Goal: Task Accomplishment & Management: Complete application form

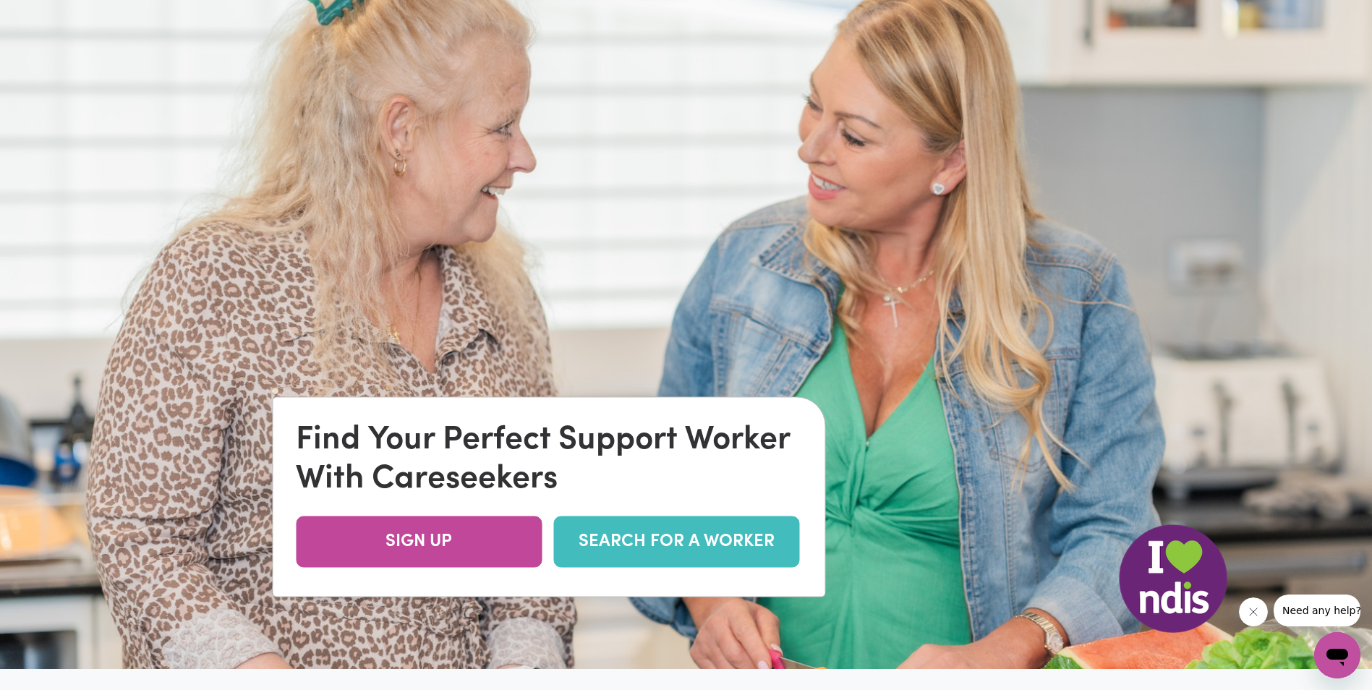
scroll to position [72, 0]
click at [723, 540] on link "SEARCH FOR A WORKER" at bounding box center [676, 540] width 246 height 51
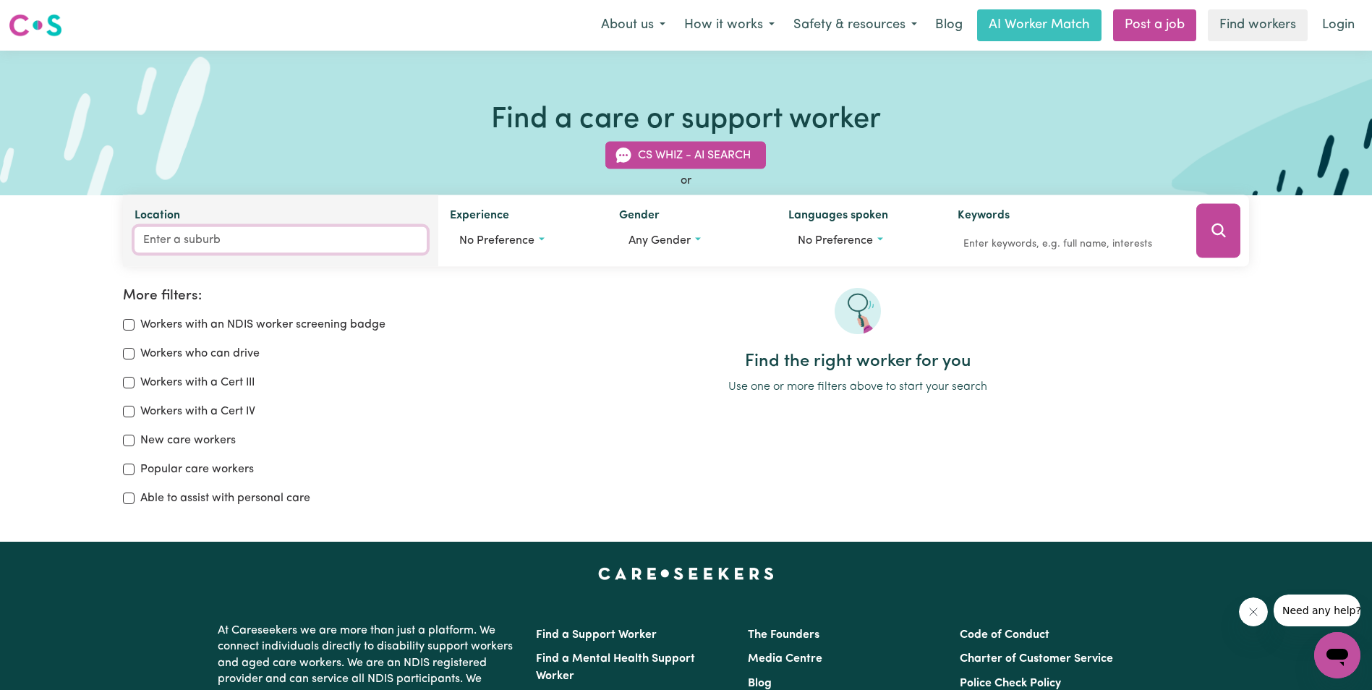
click at [301, 238] on input "Location" at bounding box center [281, 240] width 292 height 26
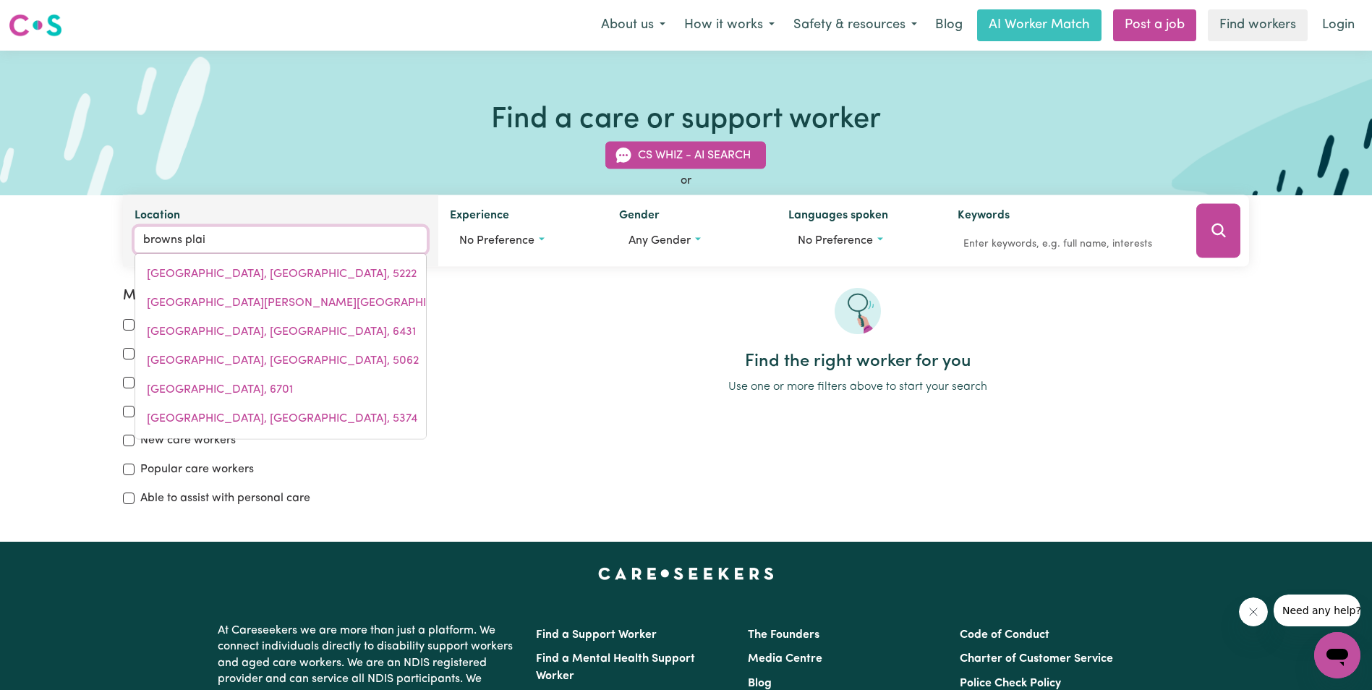
type input "browns plain"
type input "browns plainS, [GEOGRAPHIC_DATA], 4118"
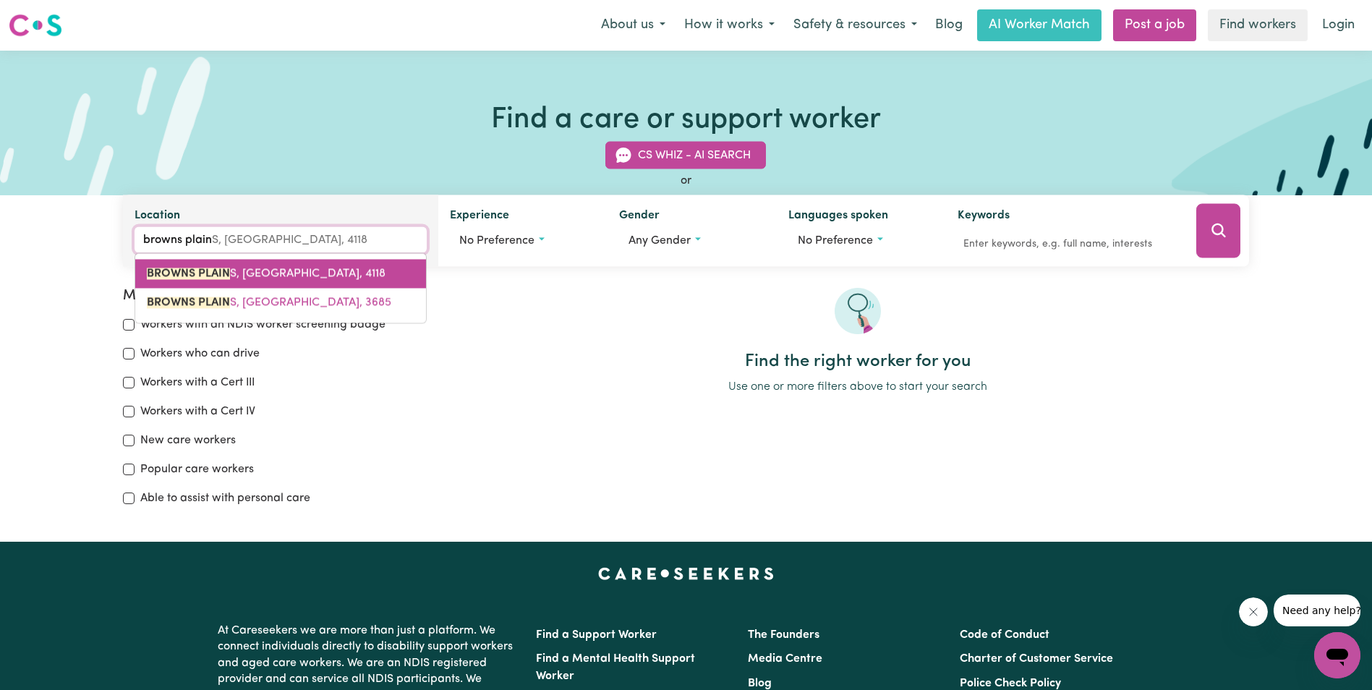
click at [340, 265] on link "[GEOGRAPHIC_DATA]" at bounding box center [280, 274] width 291 height 29
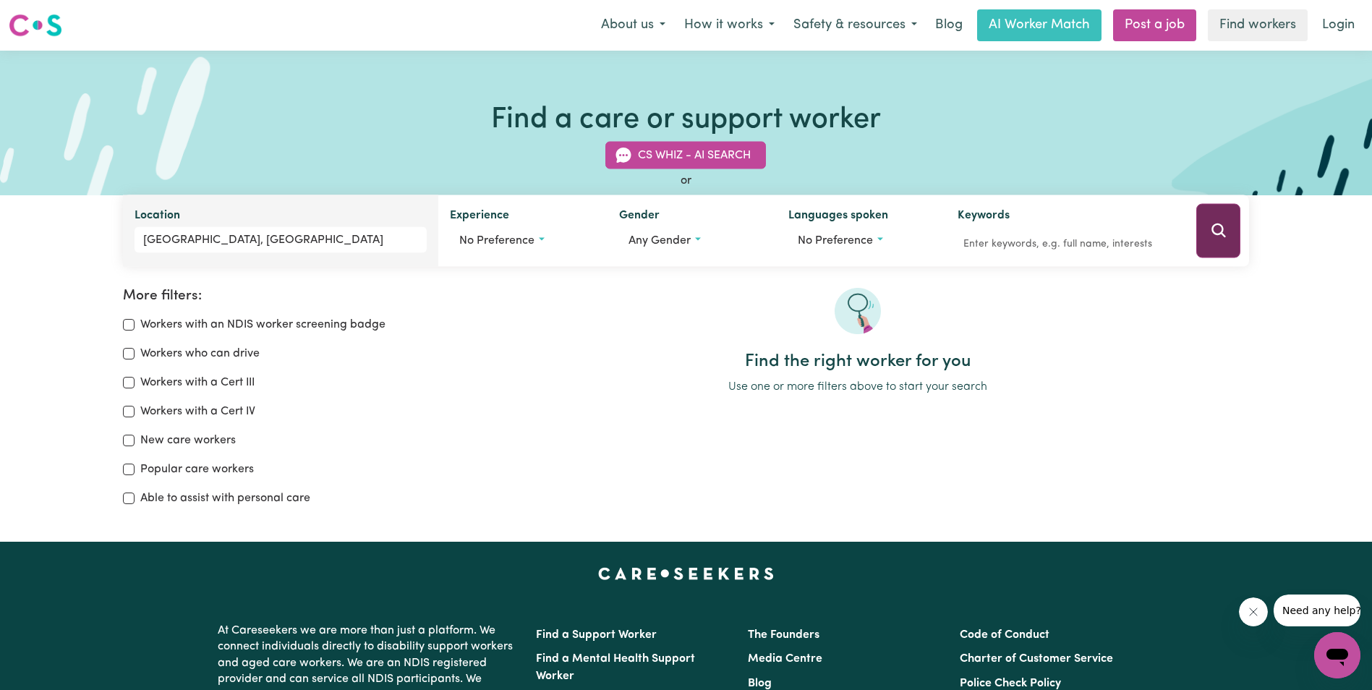
click at [1235, 232] on button "Search" at bounding box center [1218, 231] width 44 height 54
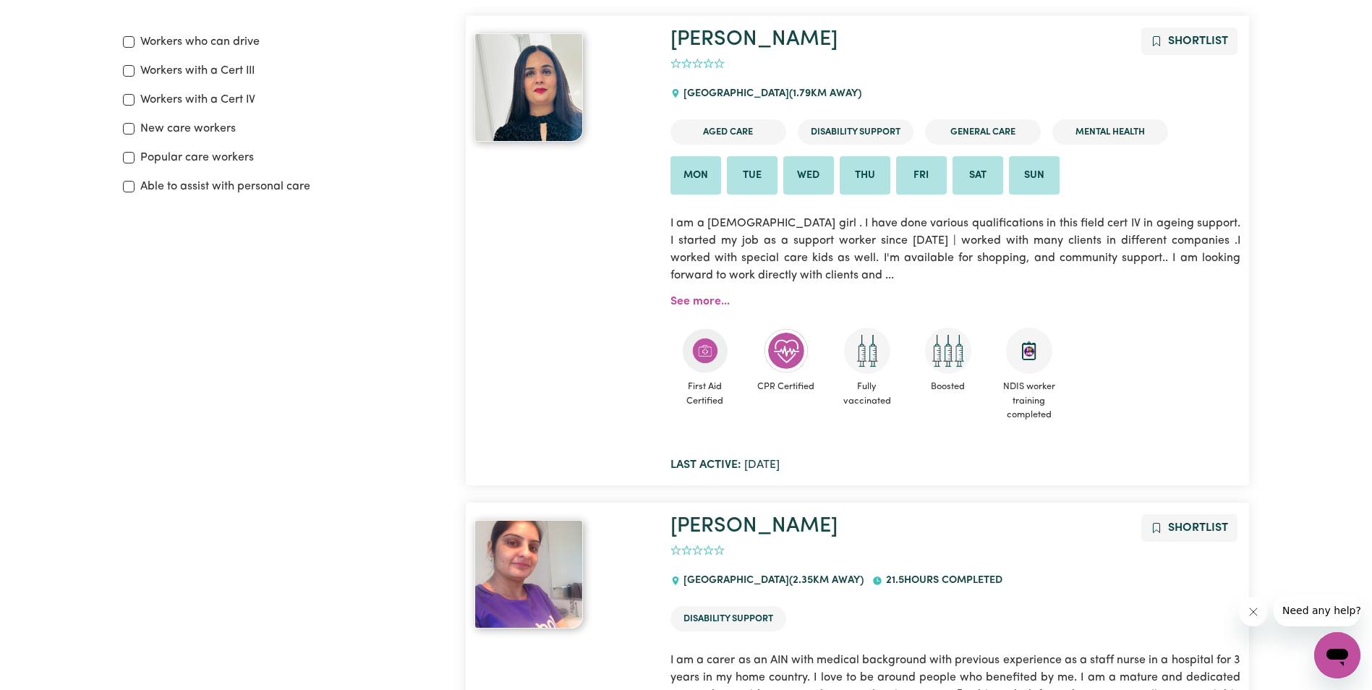
scroll to position [386, 0]
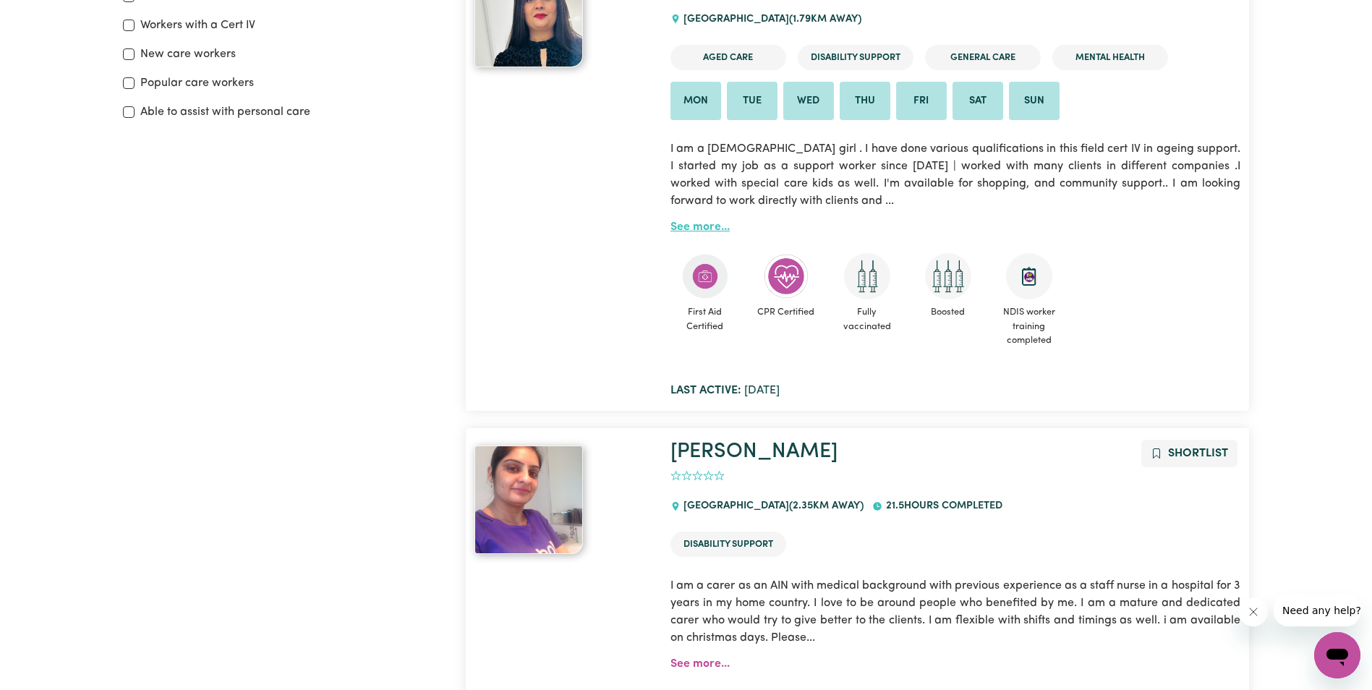
click at [710, 226] on link "See more..." at bounding box center [700, 227] width 59 height 12
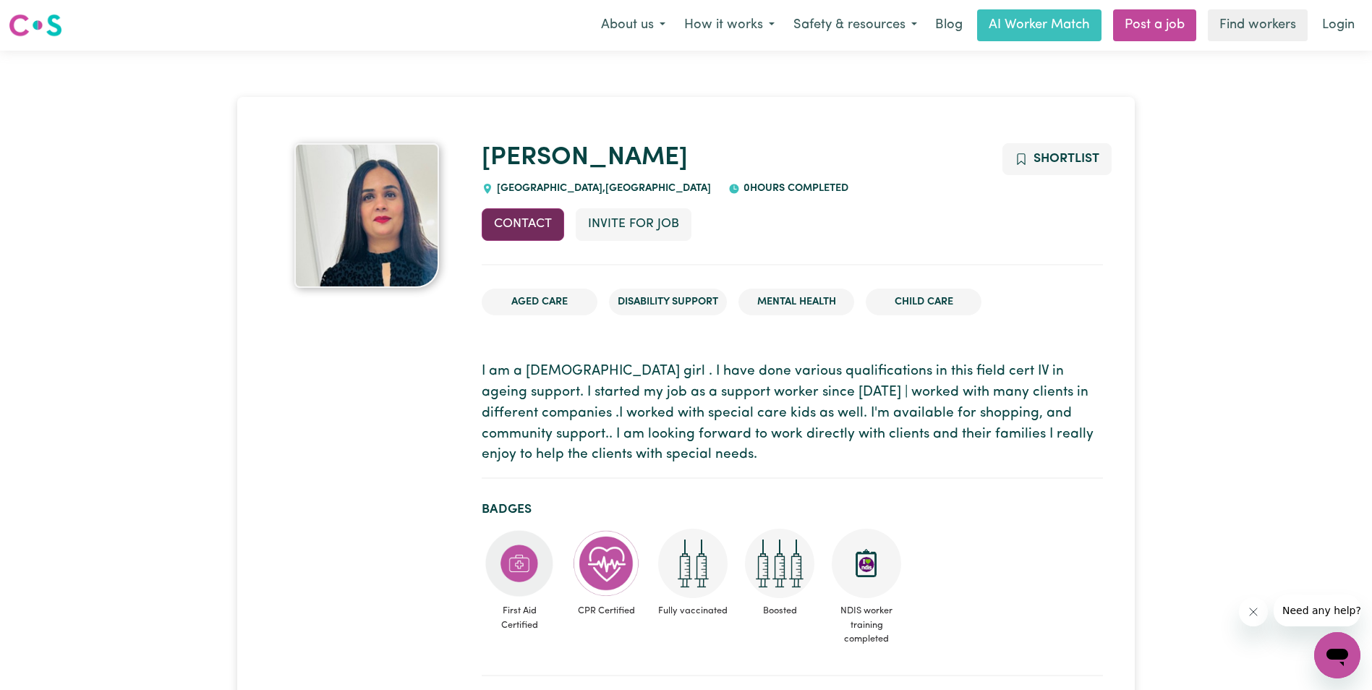
click at [544, 227] on button "Contact" at bounding box center [523, 224] width 82 height 32
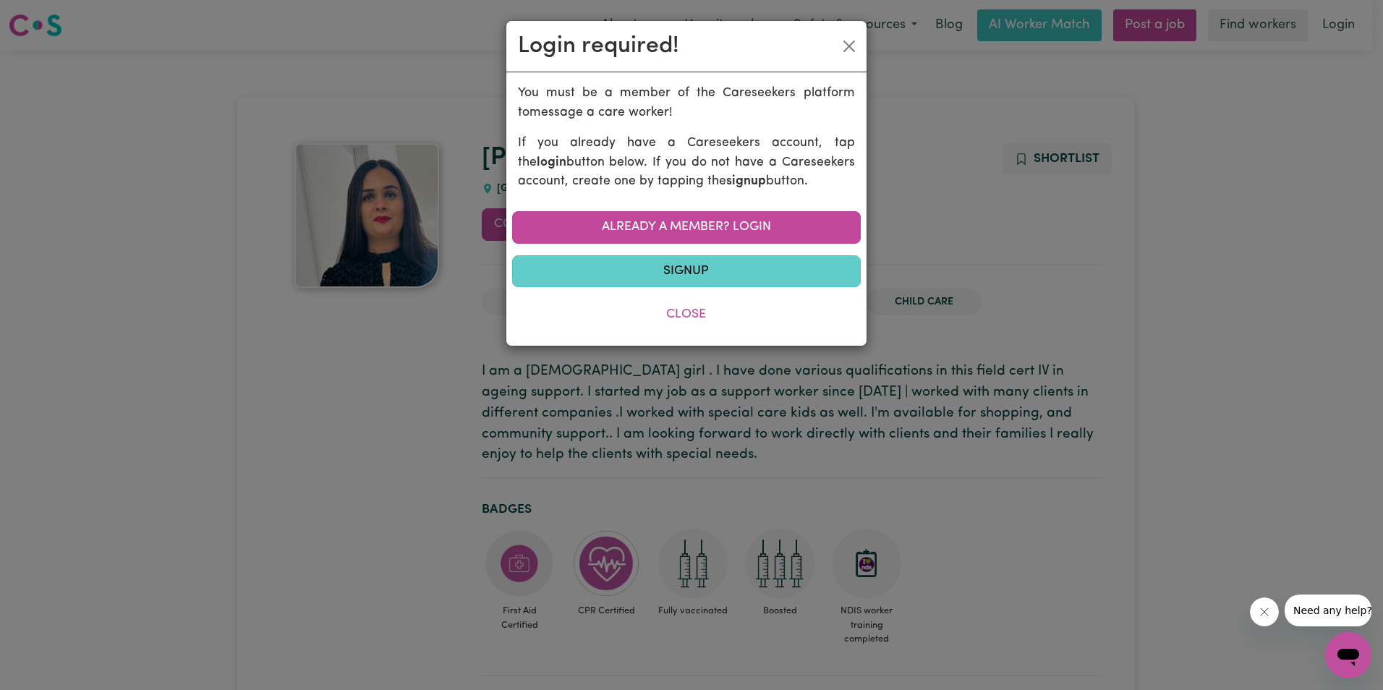
click at [704, 271] on link "Signup" at bounding box center [686, 271] width 349 height 32
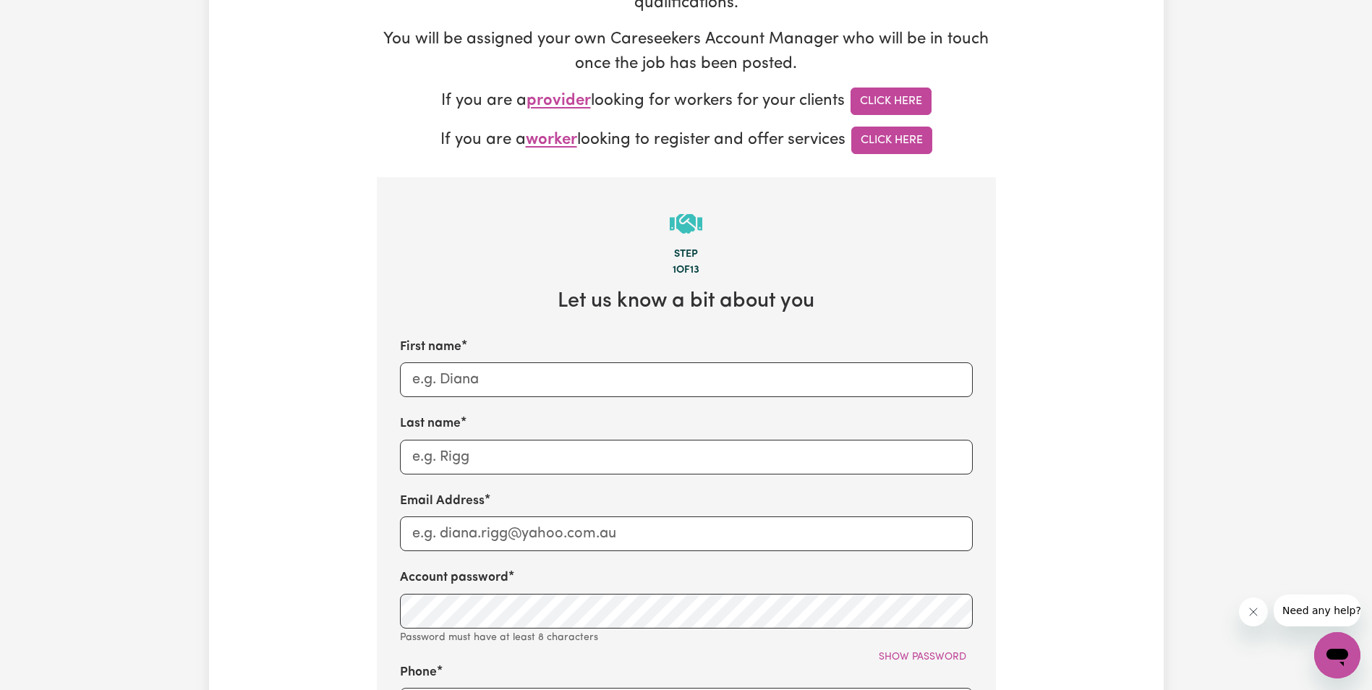
scroll to position [289, 0]
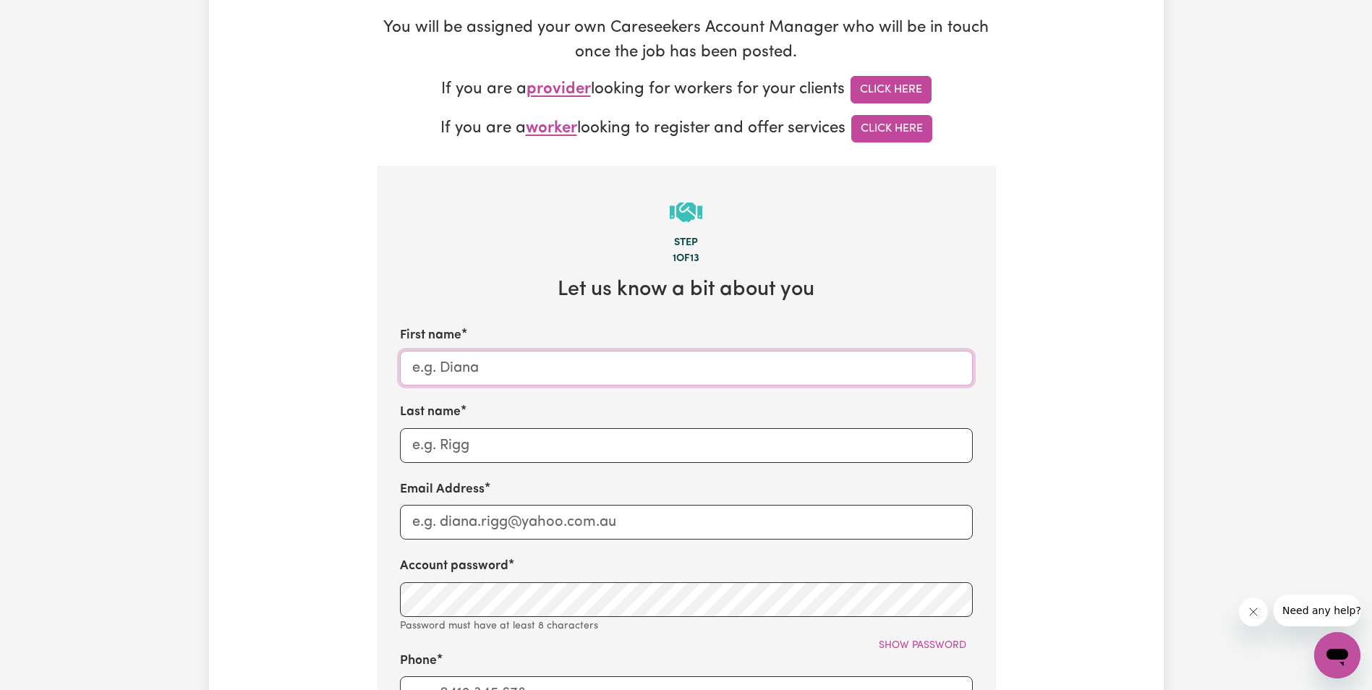
click at [493, 370] on input "First name" at bounding box center [686, 368] width 573 height 35
type input "[PERSON_NAME]"
type input "Davidson"
paste input ""I was able to find the perfect SDA home for my participant through the Ausdasi…"
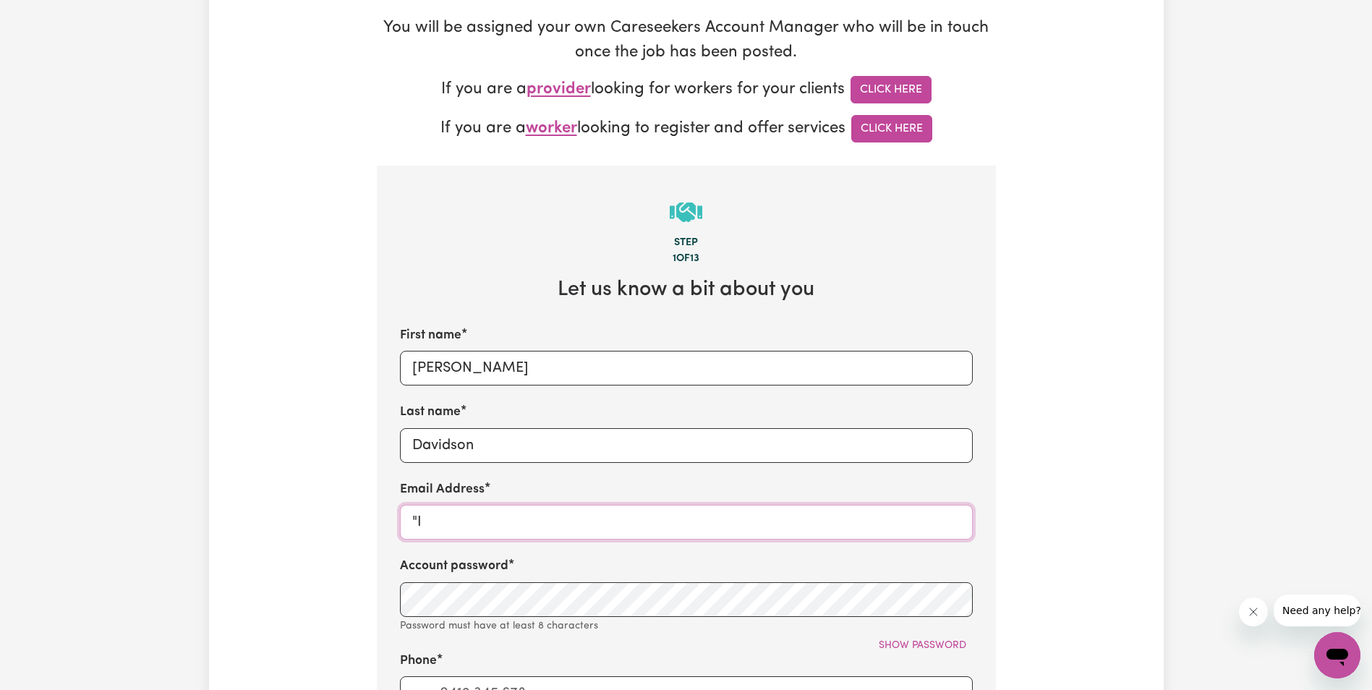
type input """
paste input "[PERSON_NAME][EMAIL_ADDRESS][DOMAIN_NAME]"
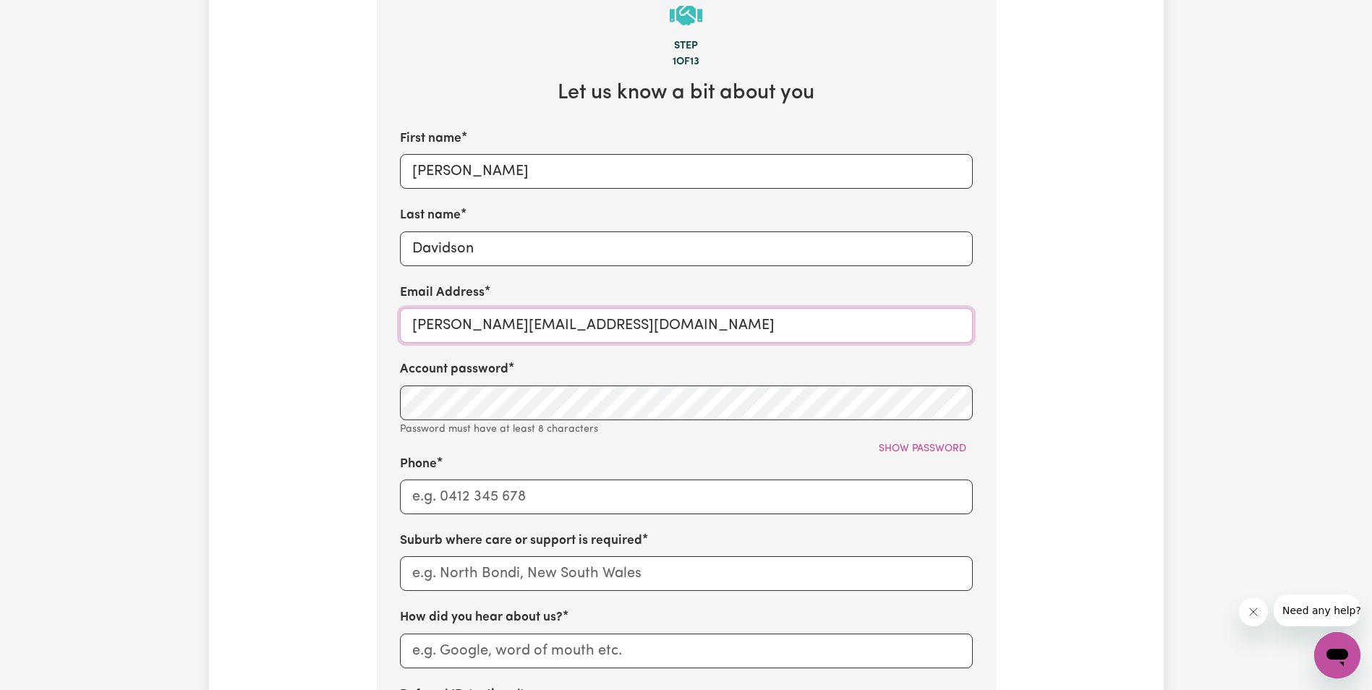
scroll to position [506, 0]
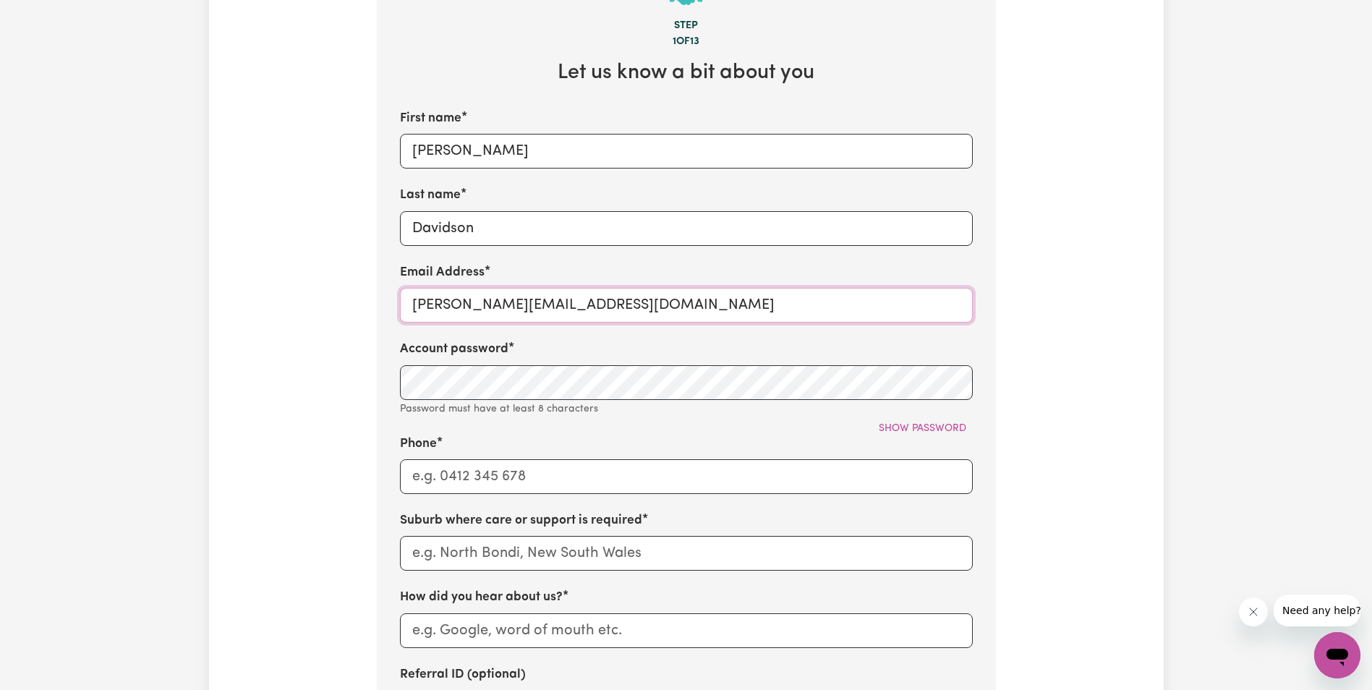
type input "[PERSON_NAME][EMAIL_ADDRESS][DOMAIN_NAME]"
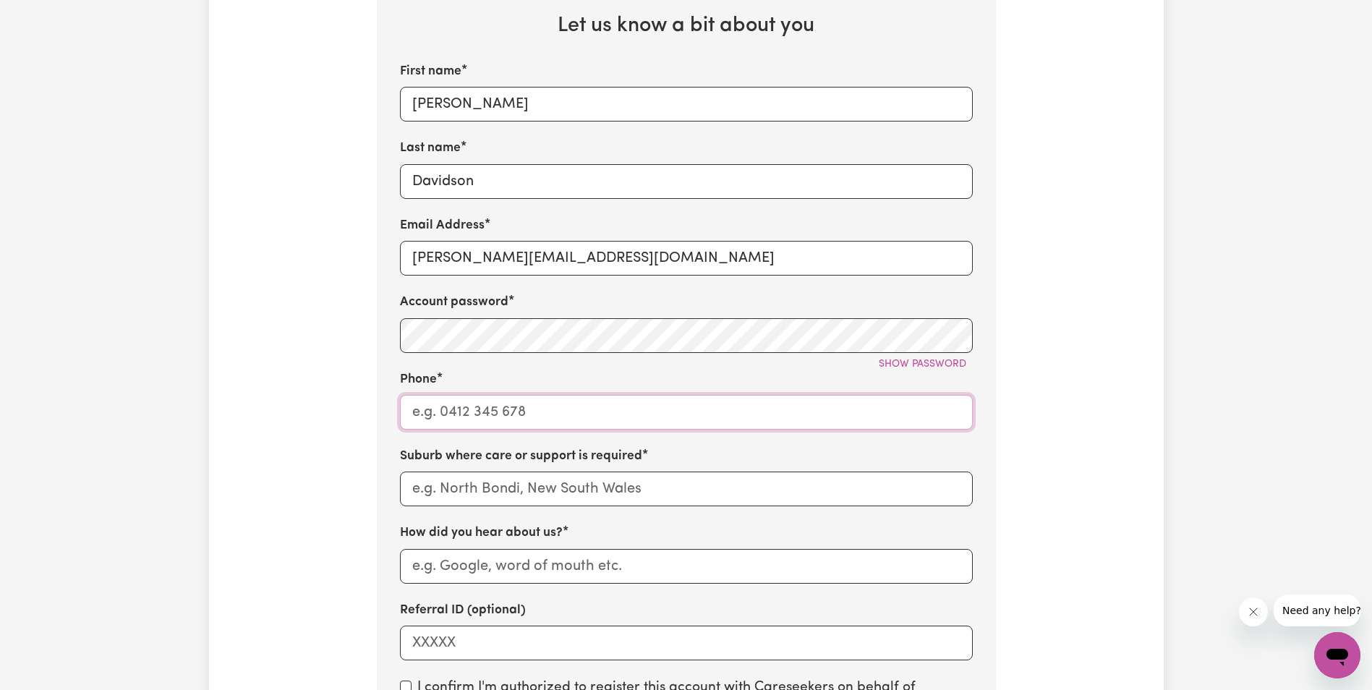
scroll to position [579, 0]
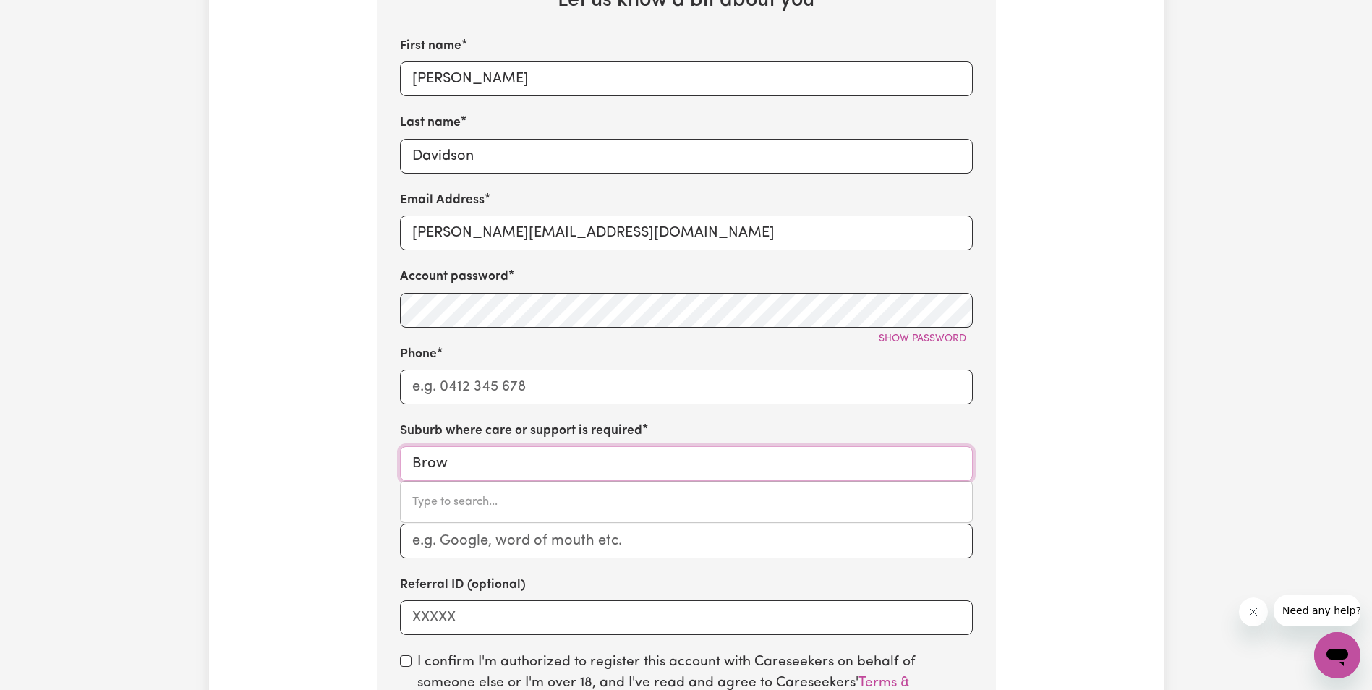
type input "Brown"
type input "Brown BEACH, South Australia, 5222"
type input "Browns"
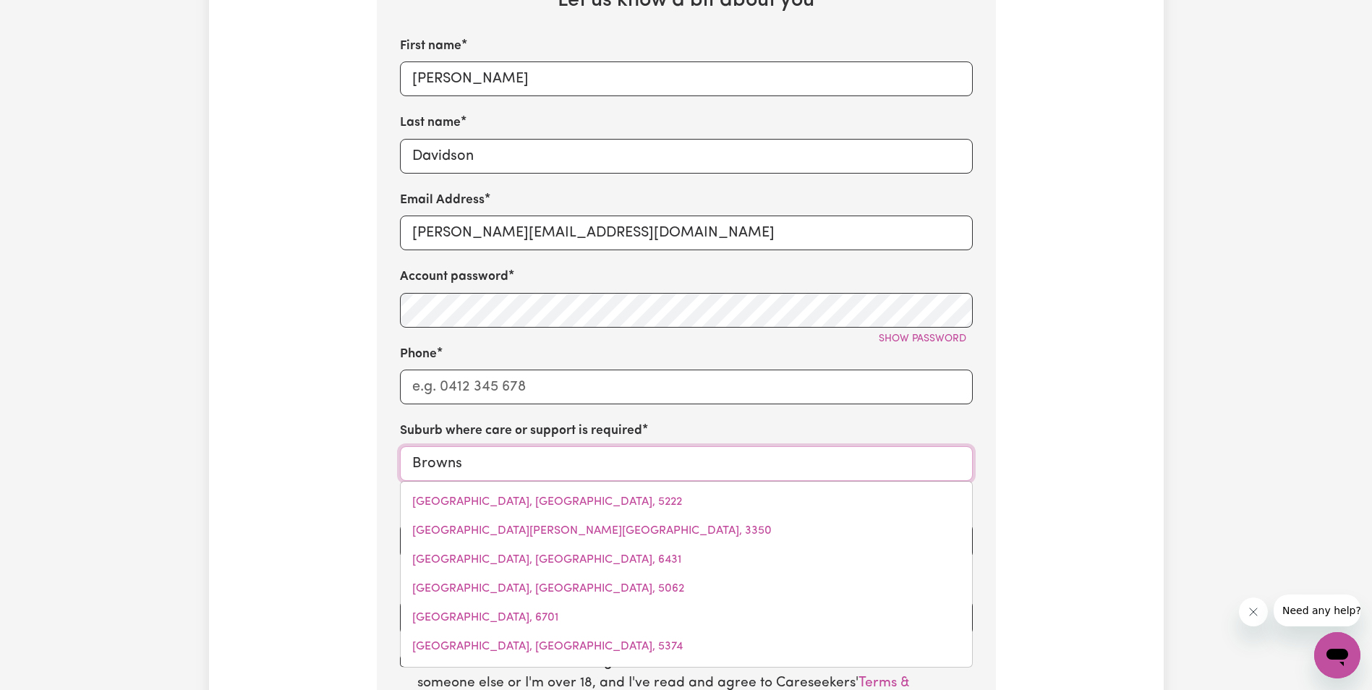
type input "Browns CREEK, New South Wales, 2799"
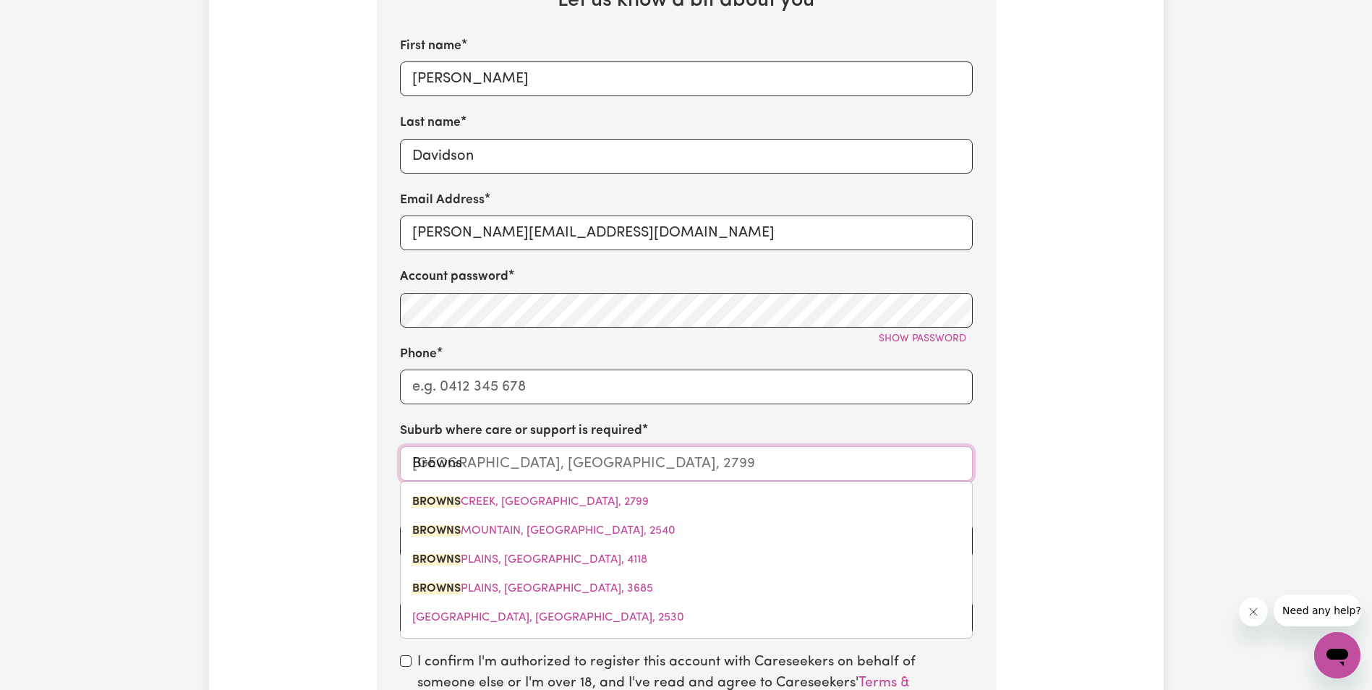
type input "Browns p"
type input "Browns pla"
type input "Browns plaINS, Queensland, 4118"
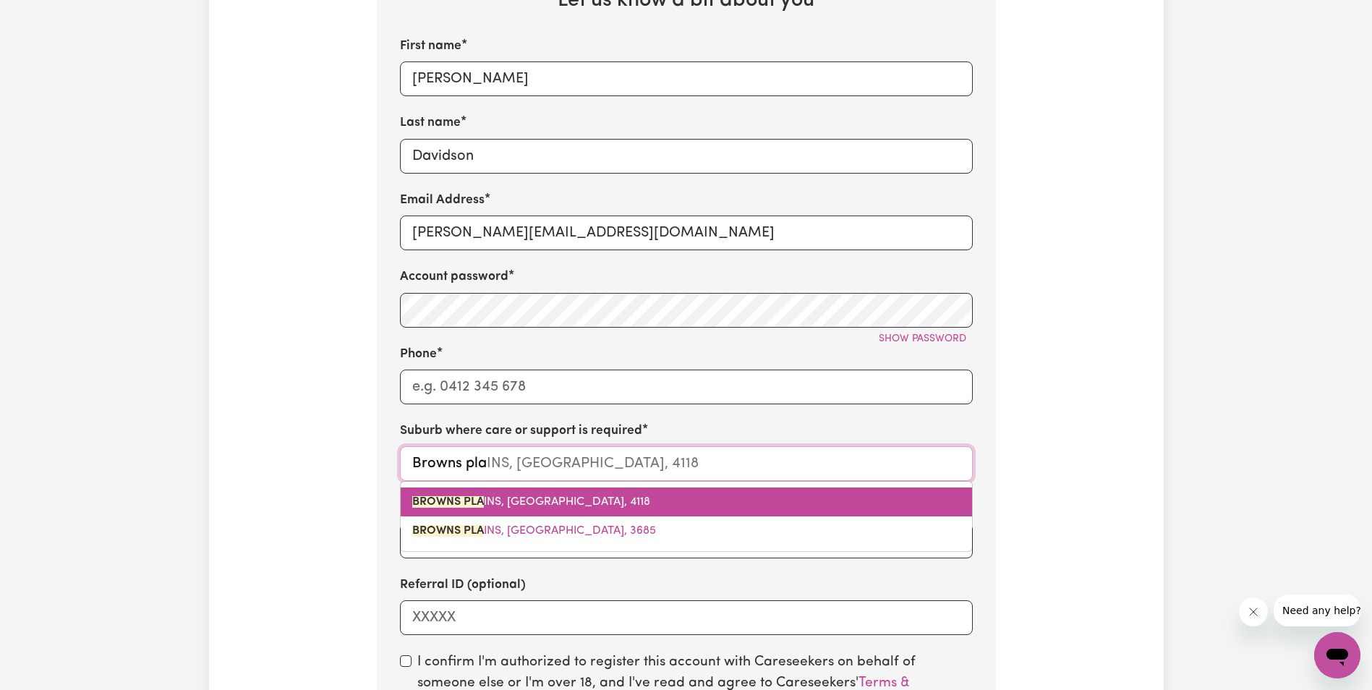
click at [514, 508] on span "BROWNS PLA INS, Queensland, 4118" at bounding box center [531, 502] width 238 height 12
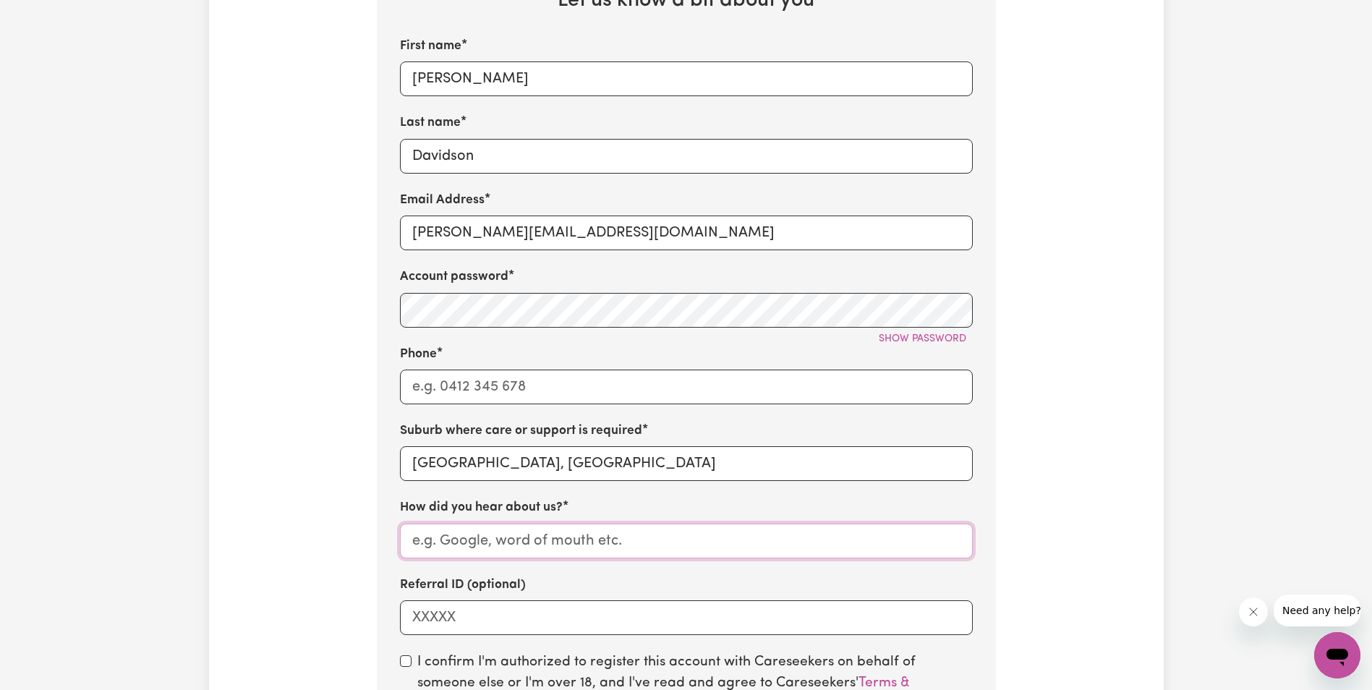
click at [498, 548] on input "How did you hear about us?" at bounding box center [686, 541] width 573 height 35
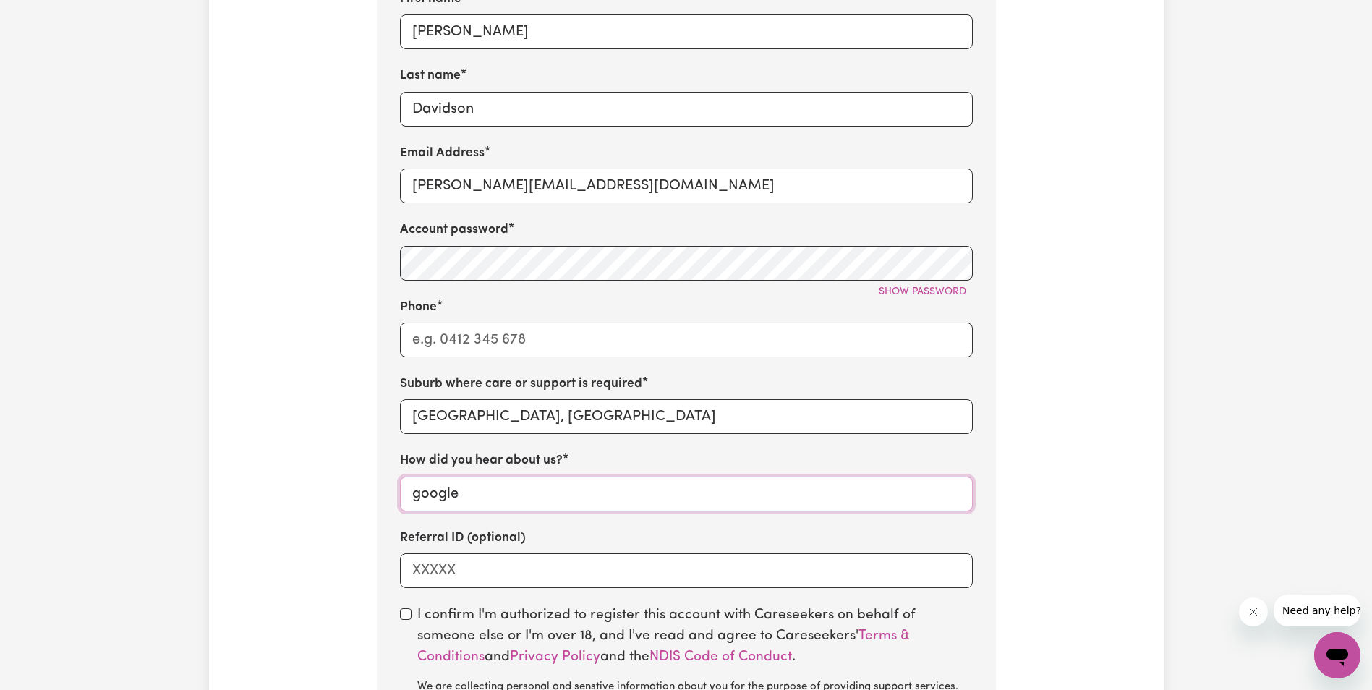
scroll to position [723, 0]
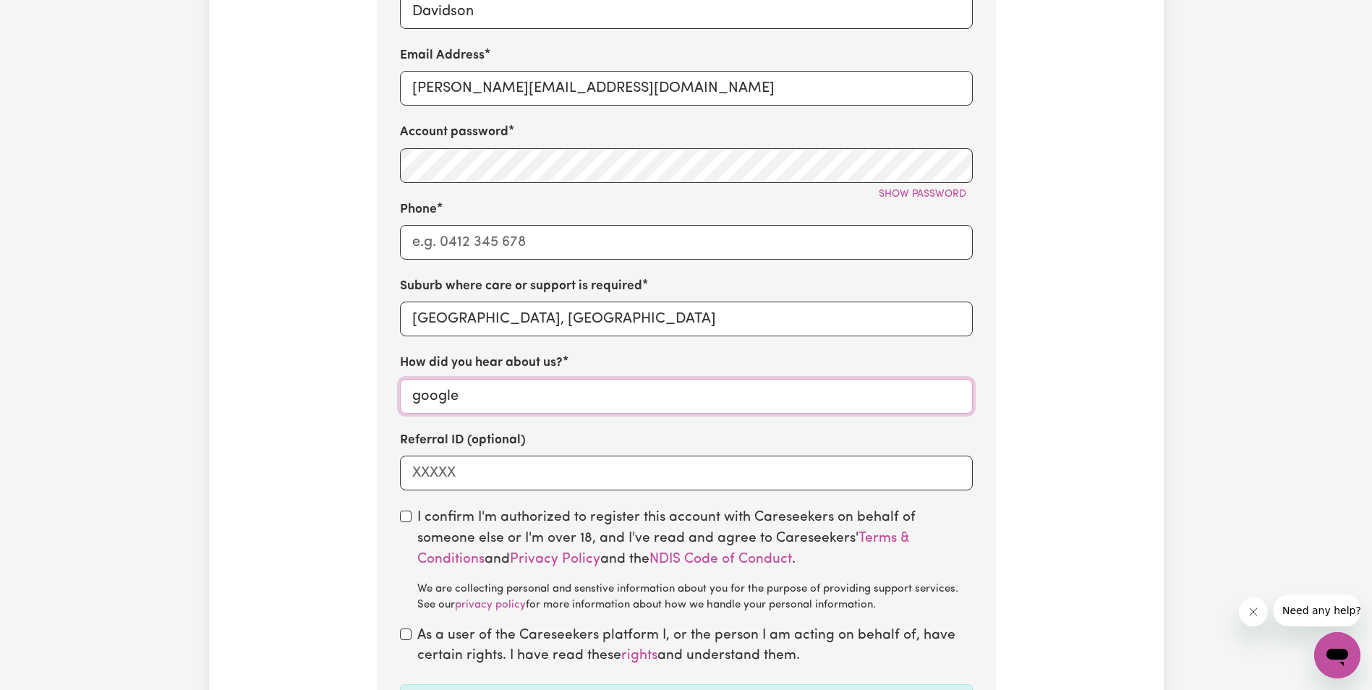
type input "google"
click at [459, 484] on input "Referral ID (optional)" at bounding box center [686, 473] width 573 height 35
type input "9500"
click at [410, 517] on input "checkbox" at bounding box center [406, 517] width 12 height 12
checkbox input "true"
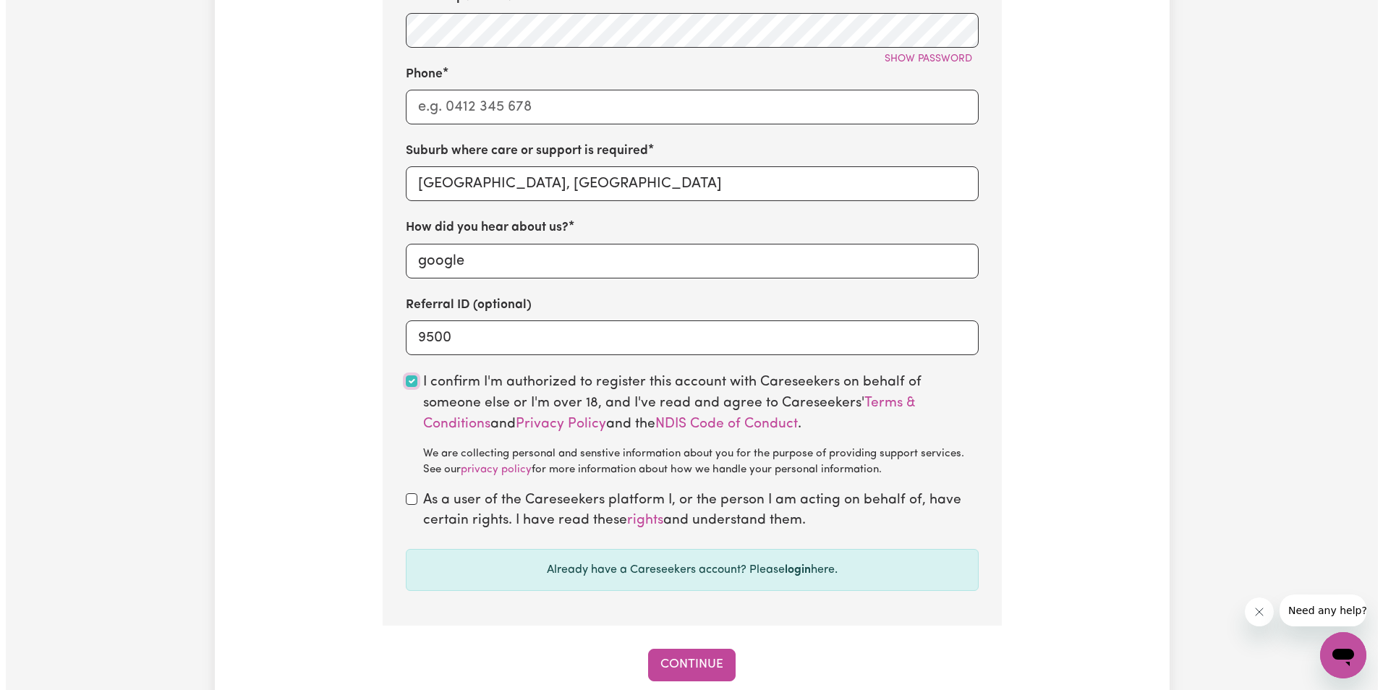
scroll to position [868, 0]
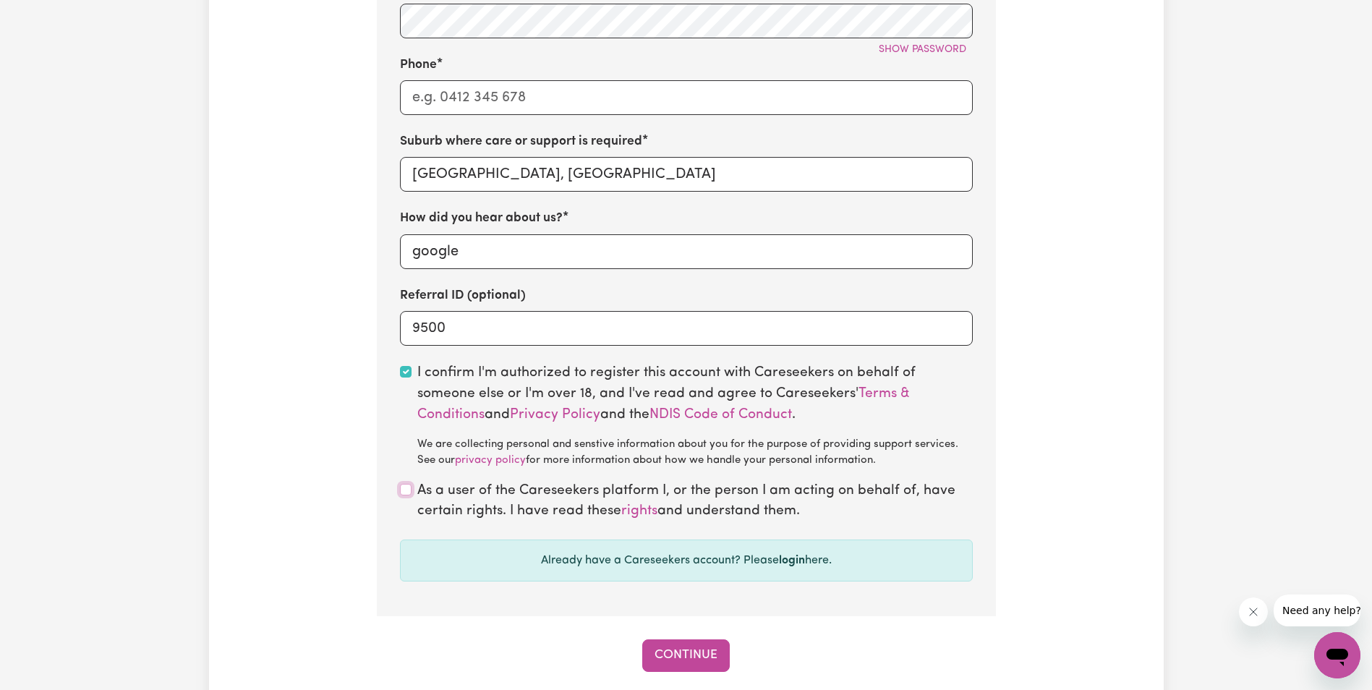
click at [405, 495] on input "checkbox" at bounding box center [406, 490] width 12 height 12
checkbox input "true"
click at [686, 668] on button "Continue" at bounding box center [686, 655] width 88 height 32
click at [439, 98] on input "Phone" at bounding box center [686, 97] width 573 height 35
type input "0412 345 678"
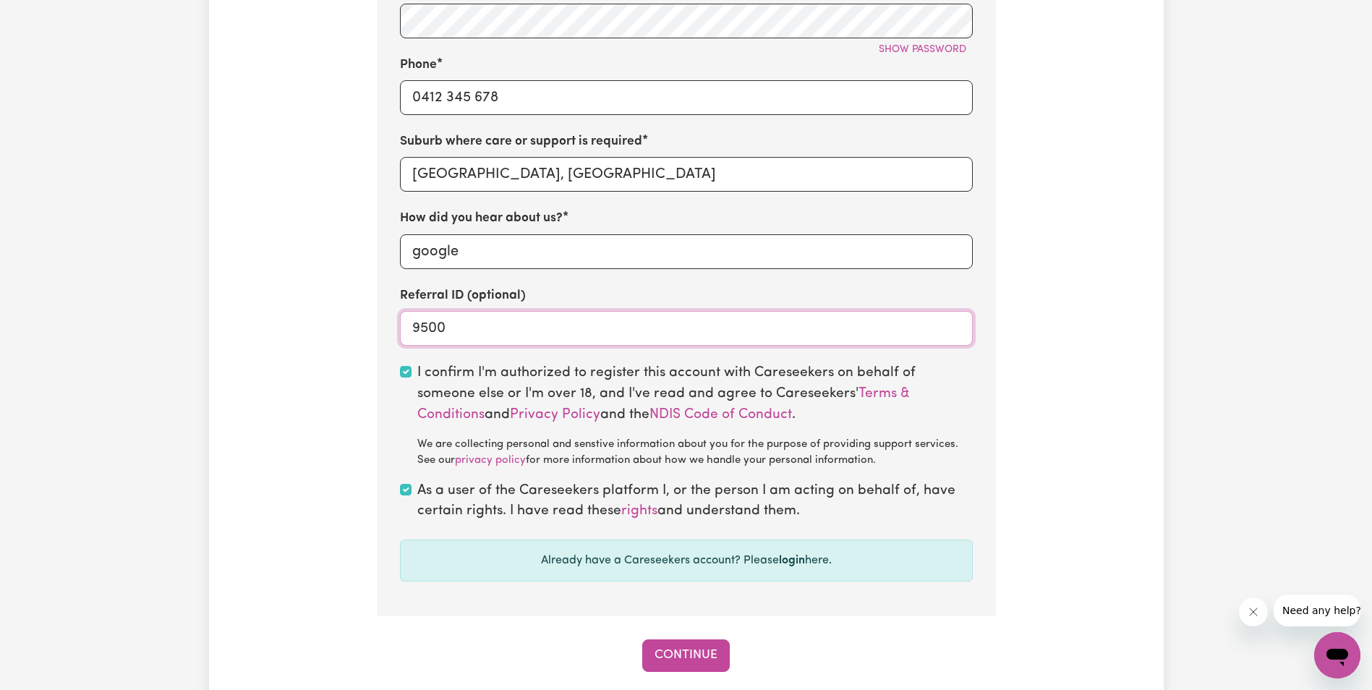
drag, startPoint x: 461, startPoint y: 331, endPoint x: 327, endPoint y: 329, distance: 134.6
click at [461, 335] on input "9500" at bounding box center [686, 328] width 573 height 35
type input "9"
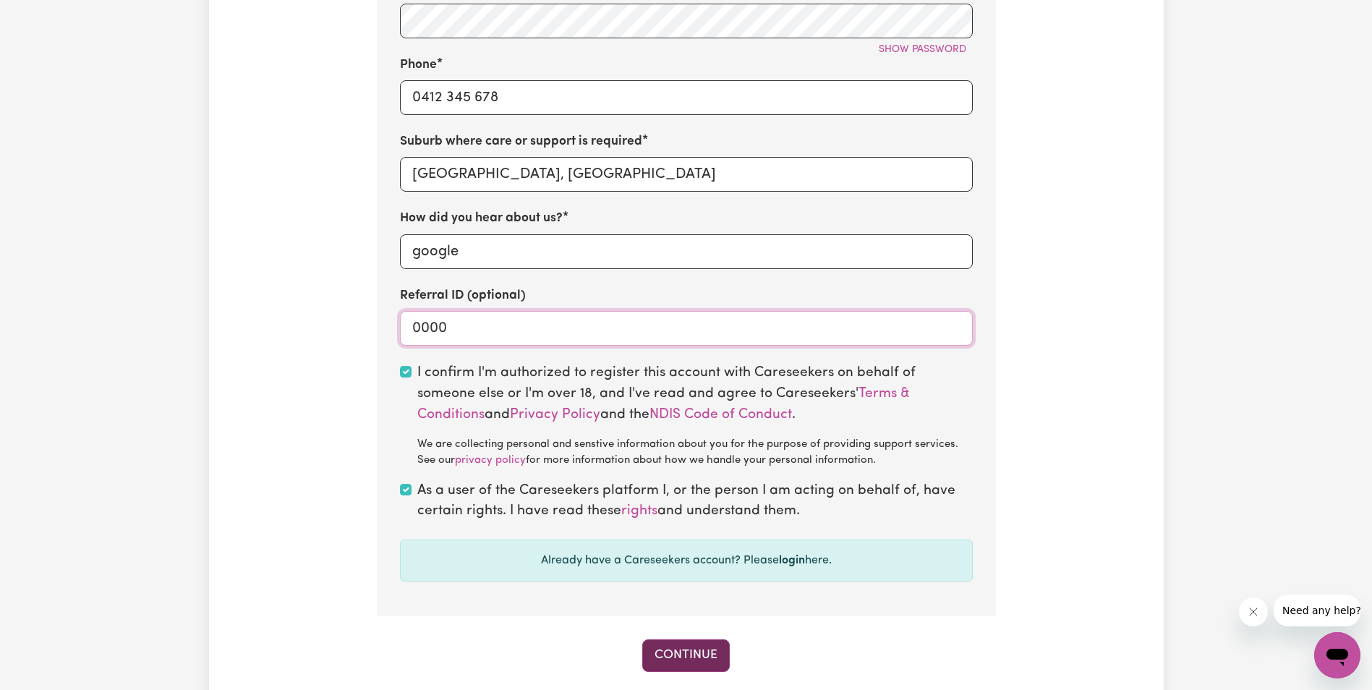
type input "0000"
click at [699, 671] on button "Continue" at bounding box center [686, 655] width 88 height 32
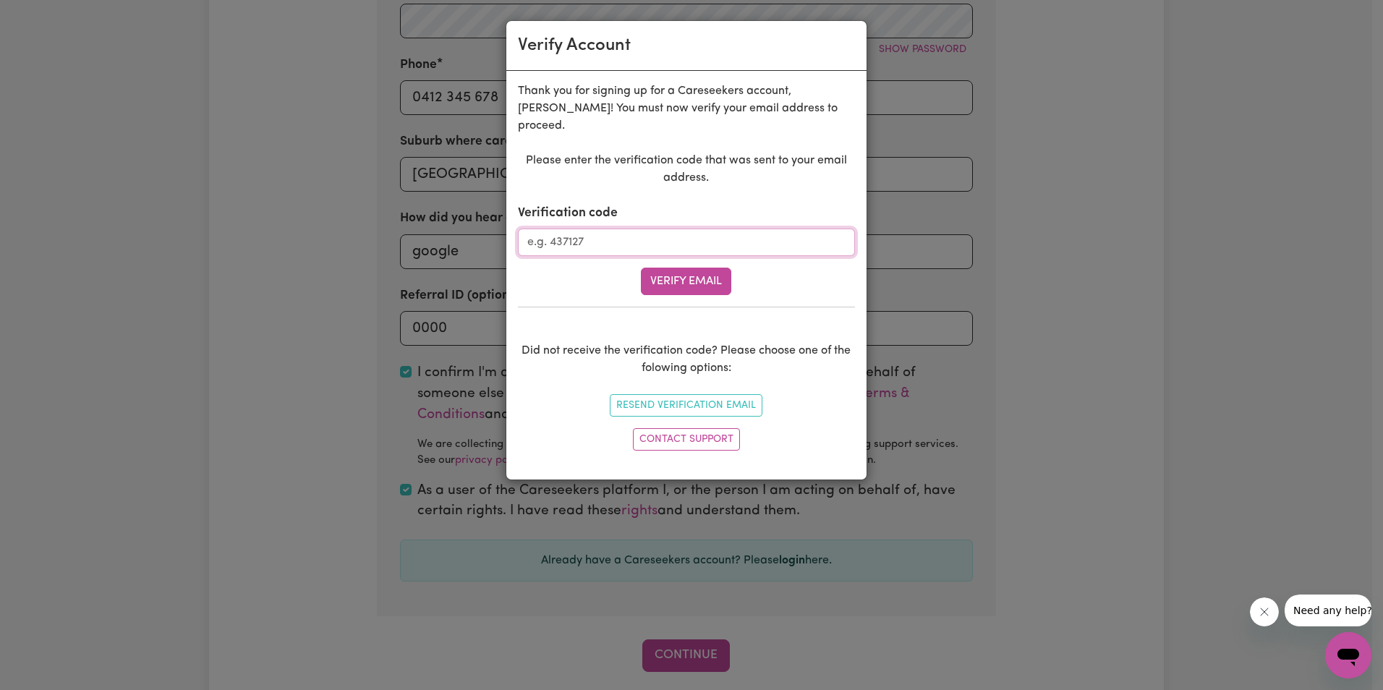
click at [601, 229] on input "Verification code" at bounding box center [686, 242] width 337 height 27
paste input "170816"
type input "170816"
click at [702, 268] on button "Verify Email" at bounding box center [686, 281] width 90 height 27
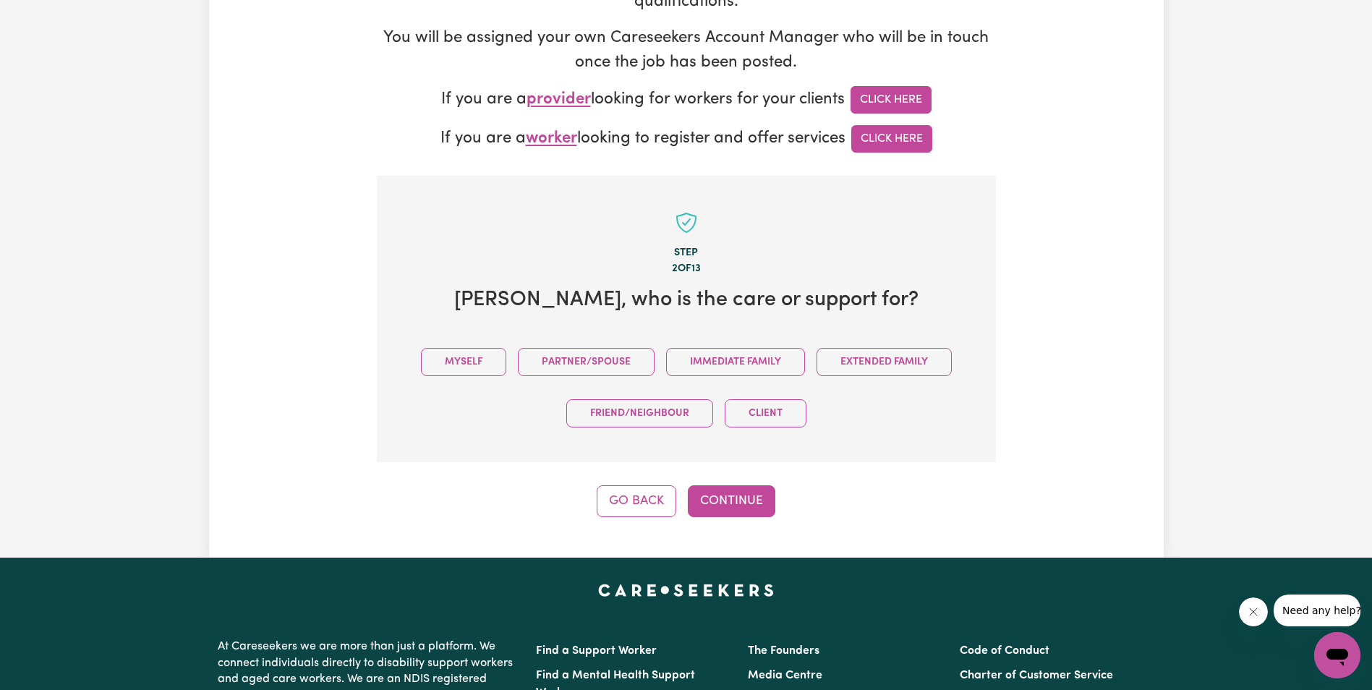
scroll to position [289, 0]
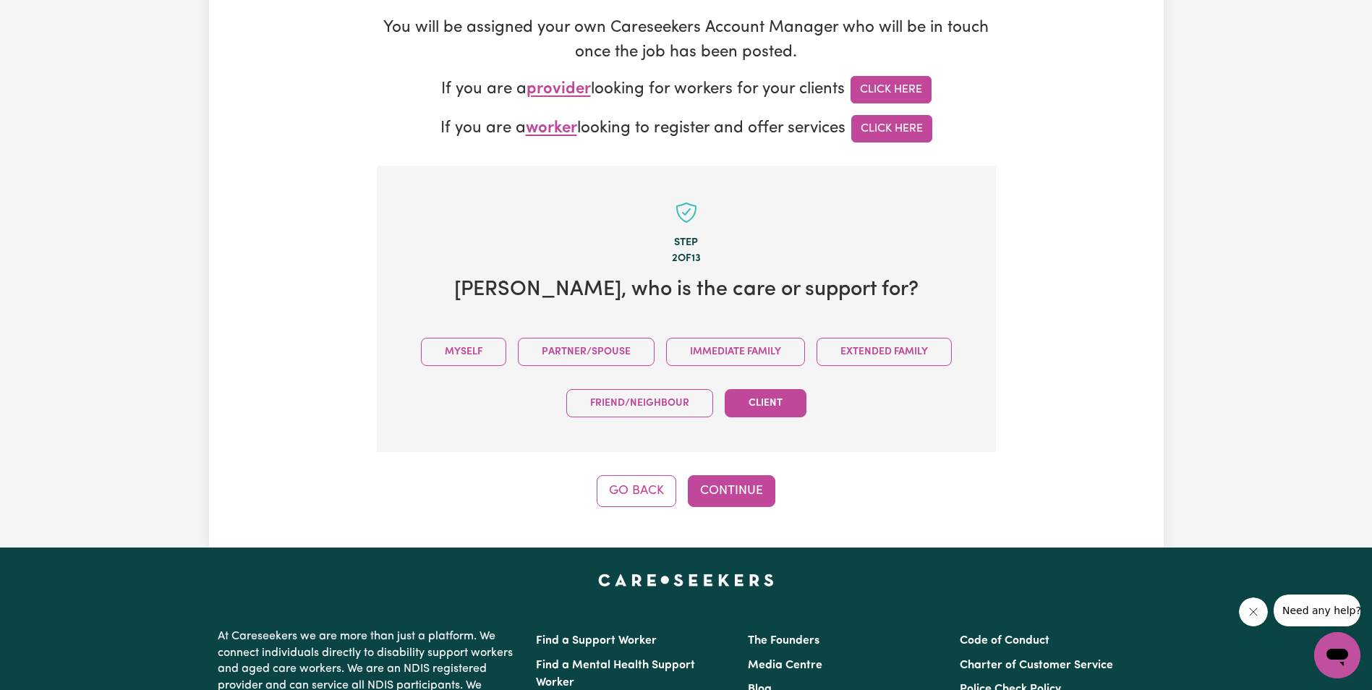
click at [760, 411] on button "Client" at bounding box center [766, 403] width 82 height 28
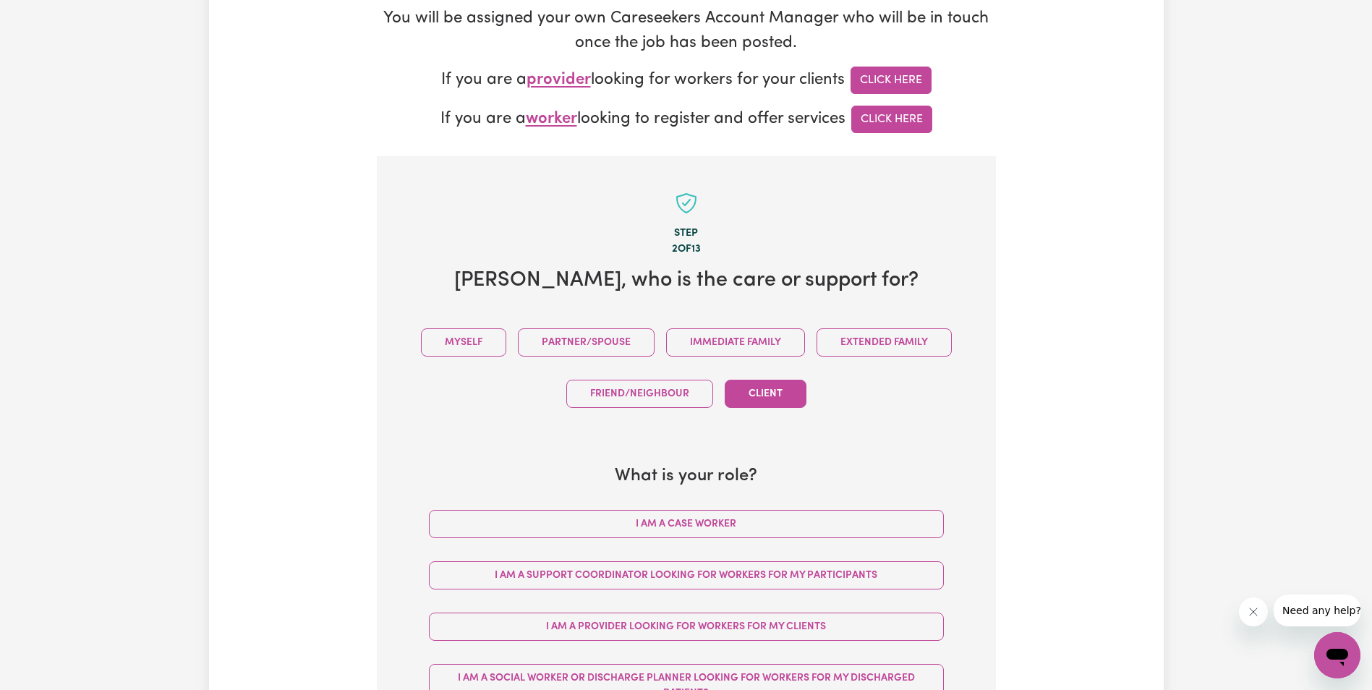
scroll to position [362, 0]
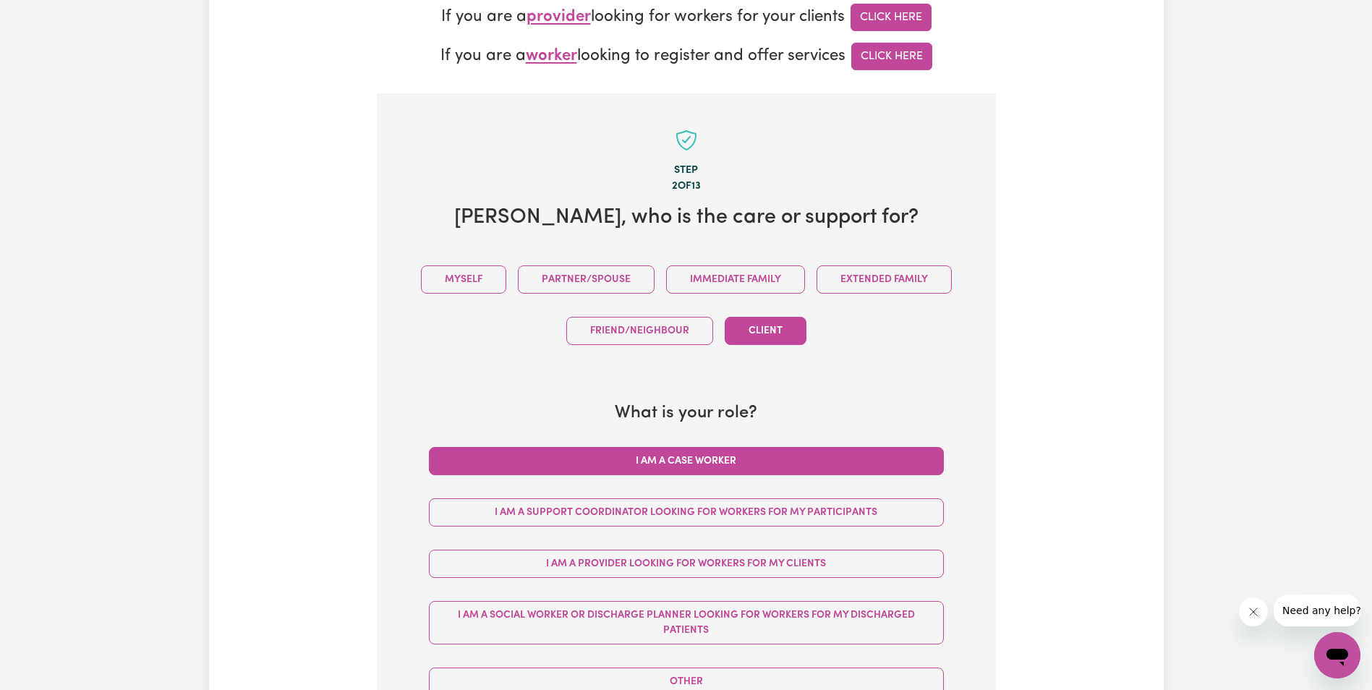
click at [602, 471] on button "I am a Case Worker" at bounding box center [686, 461] width 515 height 28
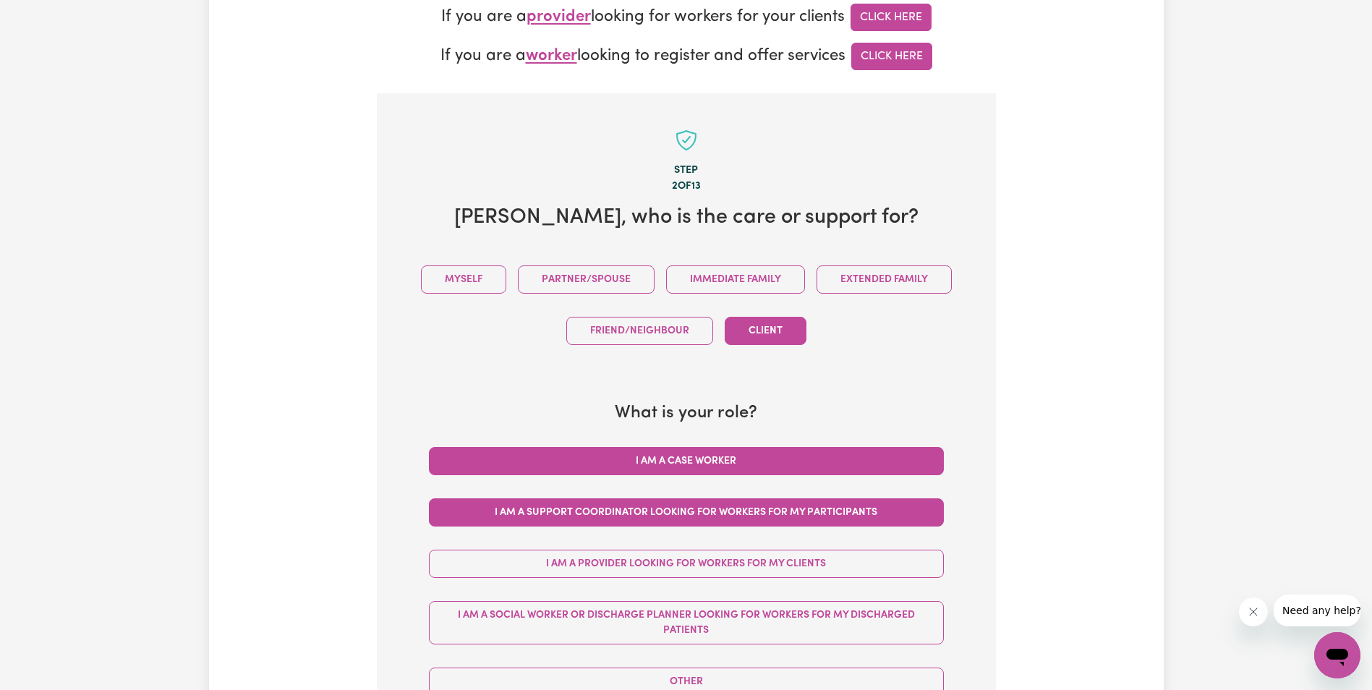
click at [541, 505] on button "I am a Support Coordinator looking for workers for my participants" at bounding box center [686, 512] width 515 height 28
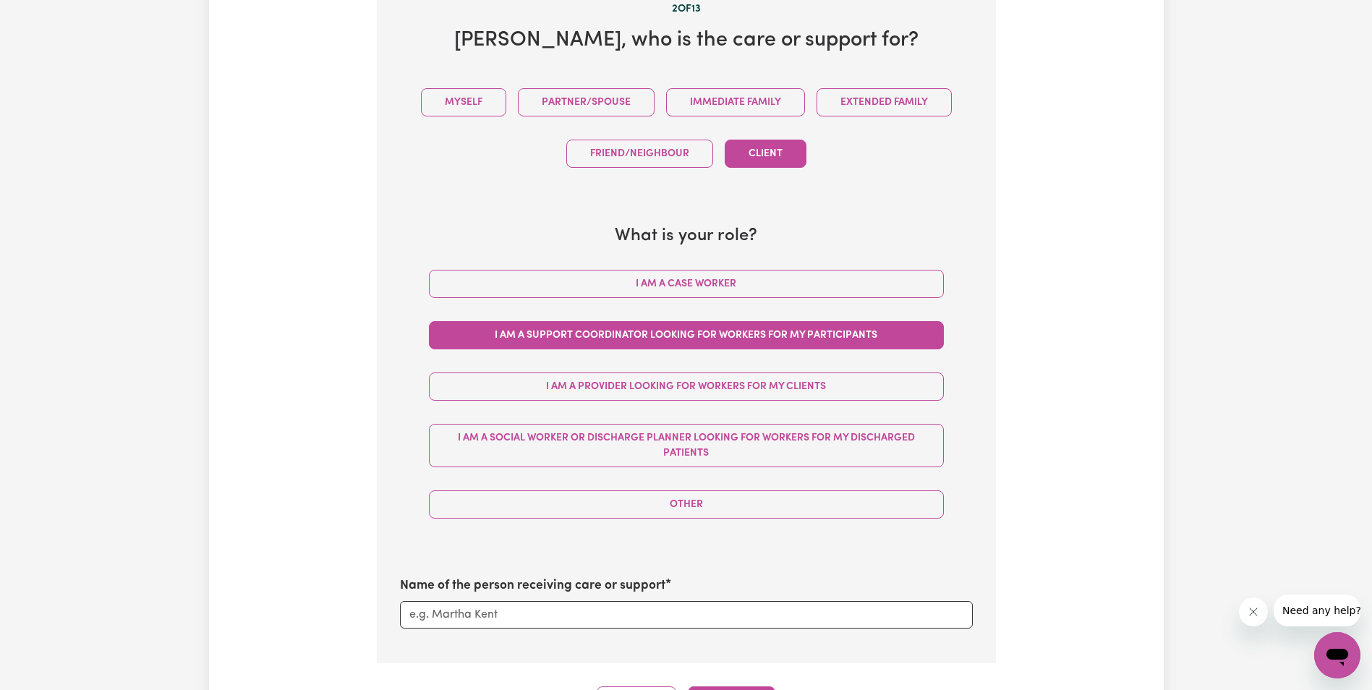
scroll to position [579, 0]
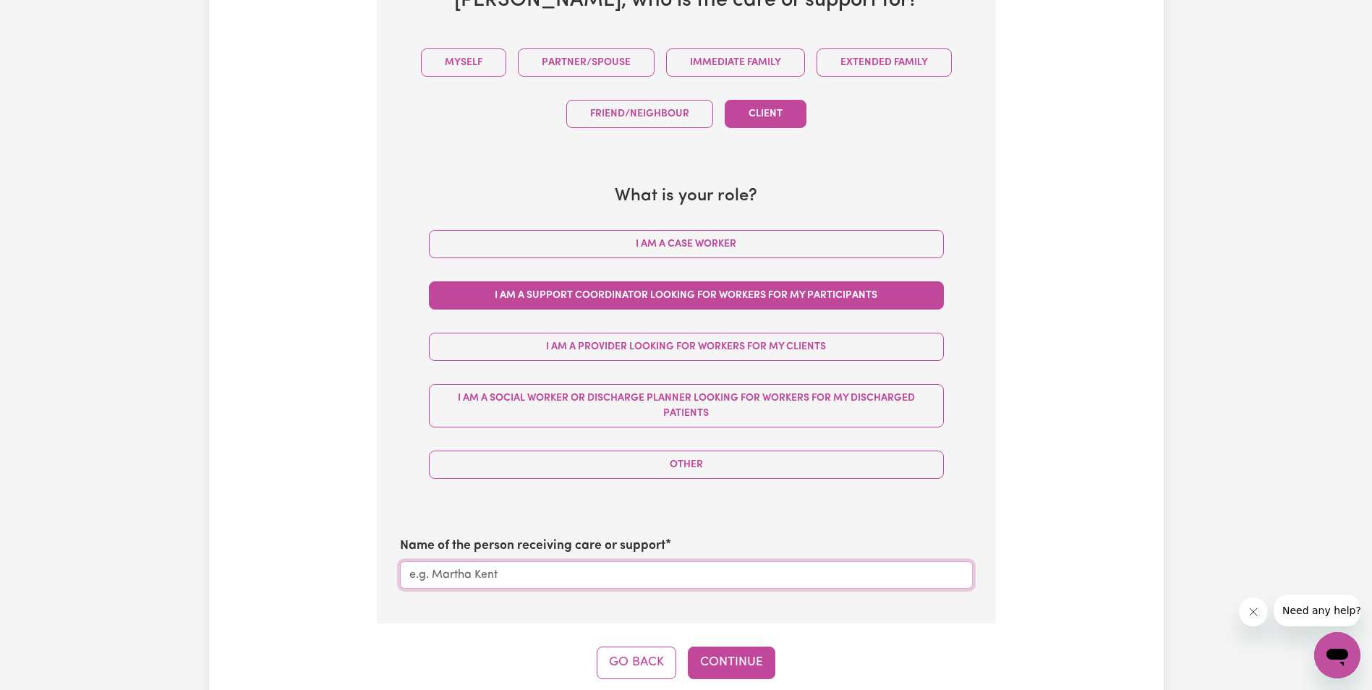
click at [661, 569] on input "Name of the person receiving care or support" at bounding box center [686, 574] width 573 height 27
type input "Brandy"
click at [760, 665] on button "Continue" at bounding box center [732, 663] width 88 height 32
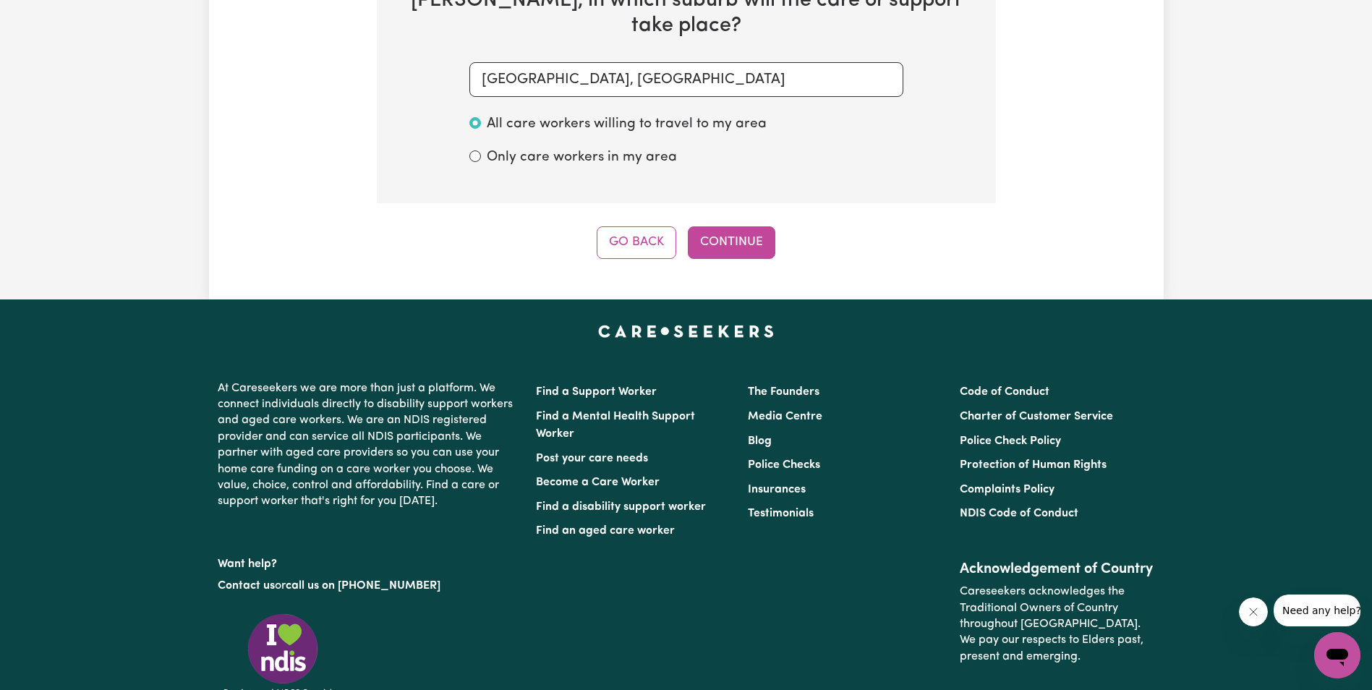
scroll to position [456, 0]
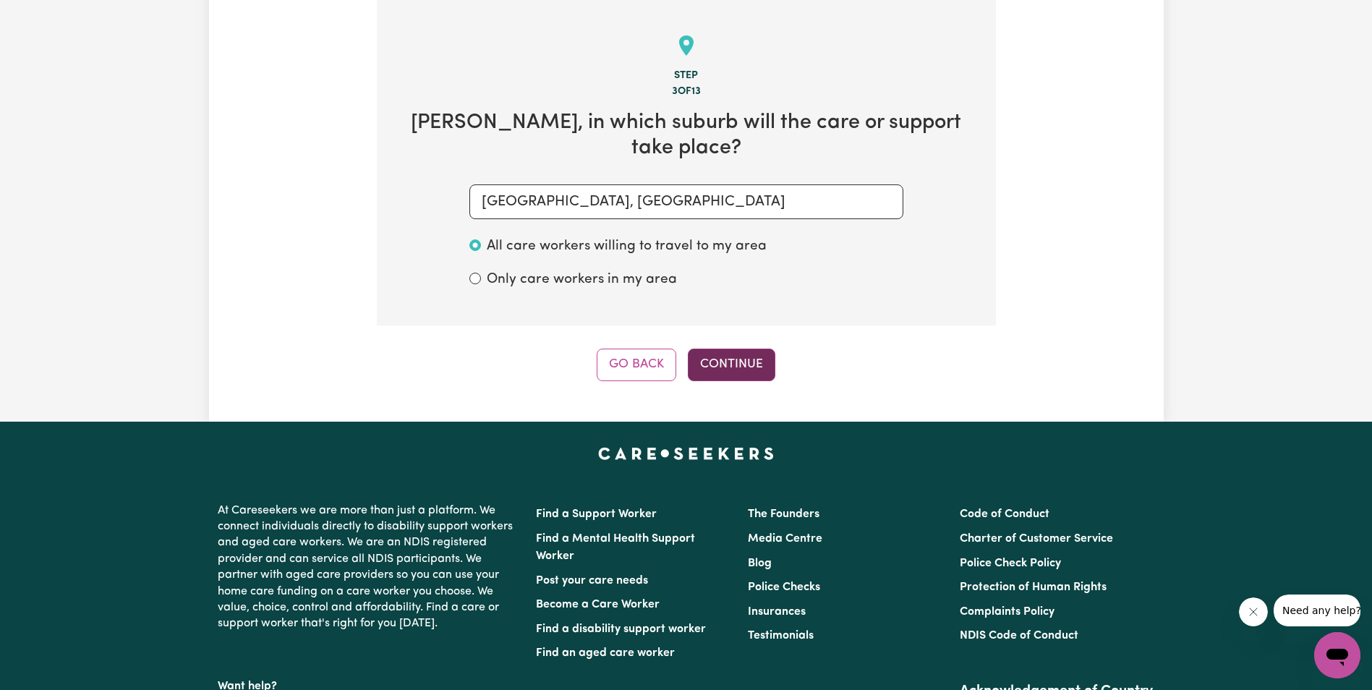
click at [754, 349] on button "Continue" at bounding box center [732, 365] width 88 height 32
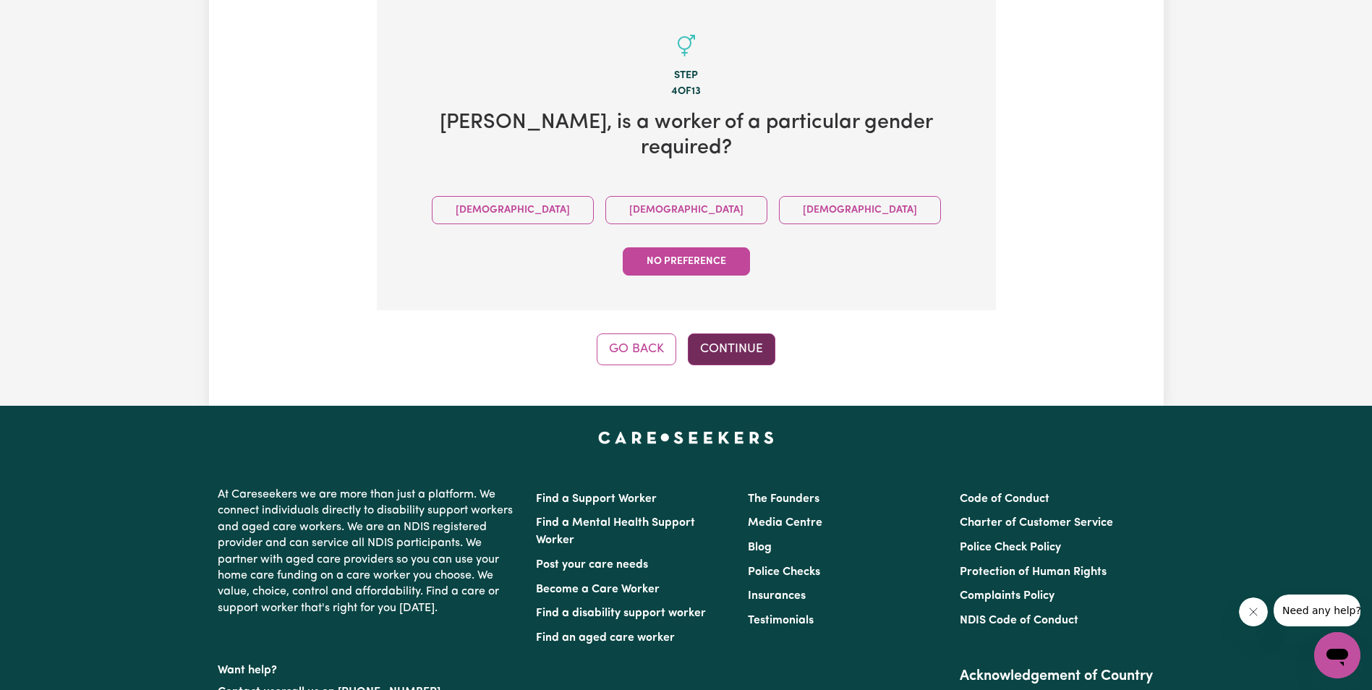
click at [762, 333] on button "Continue" at bounding box center [732, 349] width 88 height 32
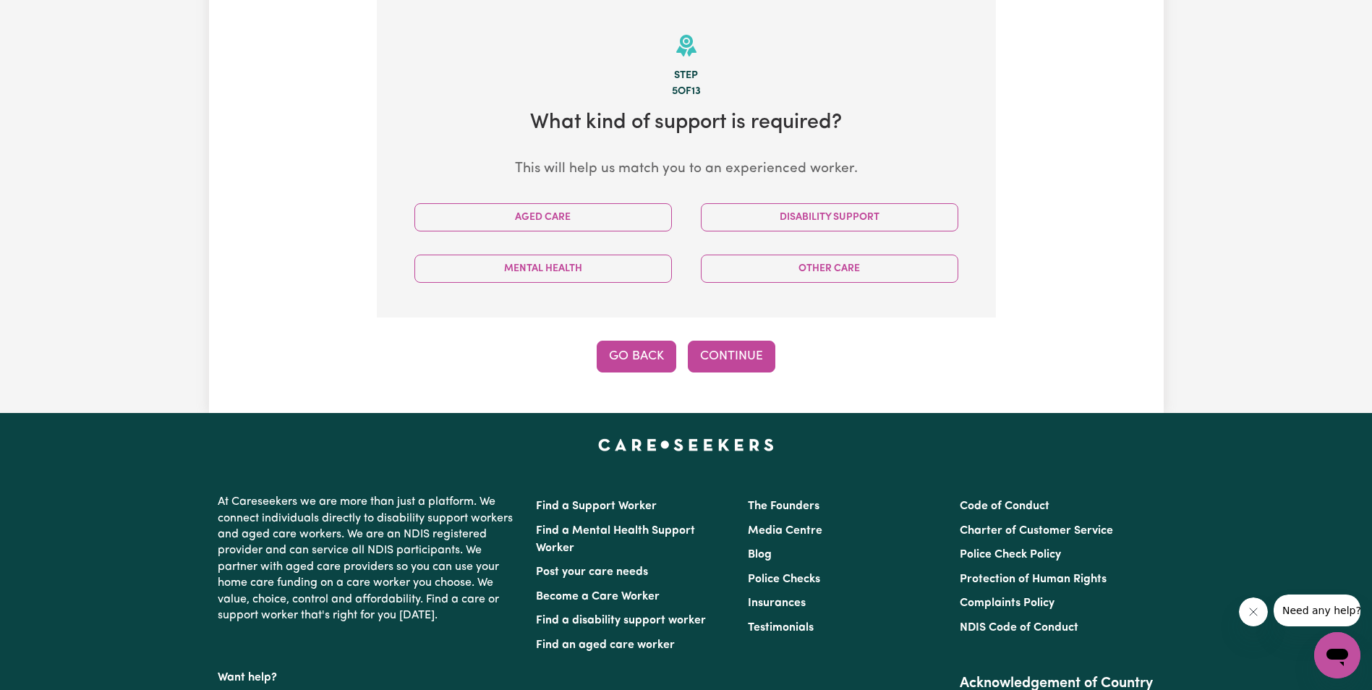
click at [650, 348] on button "Go Back" at bounding box center [637, 357] width 80 height 32
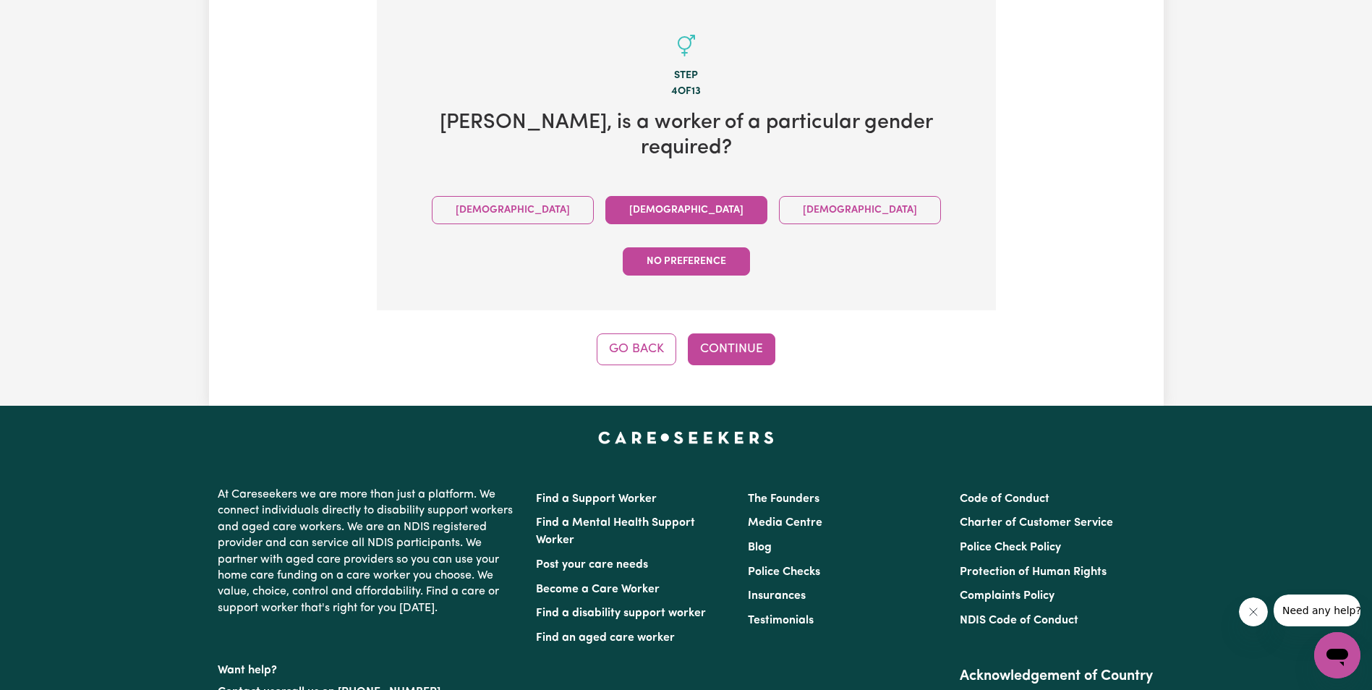
click at [608, 196] on button "[DEMOGRAPHIC_DATA]" at bounding box center [686, 210] width 162 height 28
click at [729, 333] on button "Continue" at bounding box center [732, 349] width 88 height 32
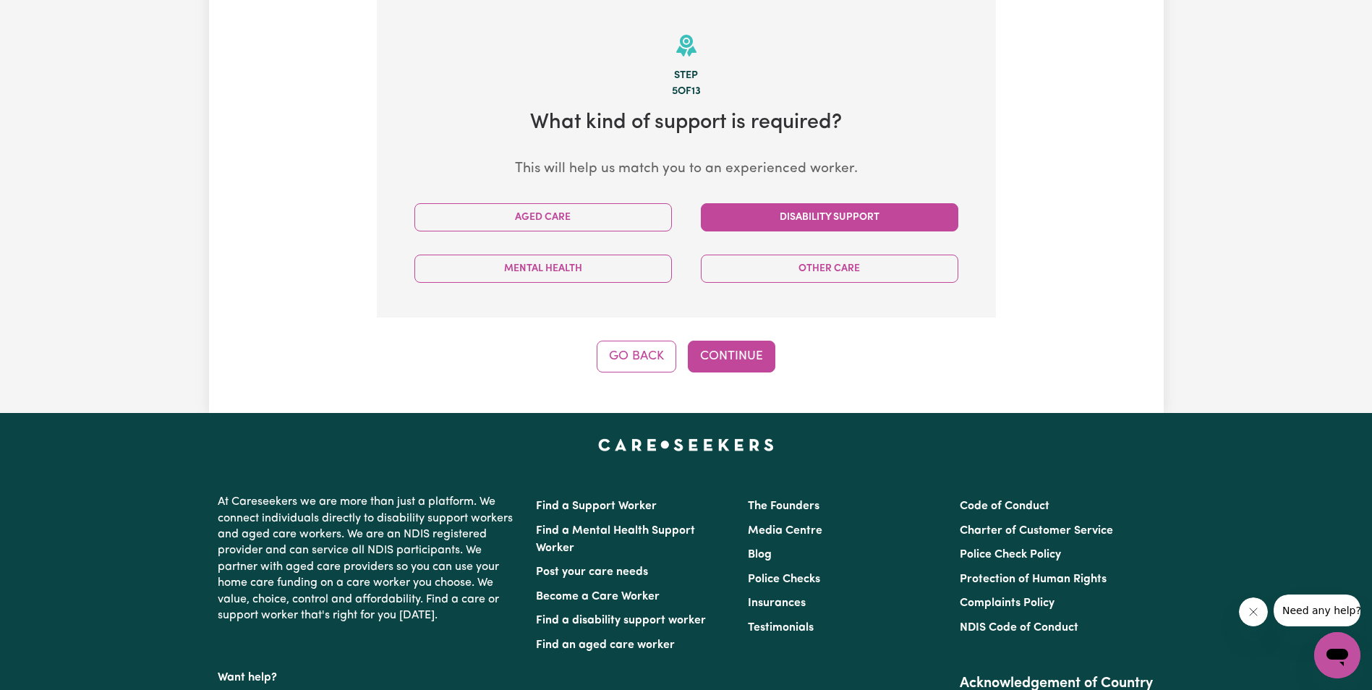
click at [806, 221] on button "Disability Support" at bounding box center [830, 217] width 258 height 28
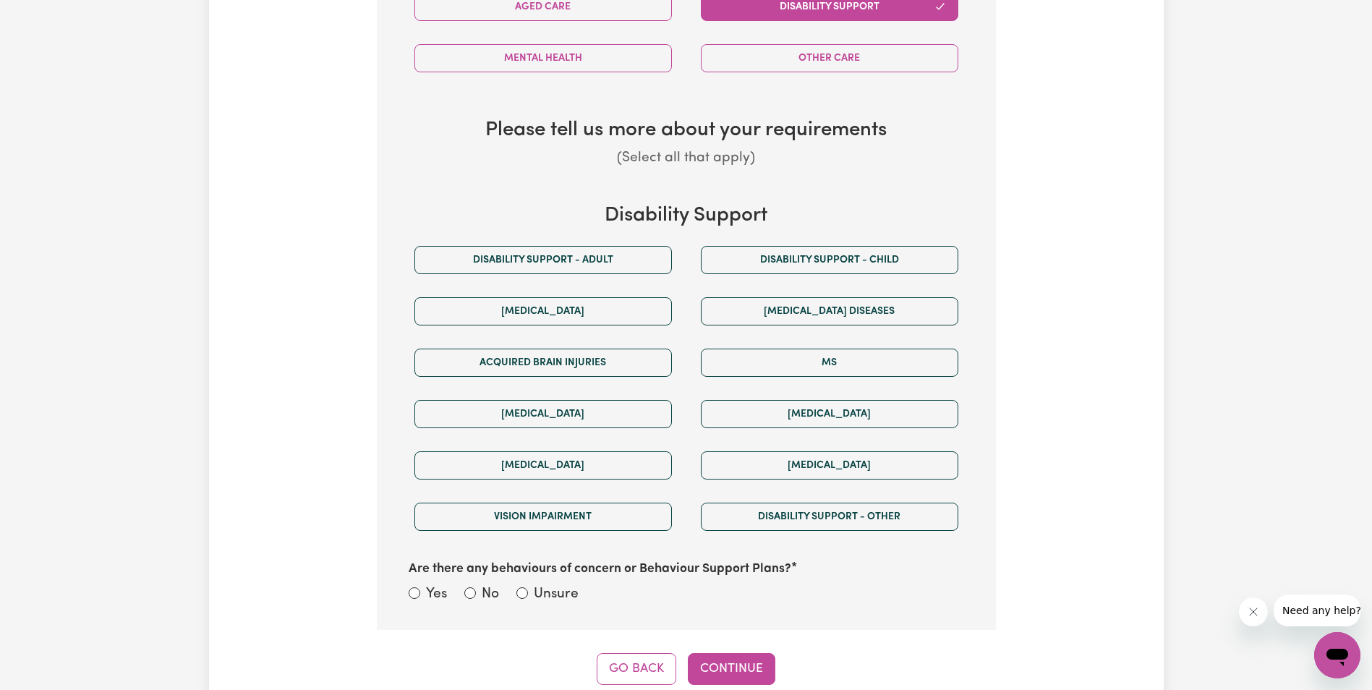
scroll to position [673, 0]
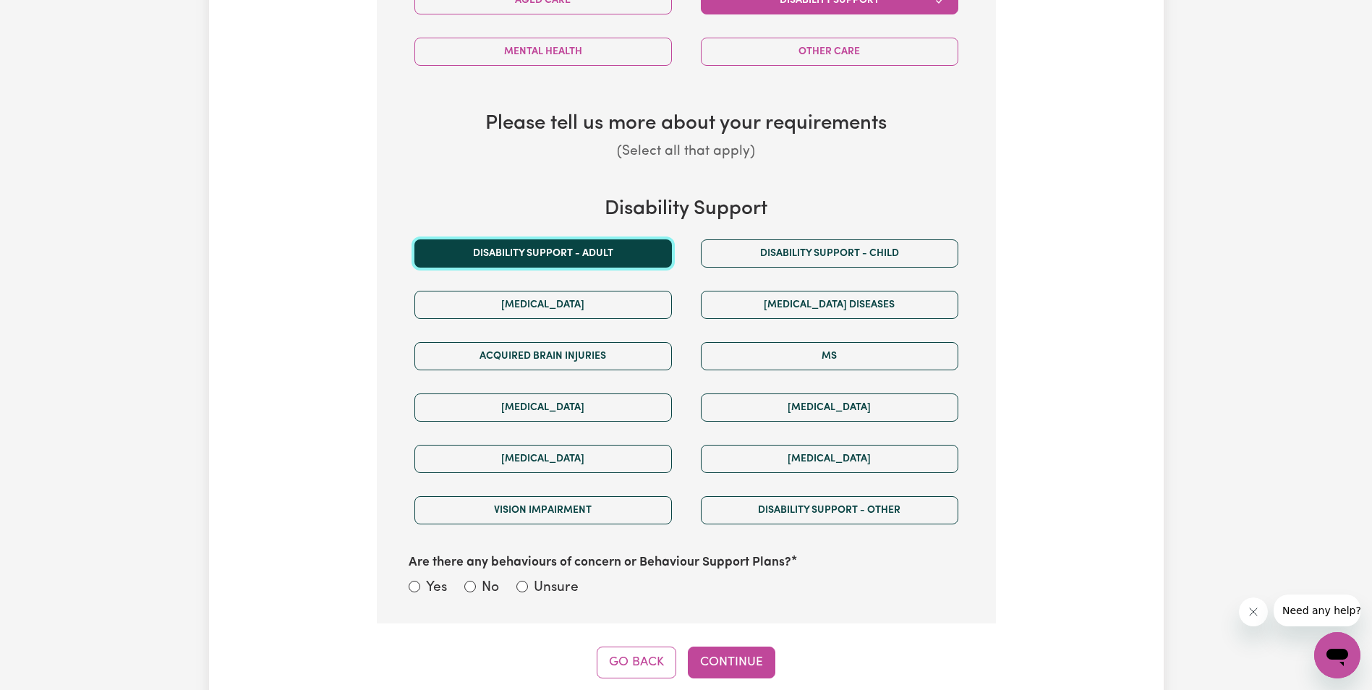
click at [525, 264] on button "Disability support - Adult" at bounding box center [543, 253] width 258 height 28
click at [469, 590] on input "No" at bounding box center [470, 587] width 12 height 12
radio input "true"
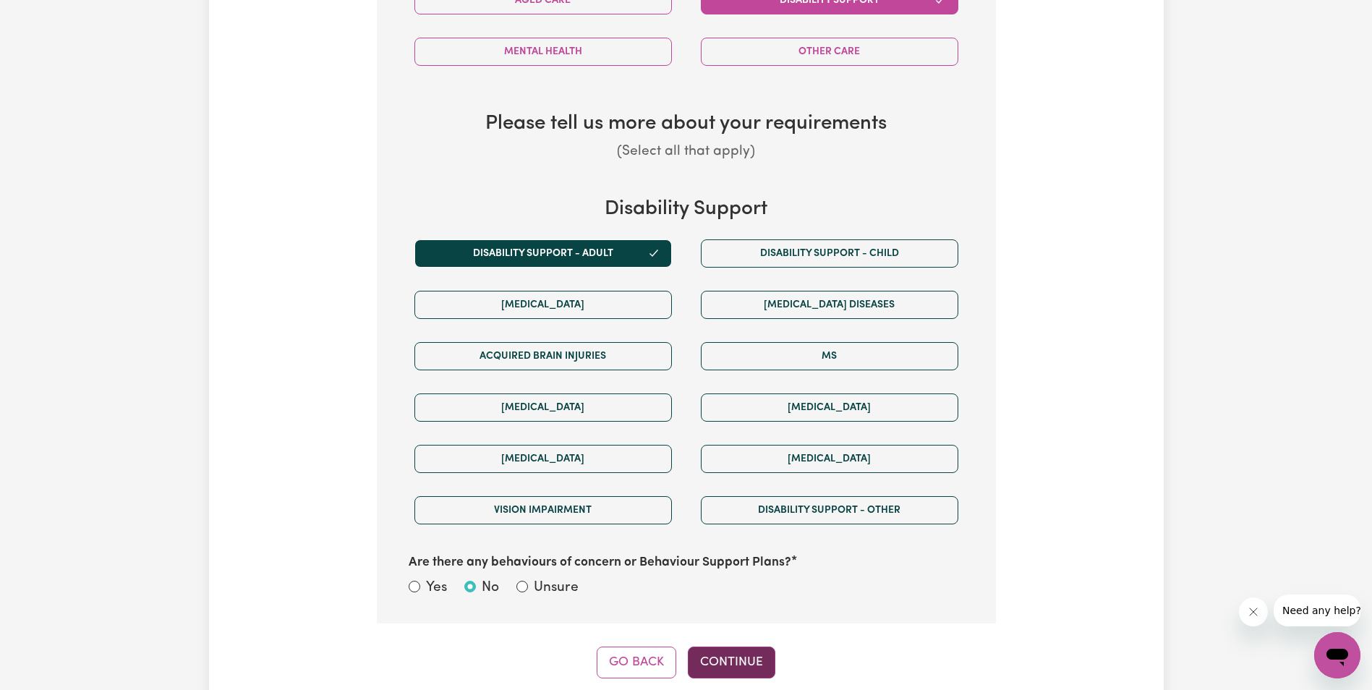
click at [734, 655] on button "Continue" at bounding box center [732, 663] width 88 height 32
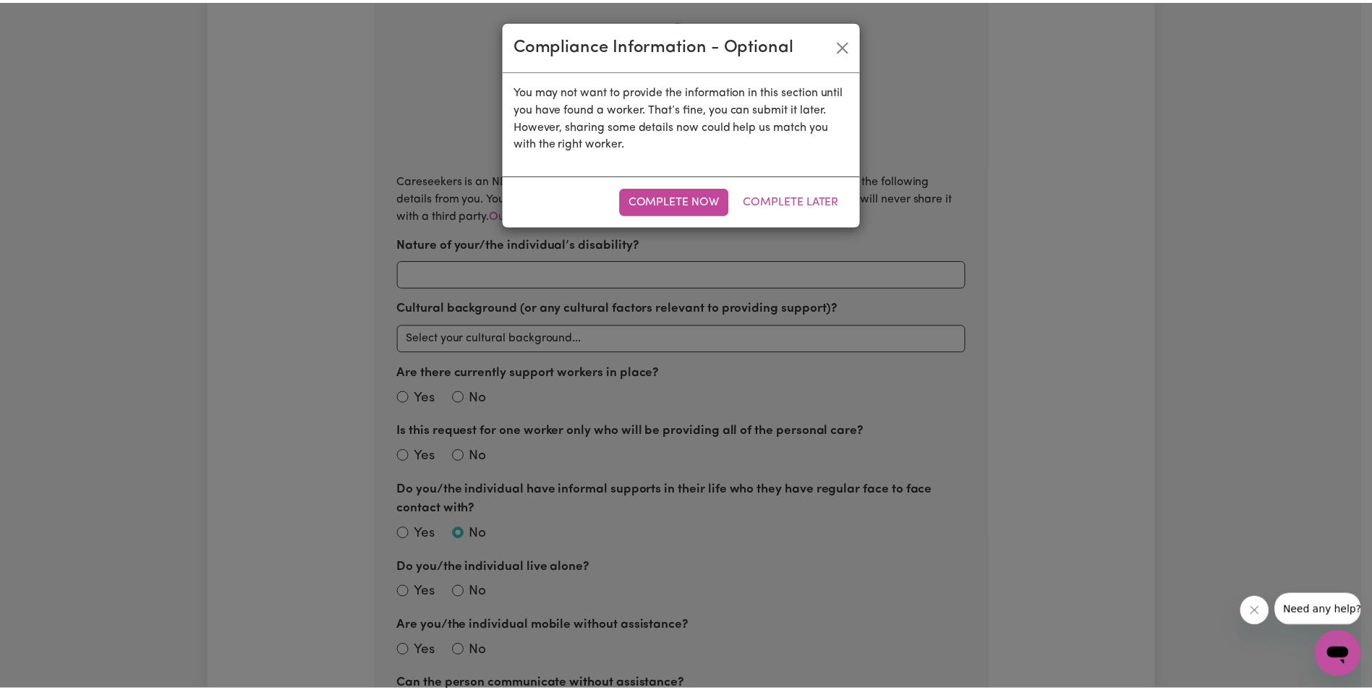
scroll to position [456, 0]
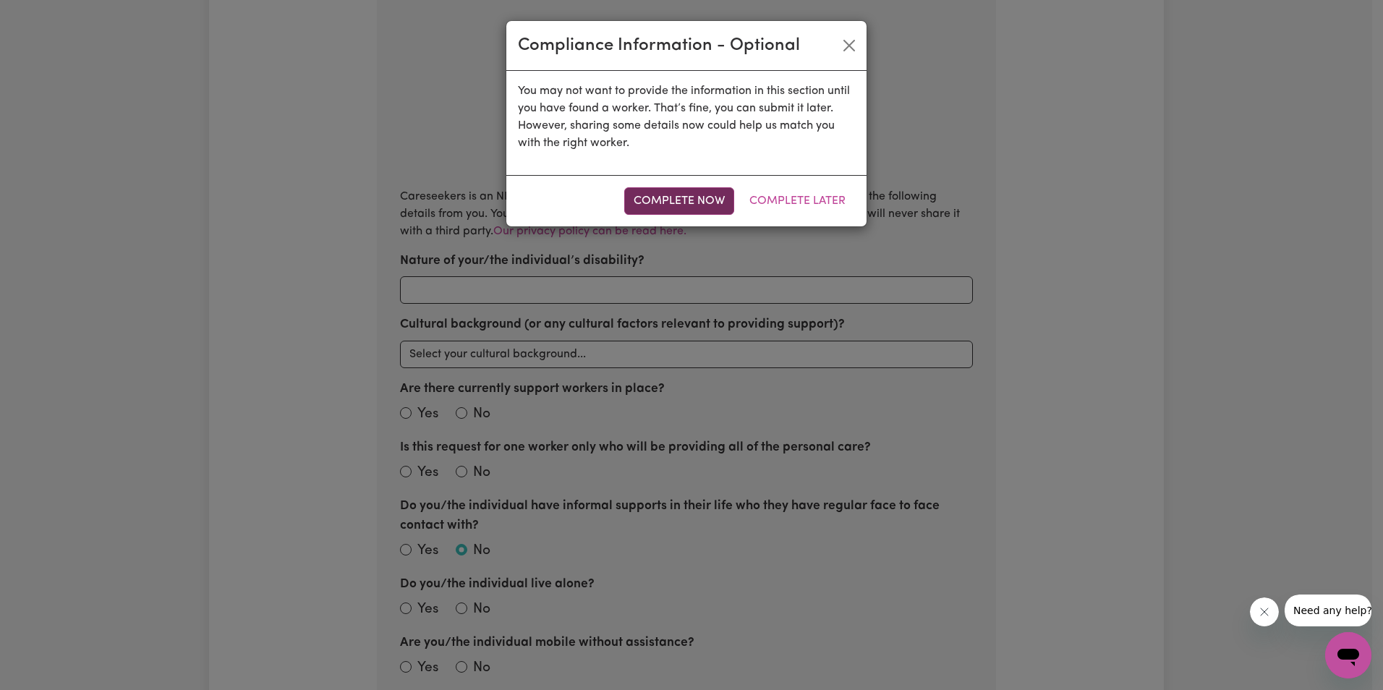
click at [668, 214] on button "Complete Now" at bounding box center [679, 200] width 110 height 27
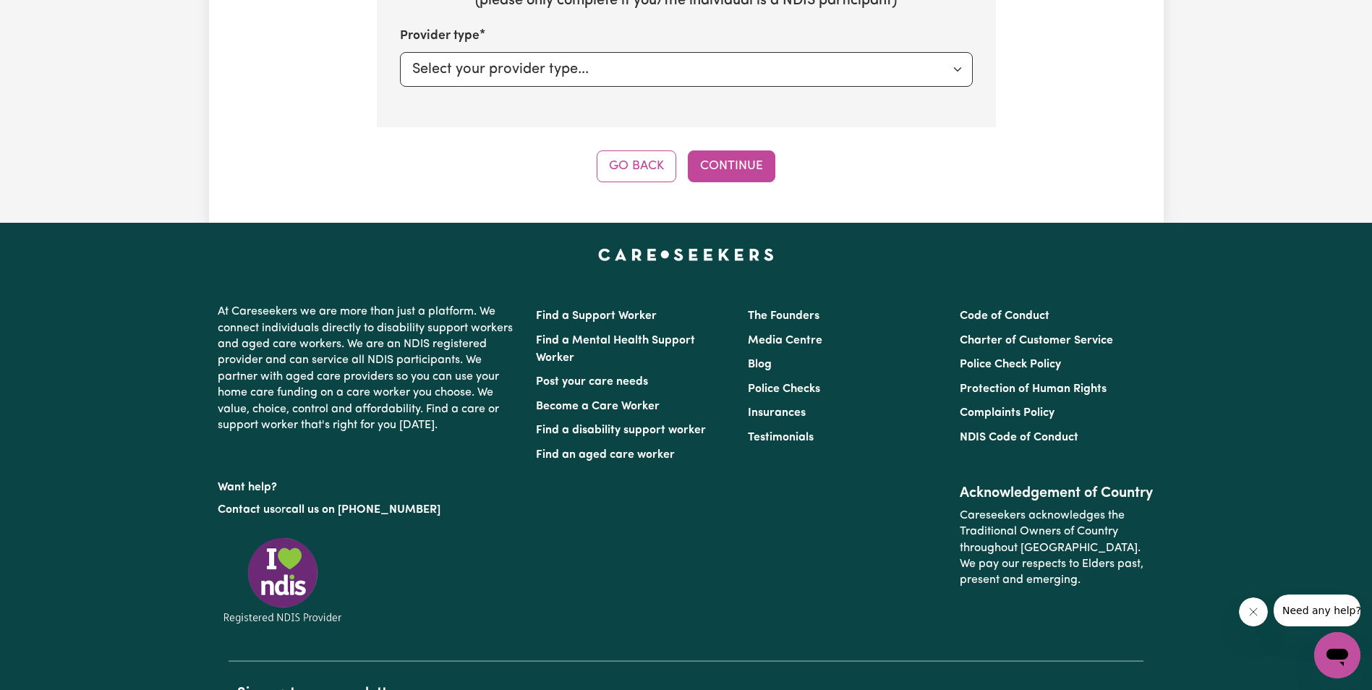
scroll to position [1828, 0]
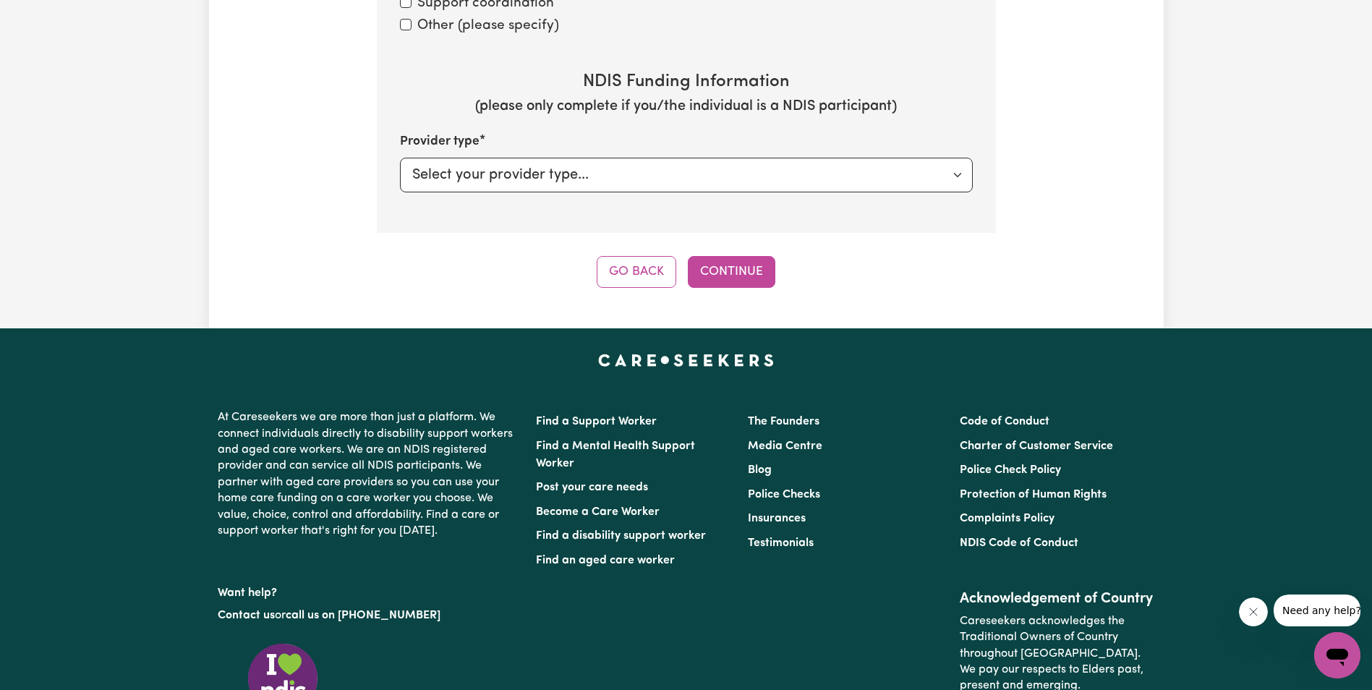
click at [733, 278] on button "Continue" at bounding box center [732, 272] width 88 height 32
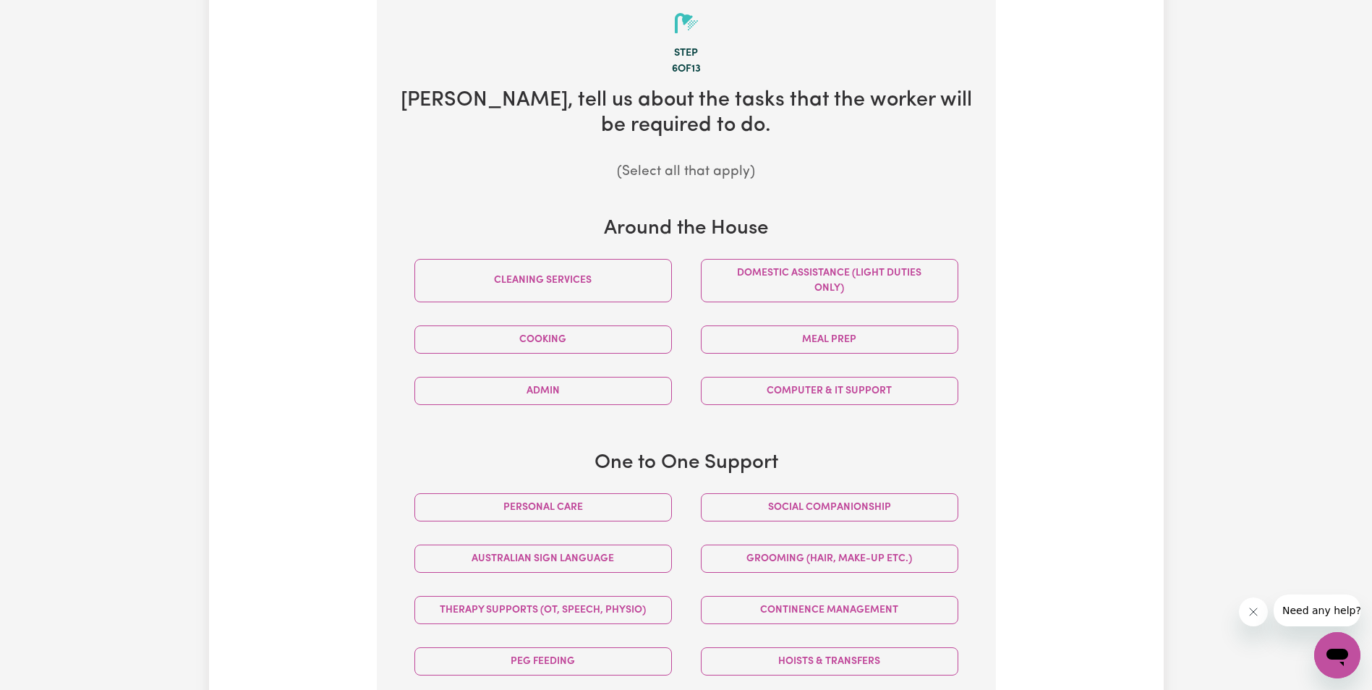
scroll to position [456, 0]
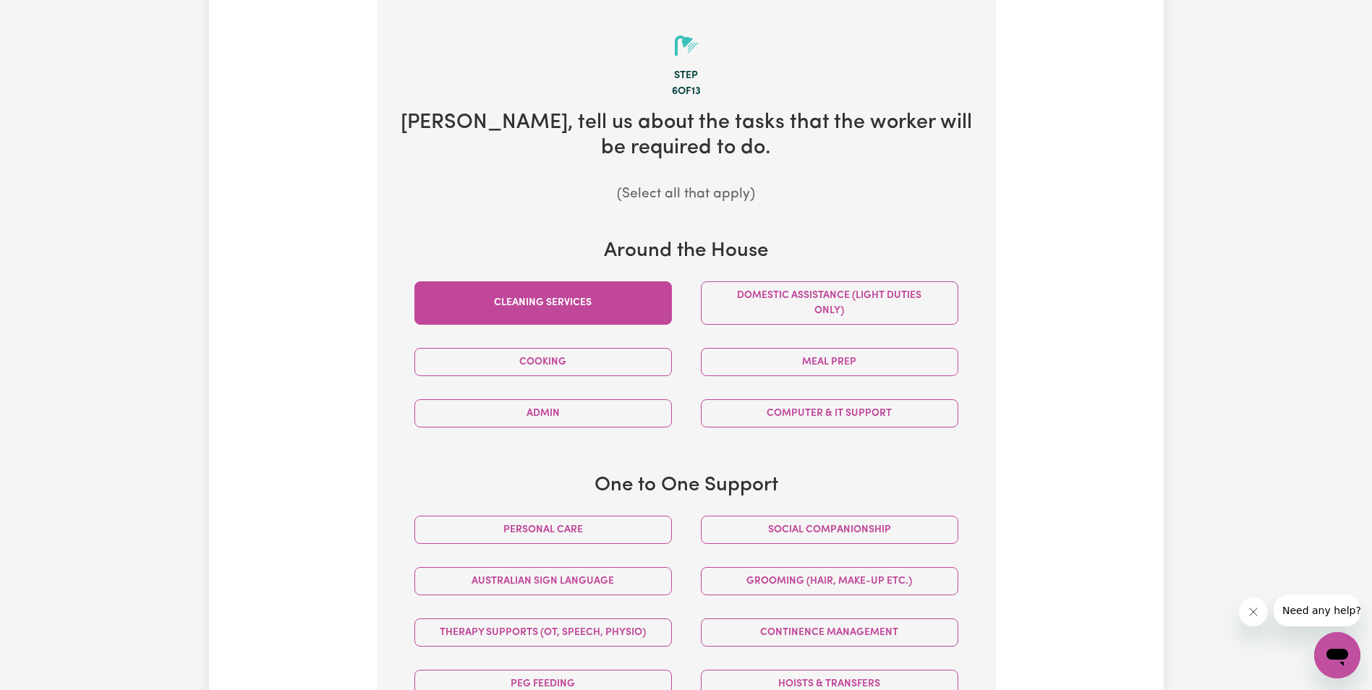
click at [587, 311] on button "Cleaning services" at bounding box center [543, 302] width 258 height 43
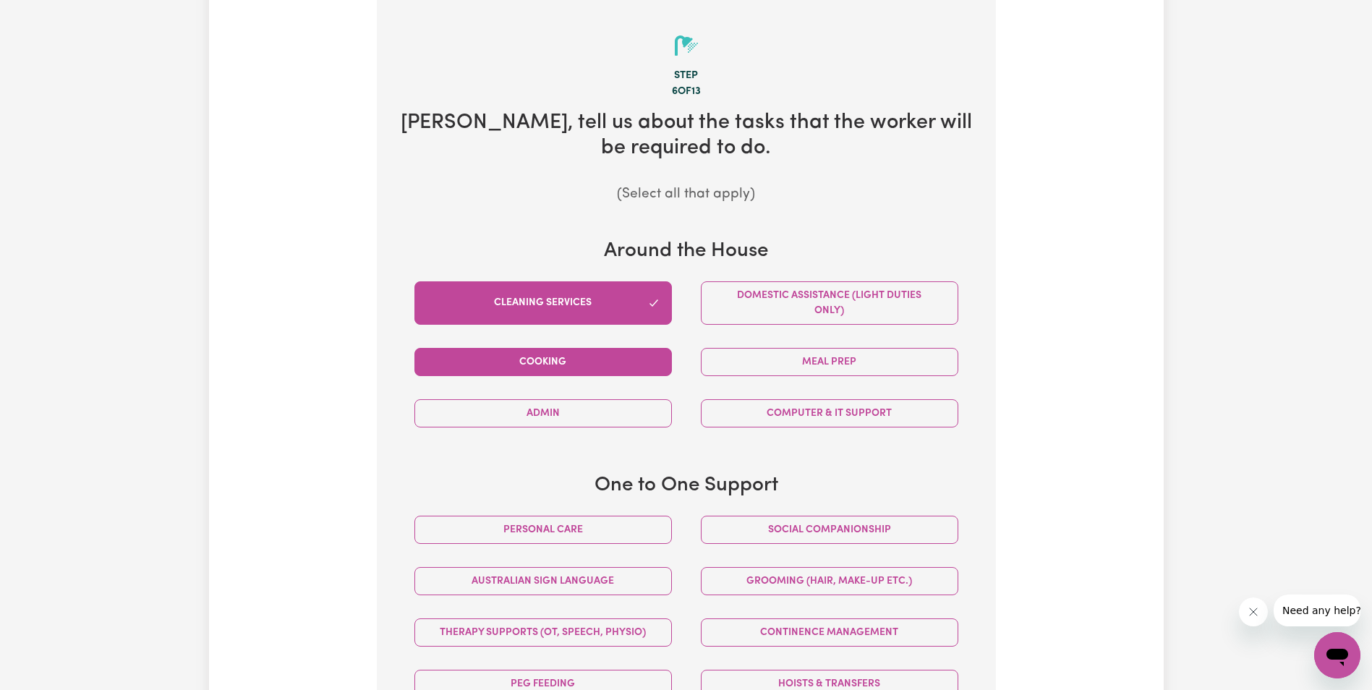
click at [589, 354] on button "Cooking" at bounding box center [543, 362] width 258 height 28
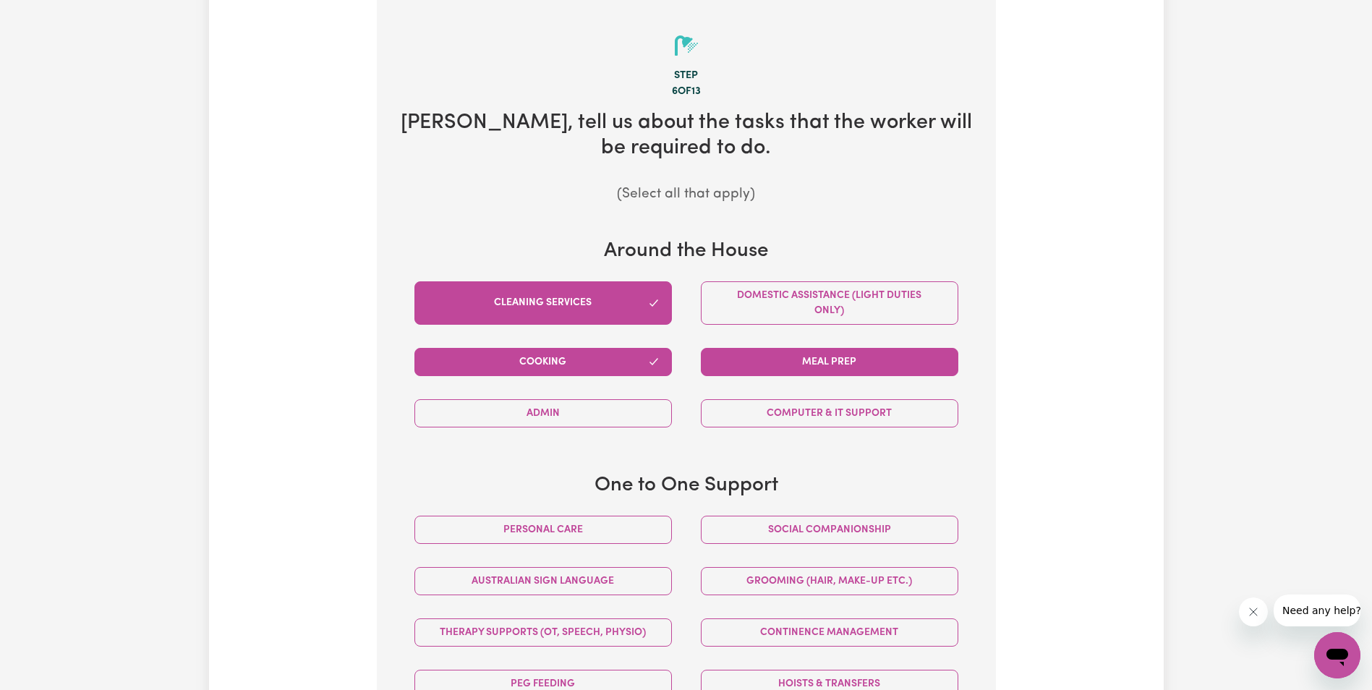
click at [755, 367] on button "Meal prep" at bounding box center [830, 362] width 258 height 28
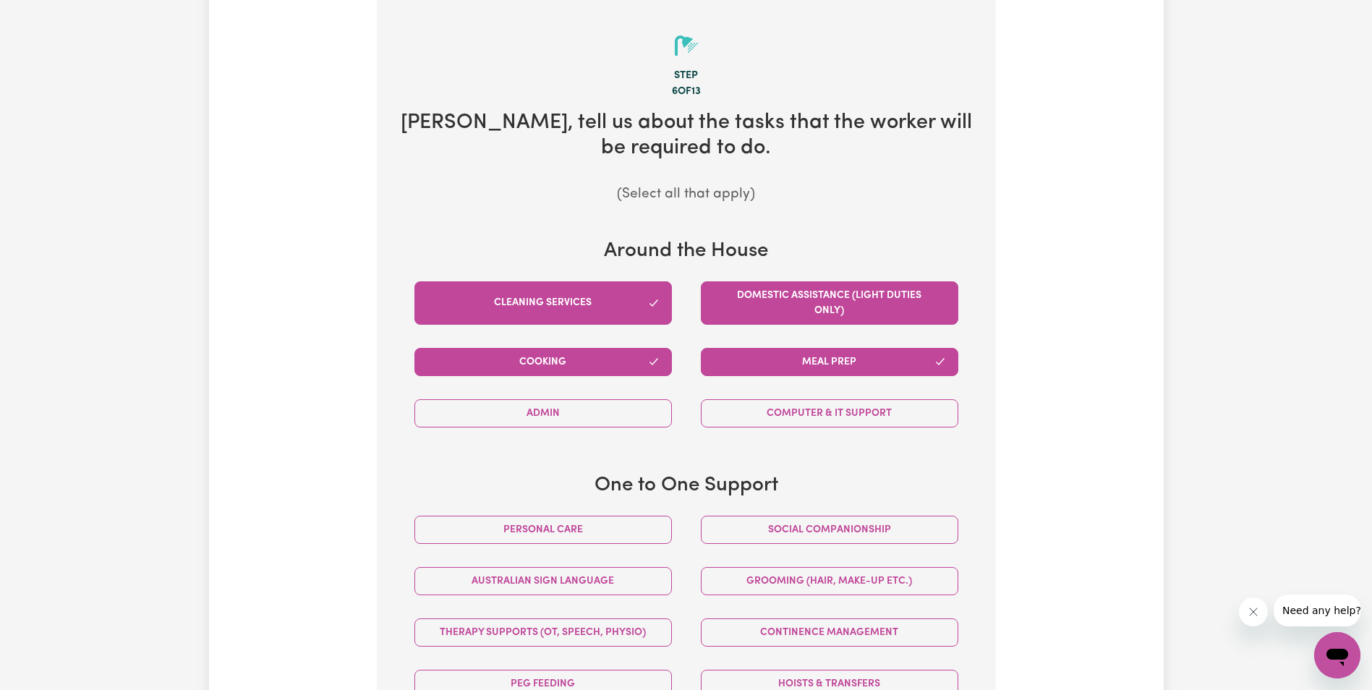
click at [764, 304] on button "Domestic assistance (light duties only)" at bounding box center [830, 302] width 258 height 43
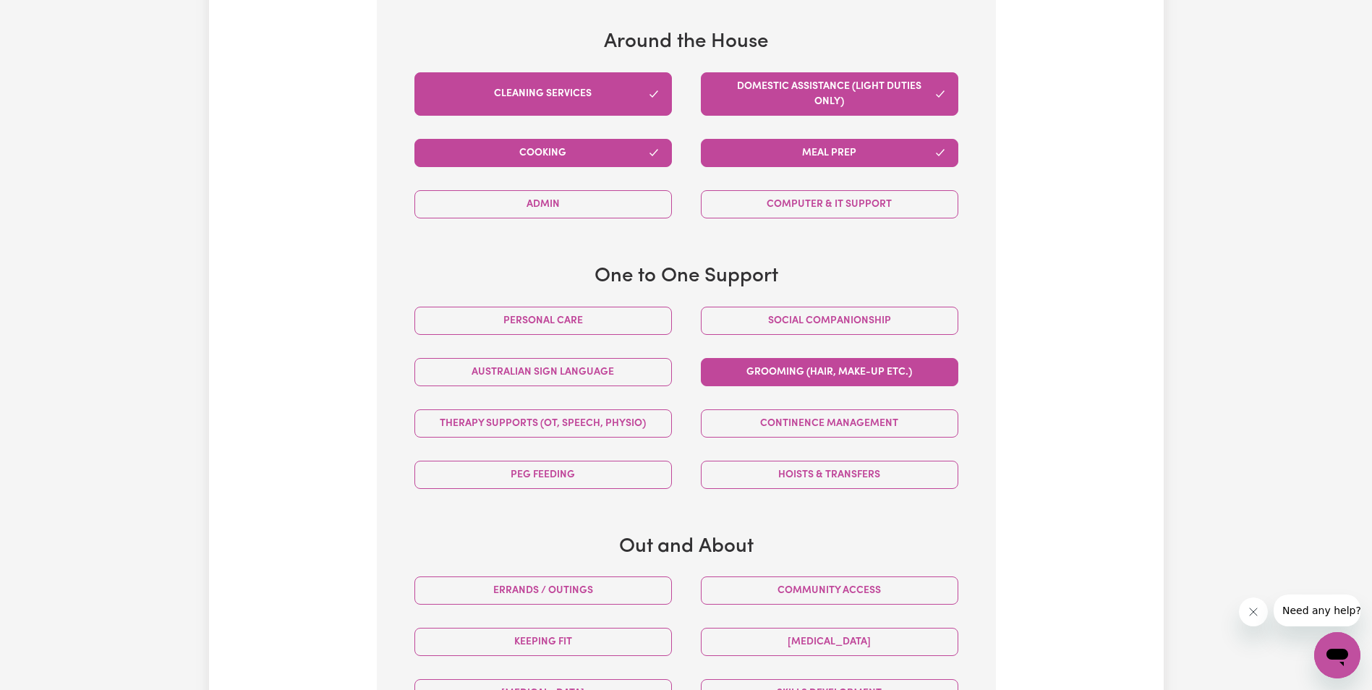
scroll to position [673, 0]
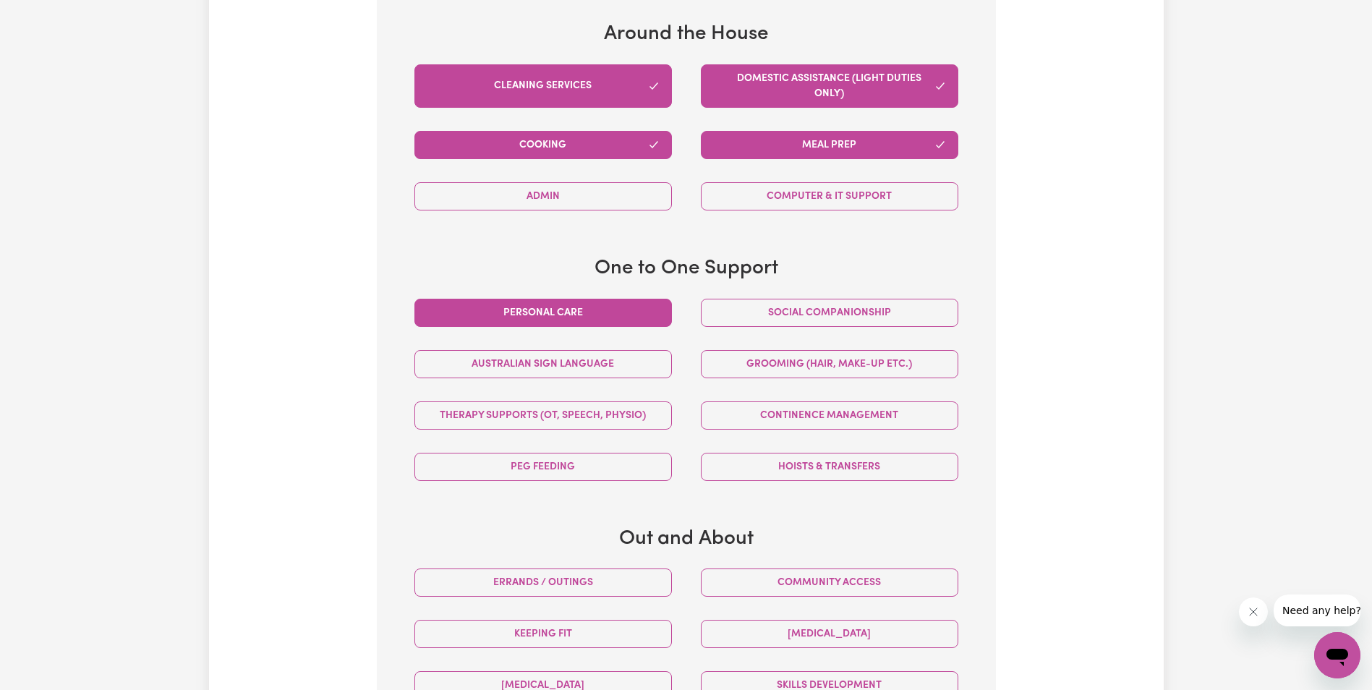
click at [605, 318] on button "Personal care" at bounding box center [543, 313] width 258 height 28
click at [765, 323] on button "Social companionship" at bounding box center [830, 313] width 258 height 28
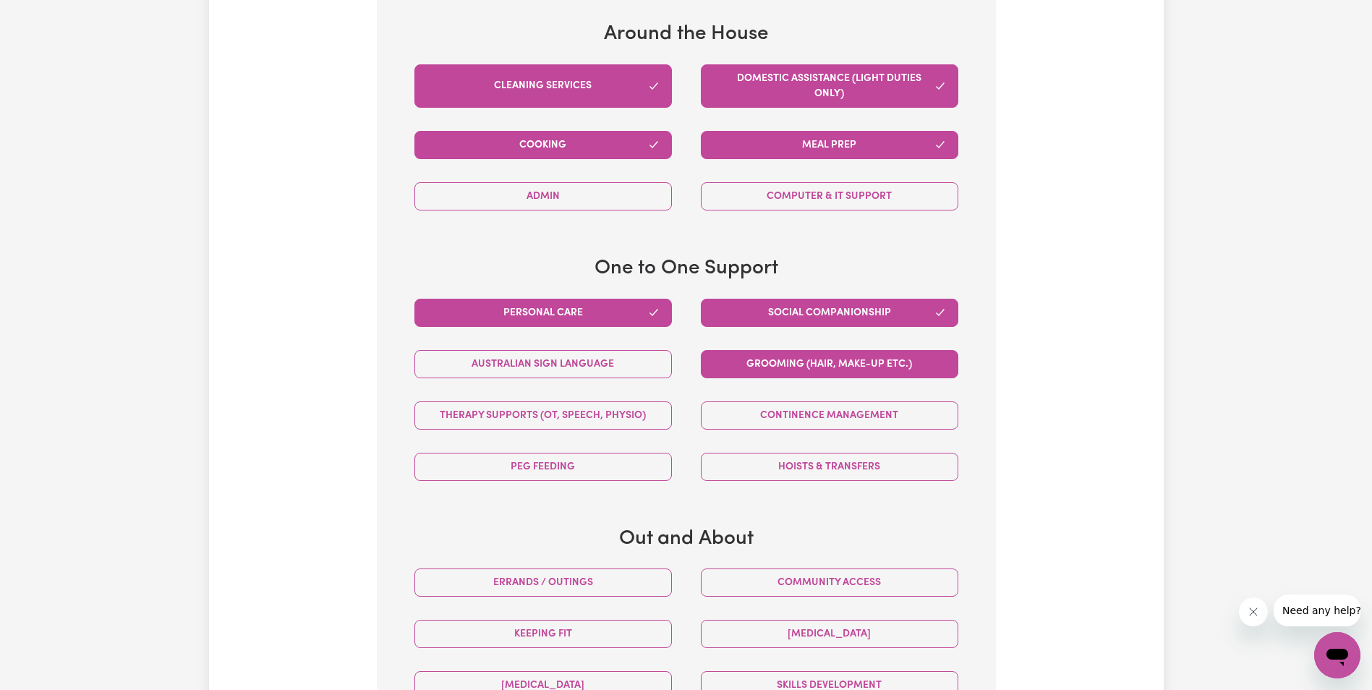
click at [759, 376] on button "Grooming (hair, make-up etc.)" at bounding box center [830, 364] width 258 height 28
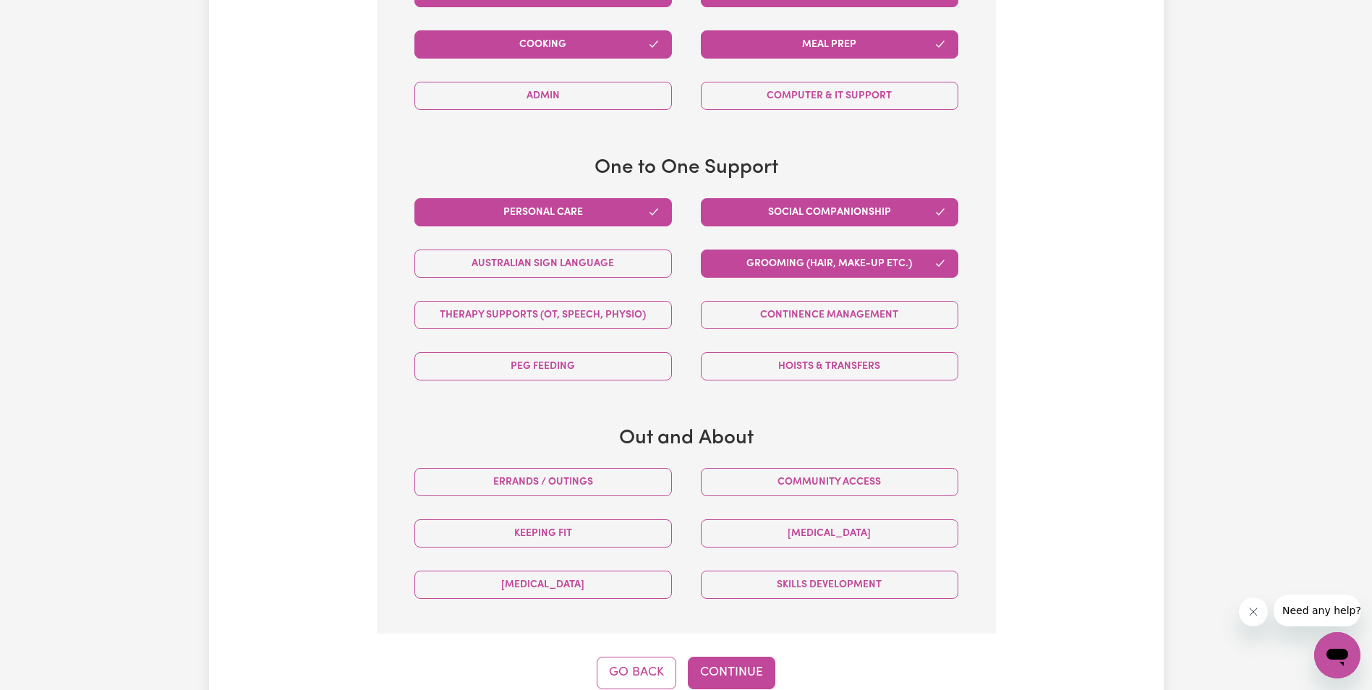
scroll to position [1035, 0]
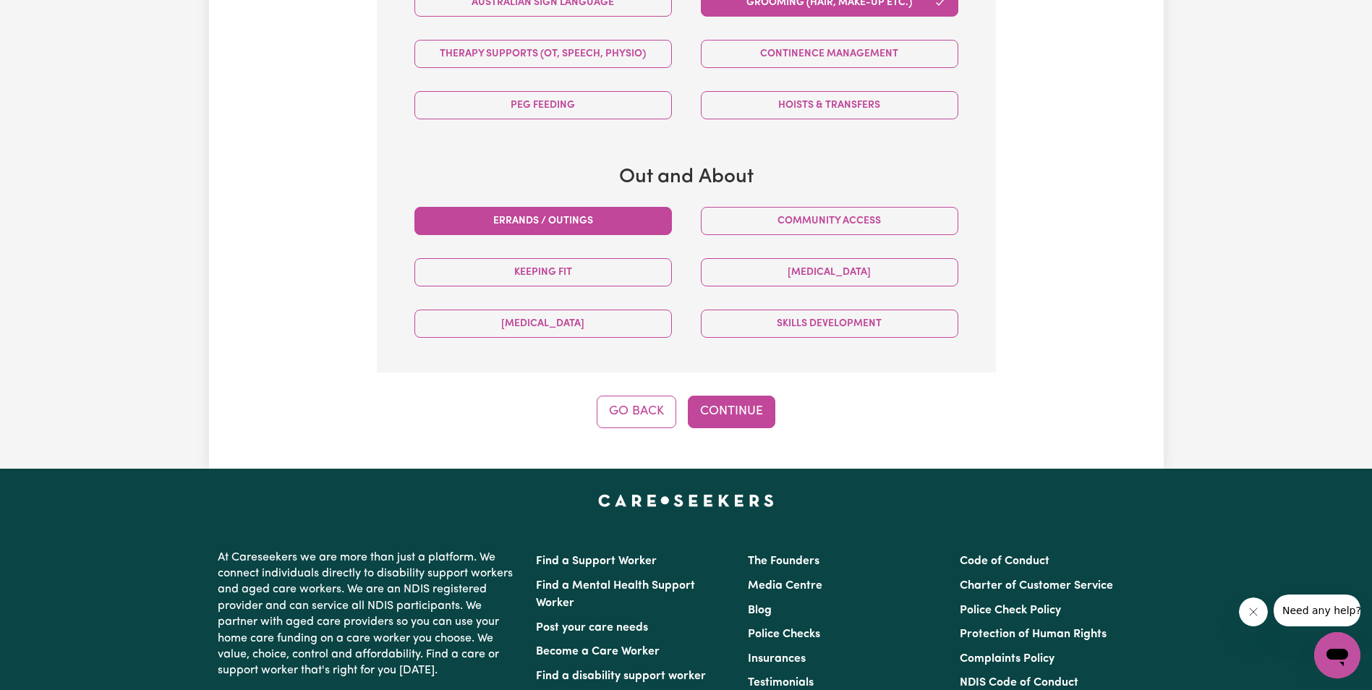
click at [606, 225] on button "Errands / Outings" at bounding box center [543, 221] width 258 height 28
click at [779, 226] on button "Community access" at bounding box center [830, 221] width 258 height 28
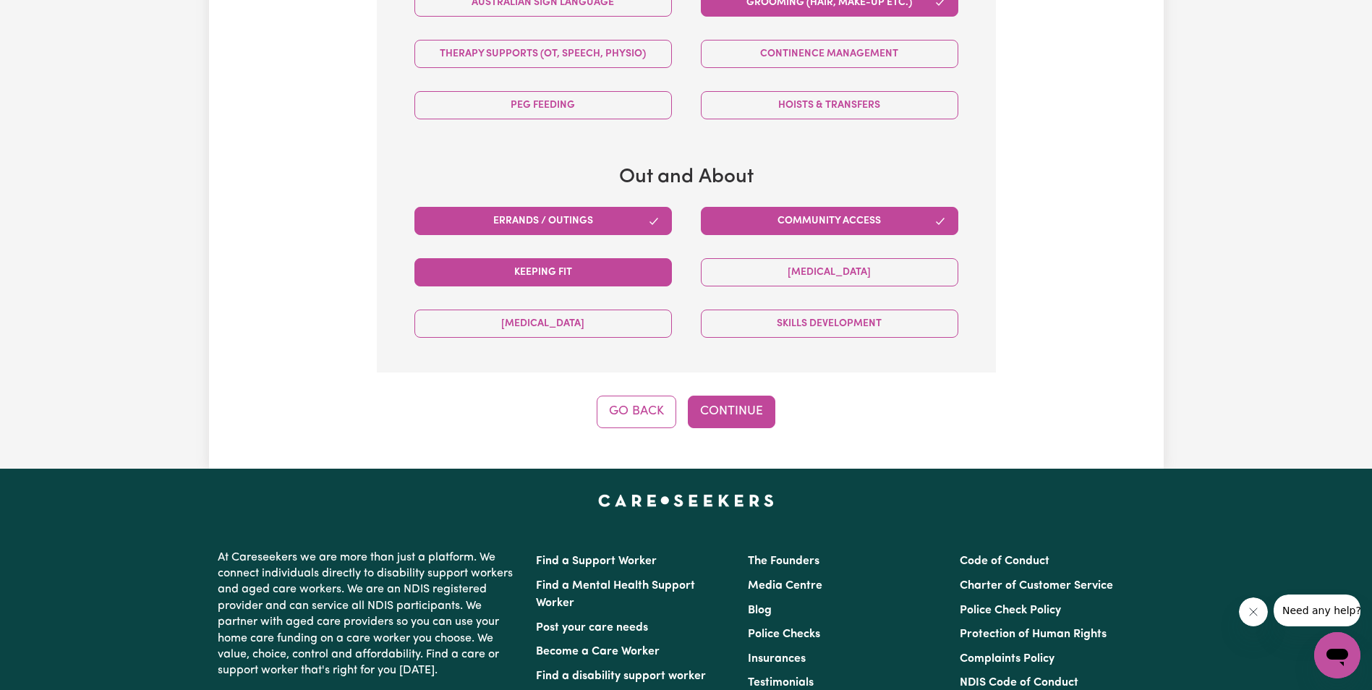
click at [639, 280] on button "Keeping fit" at bounding box center [543, 272] width 258 height 28
click at [753, 320] on button "Skills Development" at bounding box center [830, 324] width 258 height 28
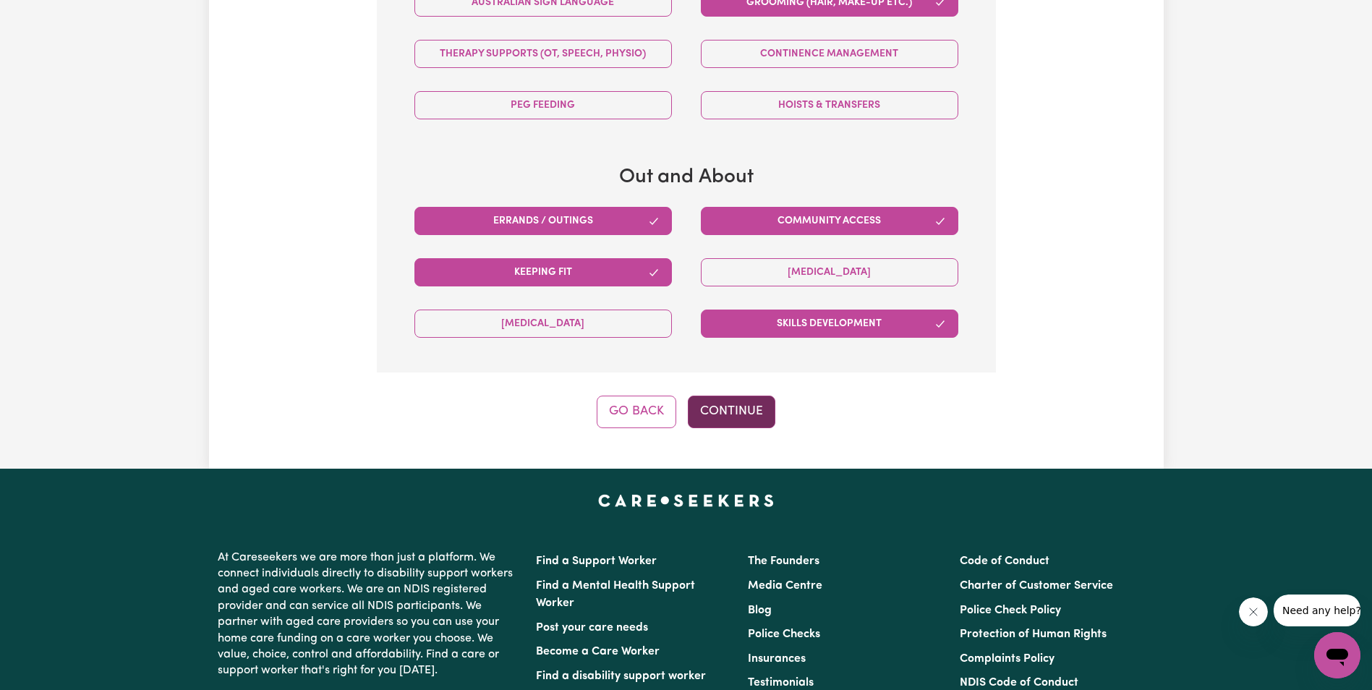
click at [737, 416] on button "Continue" at bounding box center [732, 412] width 88 height 32
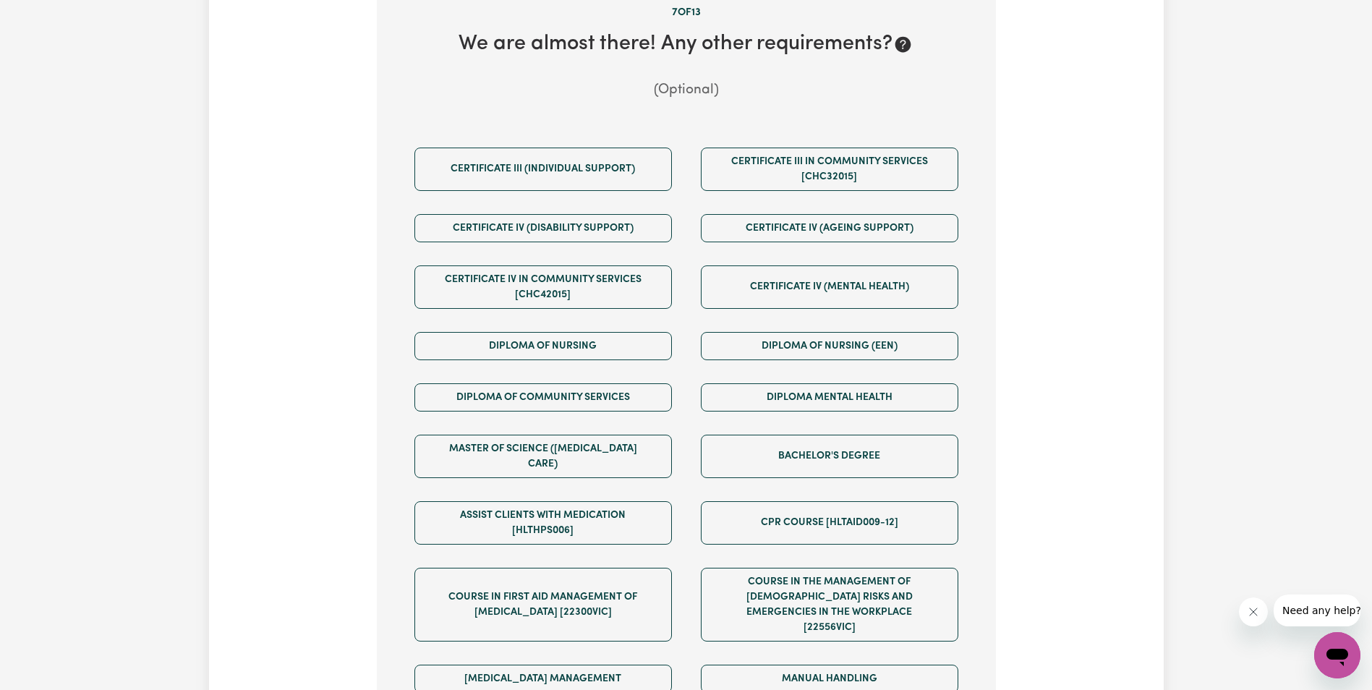
scroll to position [456, 0]
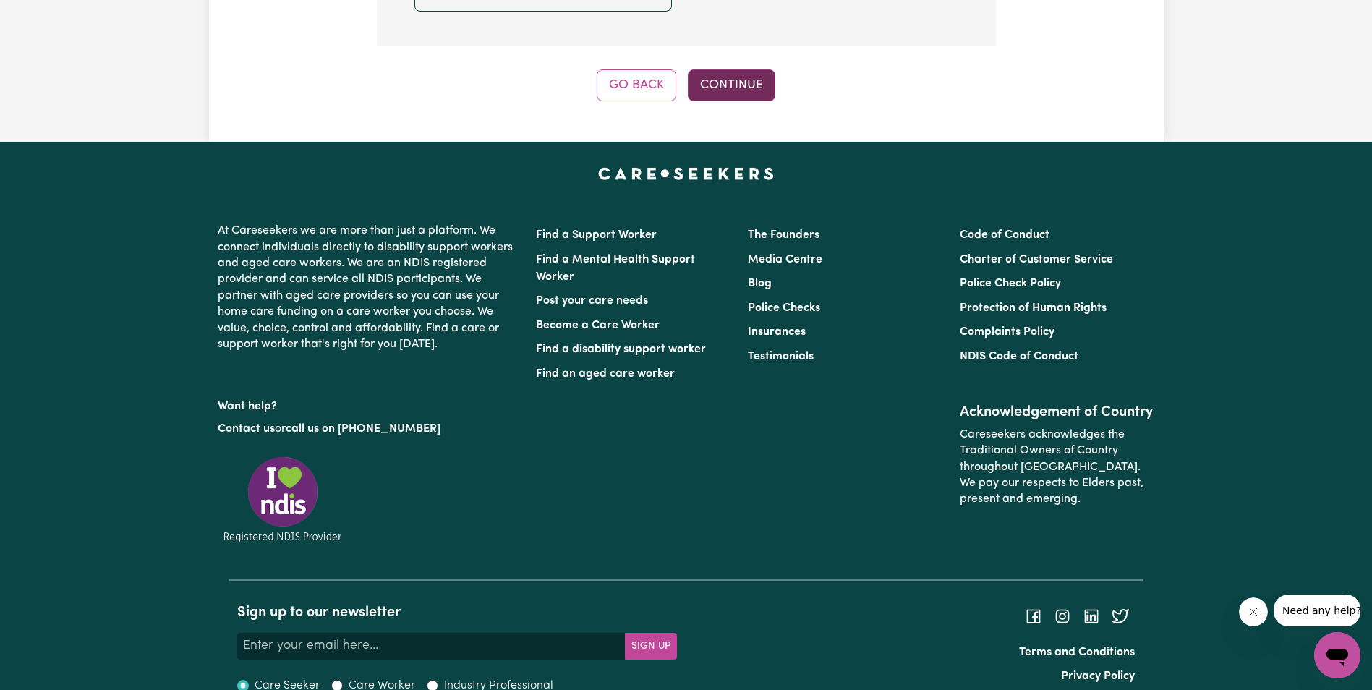
click at [733, 69] on button "Continue" at bounding box center [732, 85] width 88 height 32
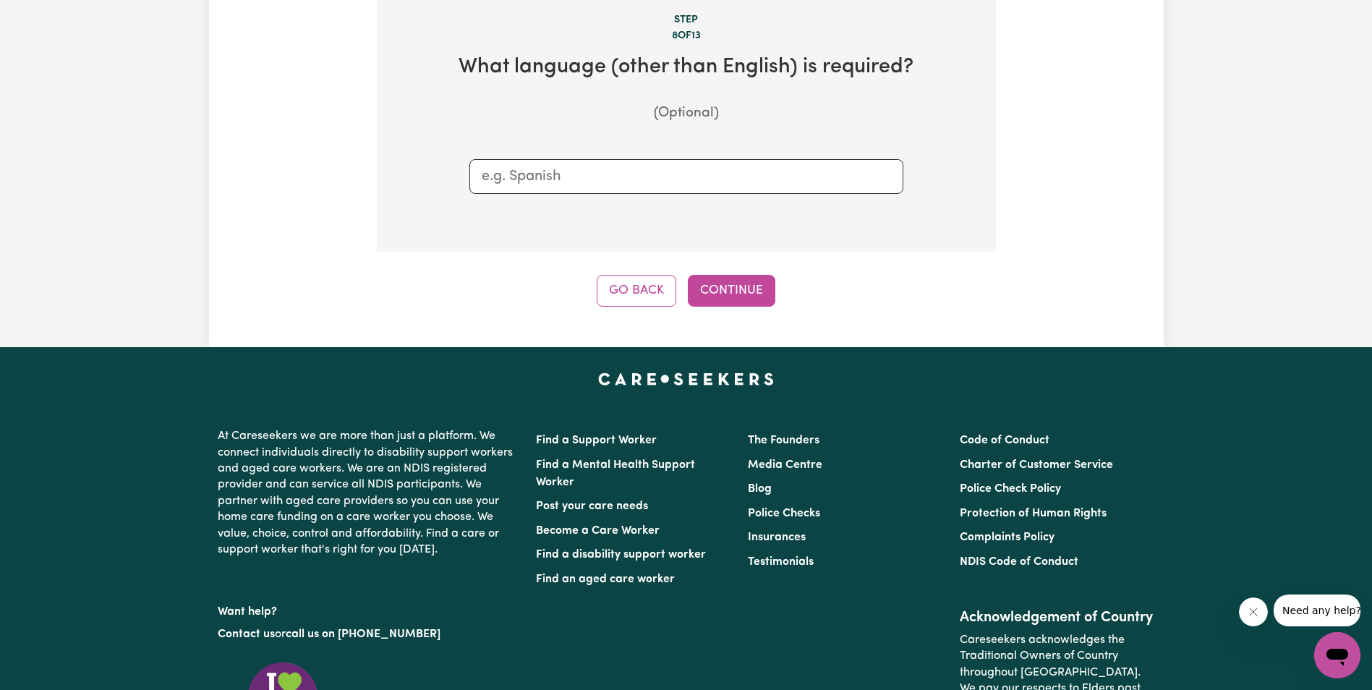
scroll to position [456, 0]
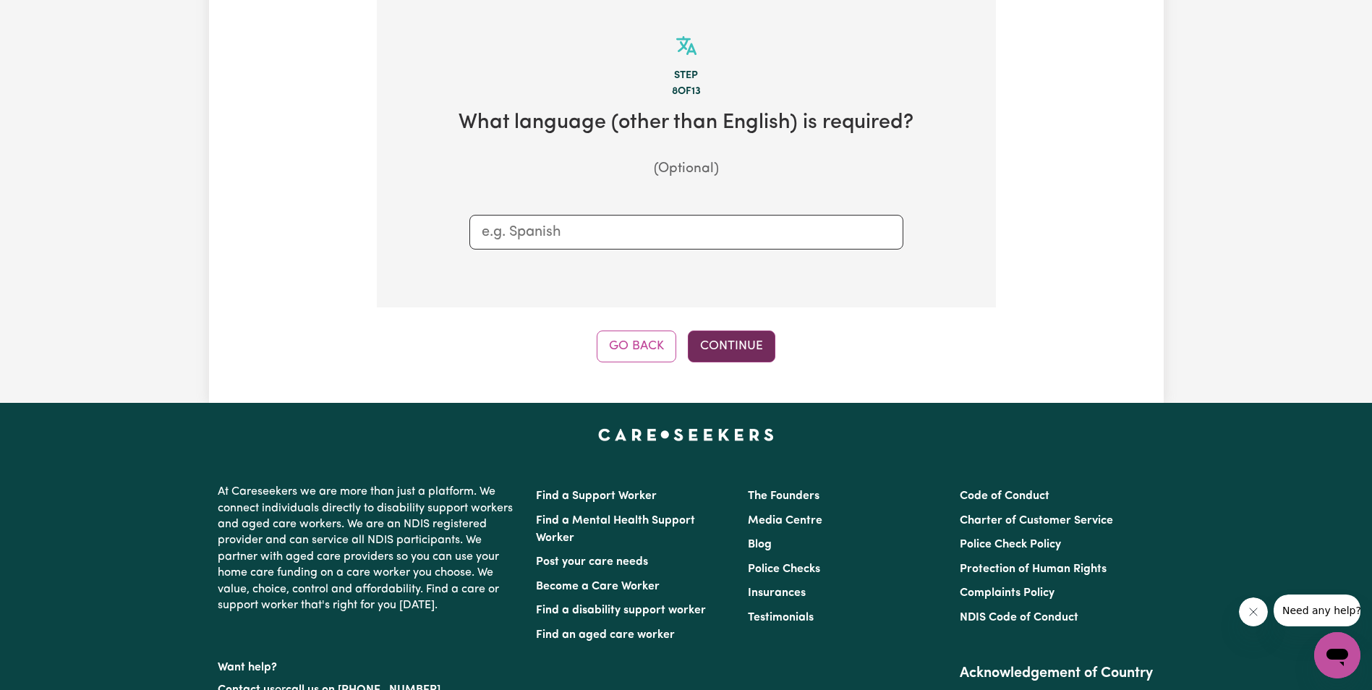
click at [752, 332] on button "Continue" at bounding box center [732, 347] width 88 height 32
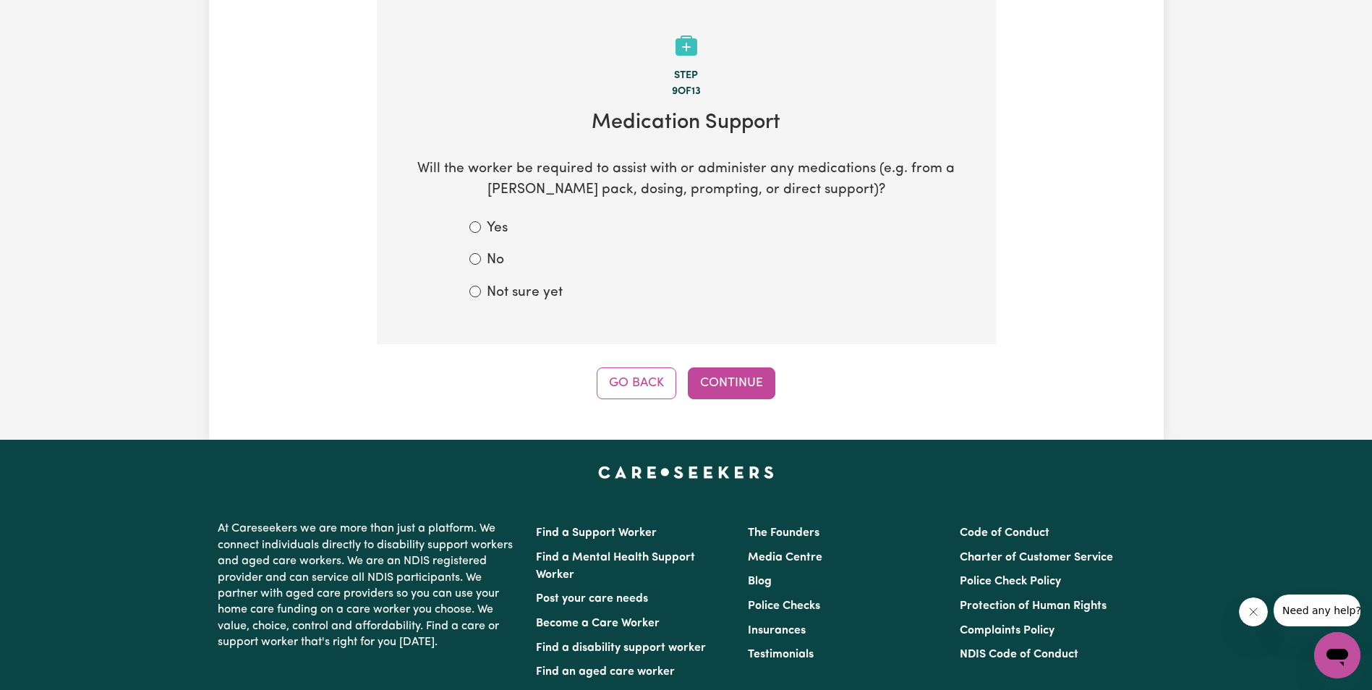
click at [752, 380] on button "Continue" at bounding box center [732, 383] width 88 height 32
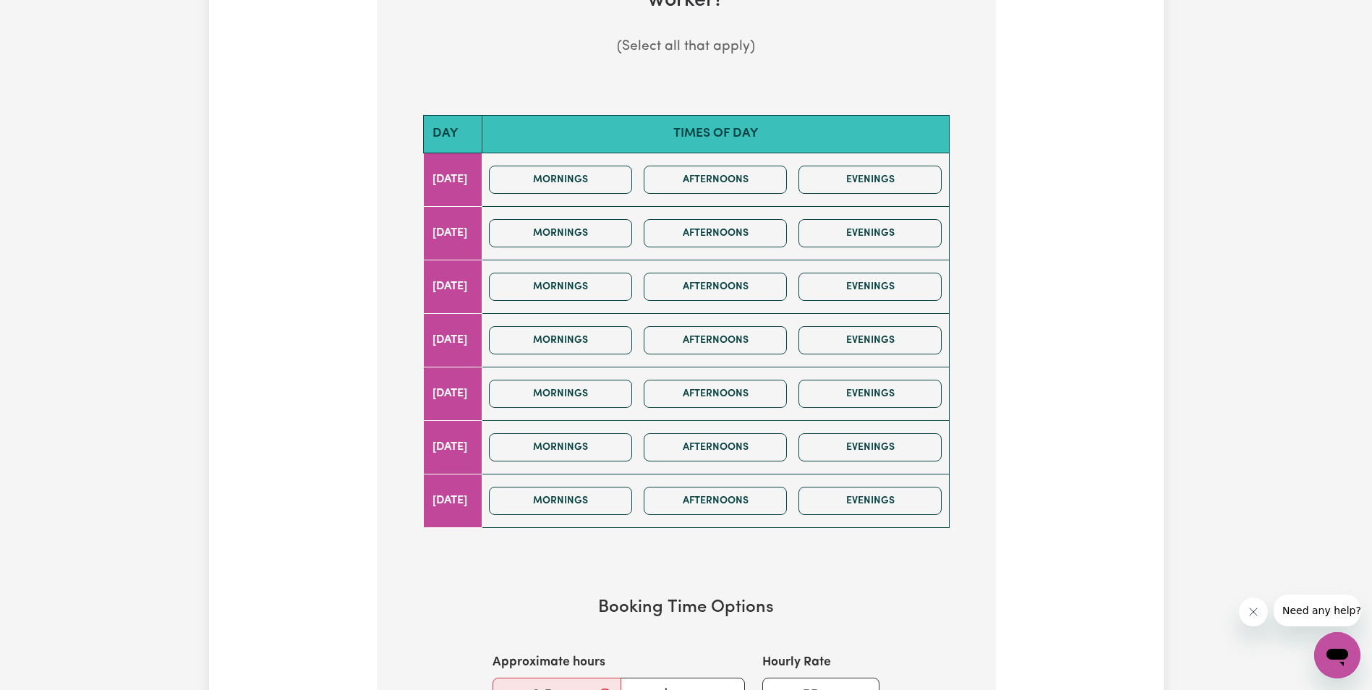
scroll to position [868, 0]
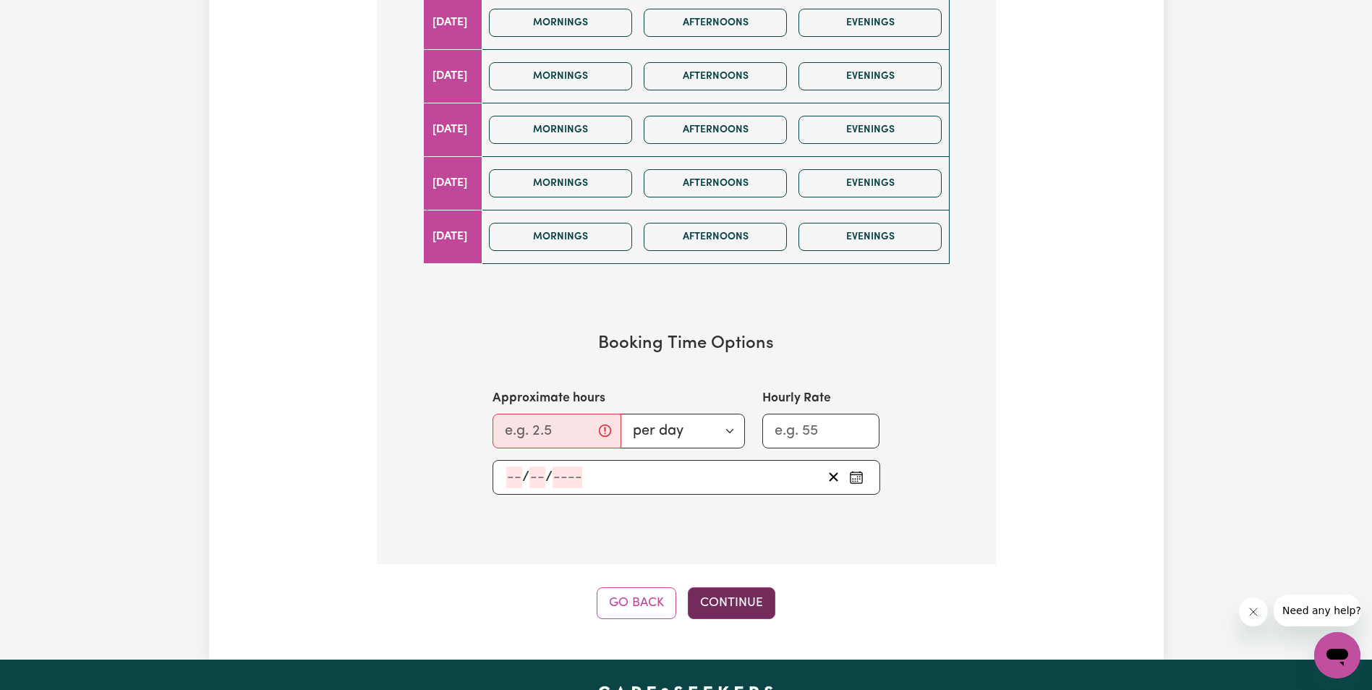
click at [762, 612] on button "Continue" at bounding box center [732, 603] width 88 height 32
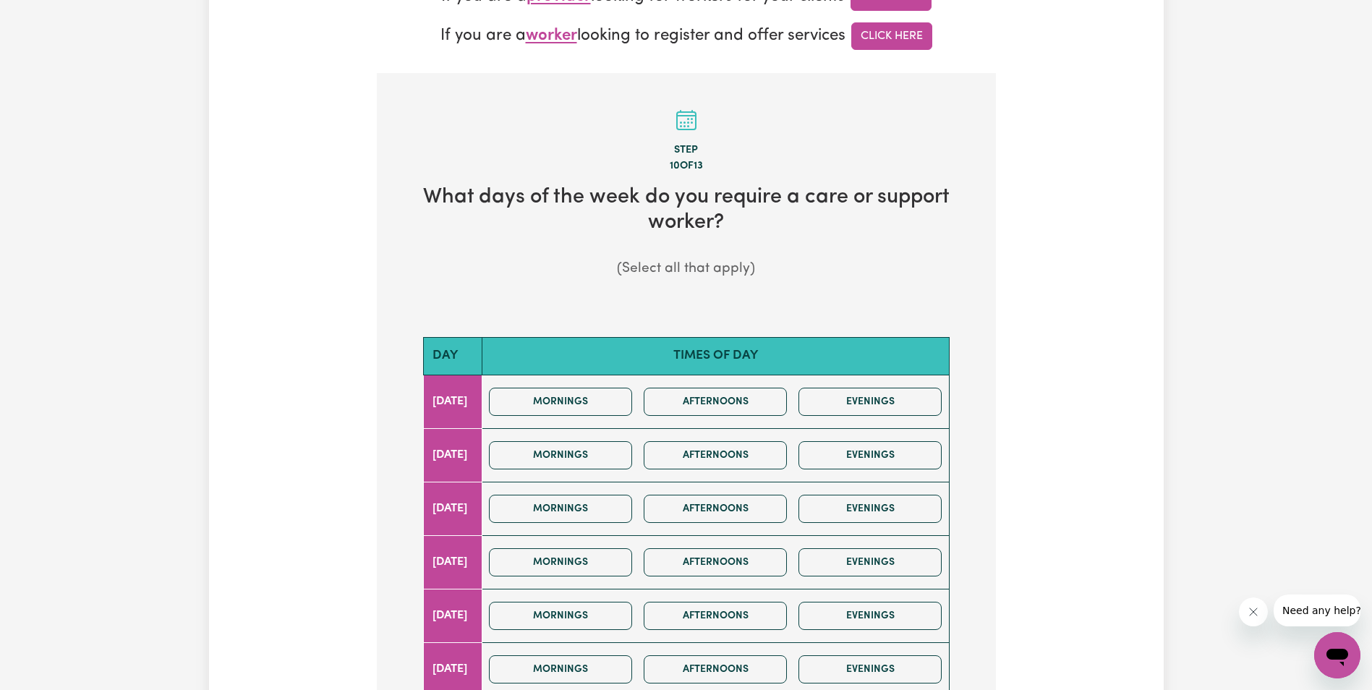
scroll to position [506, 0]
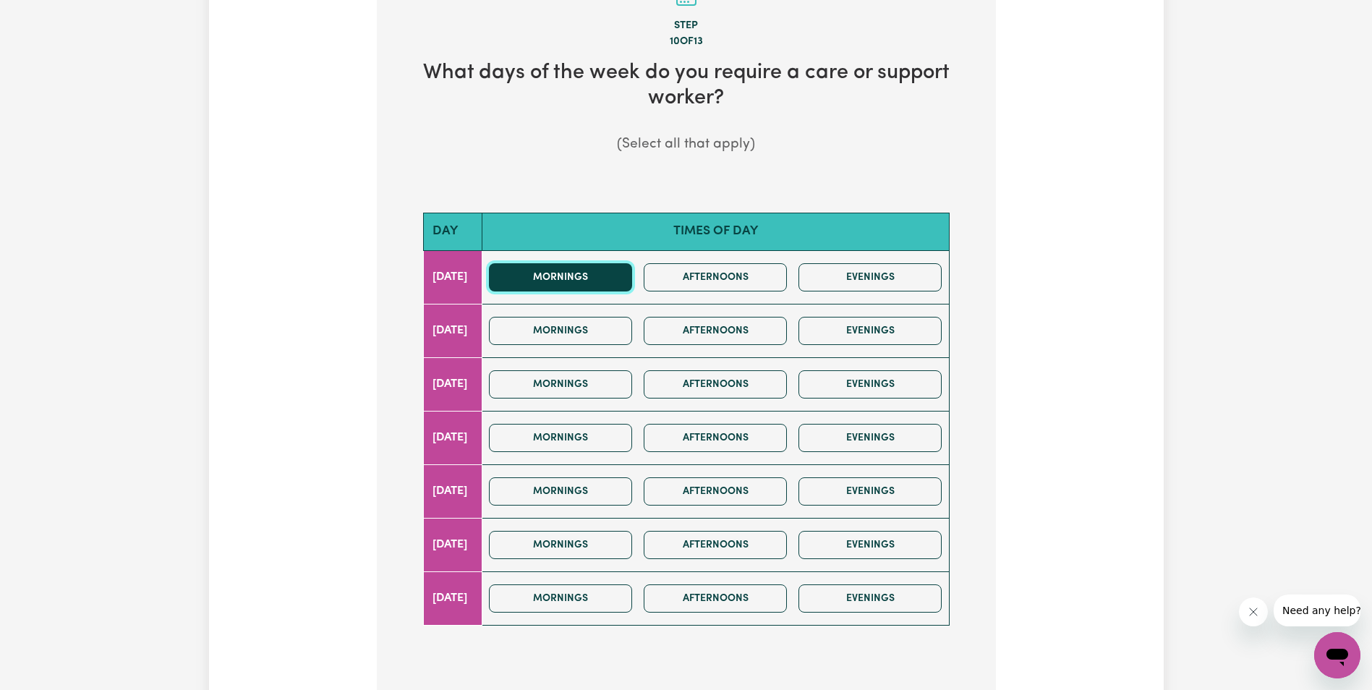
click at [631, 276] on button "Mornings" at bounding box center [560, 277] width 143 height 28
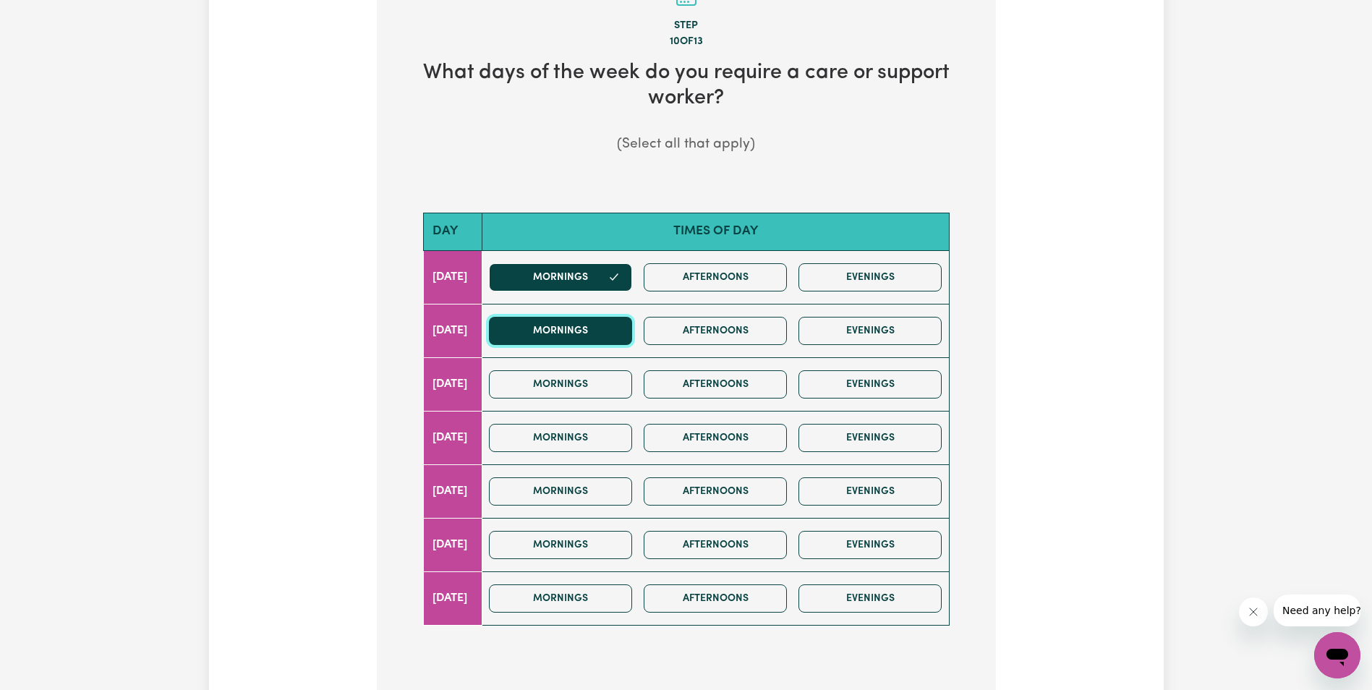
click at [630, 341] on button "Mornings" at bounding box center [560, 331] width 143 height 28
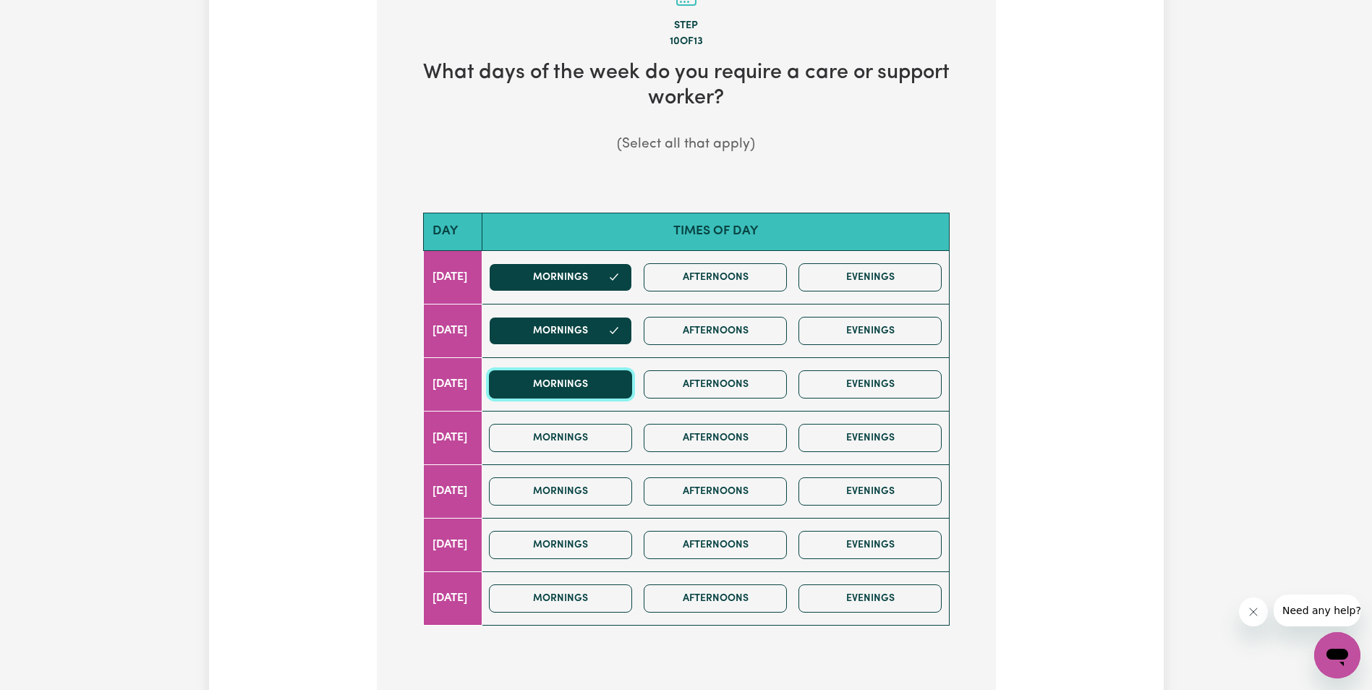
click at [628, 375] on button "Mornings" at bounding box center [560, 384] width 143 height 28
click at [627, 443] on button "Mornings" at bounding box center [560, 438] width 143 height 28
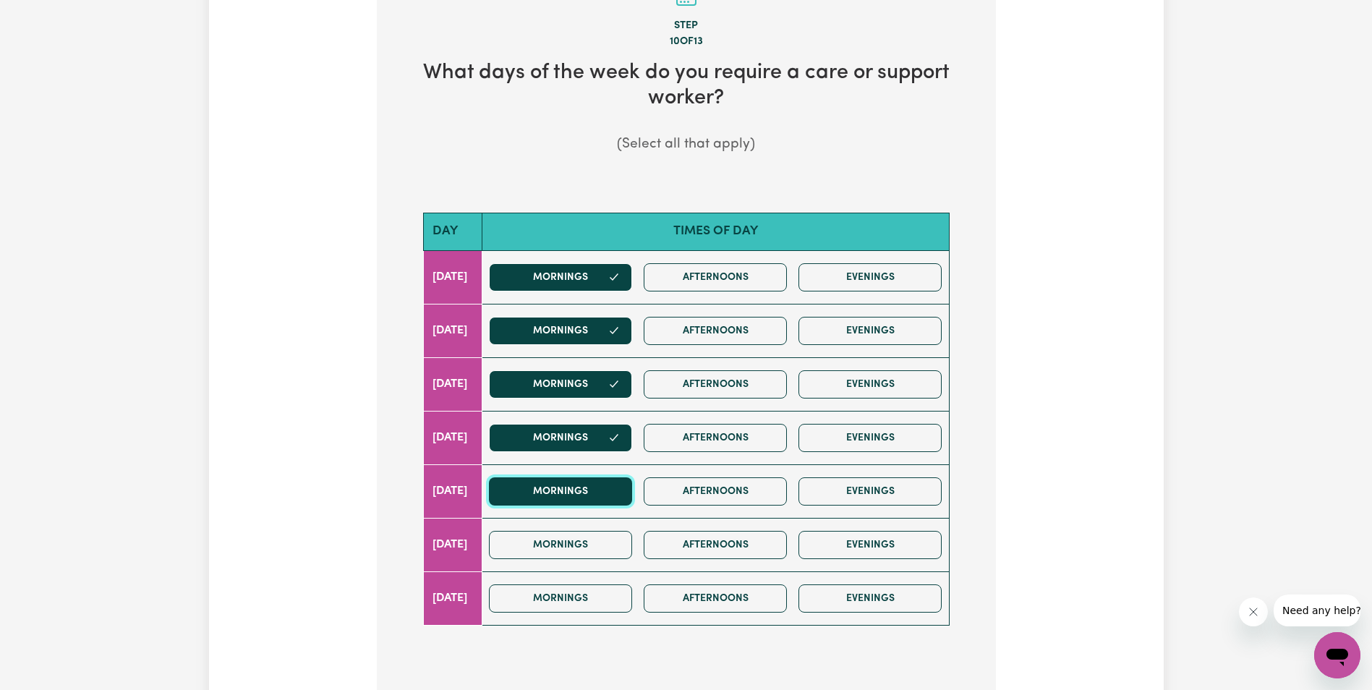
click at [624, 485] on button "Mornings" at bounding box center [560, 491] width 143 height 28
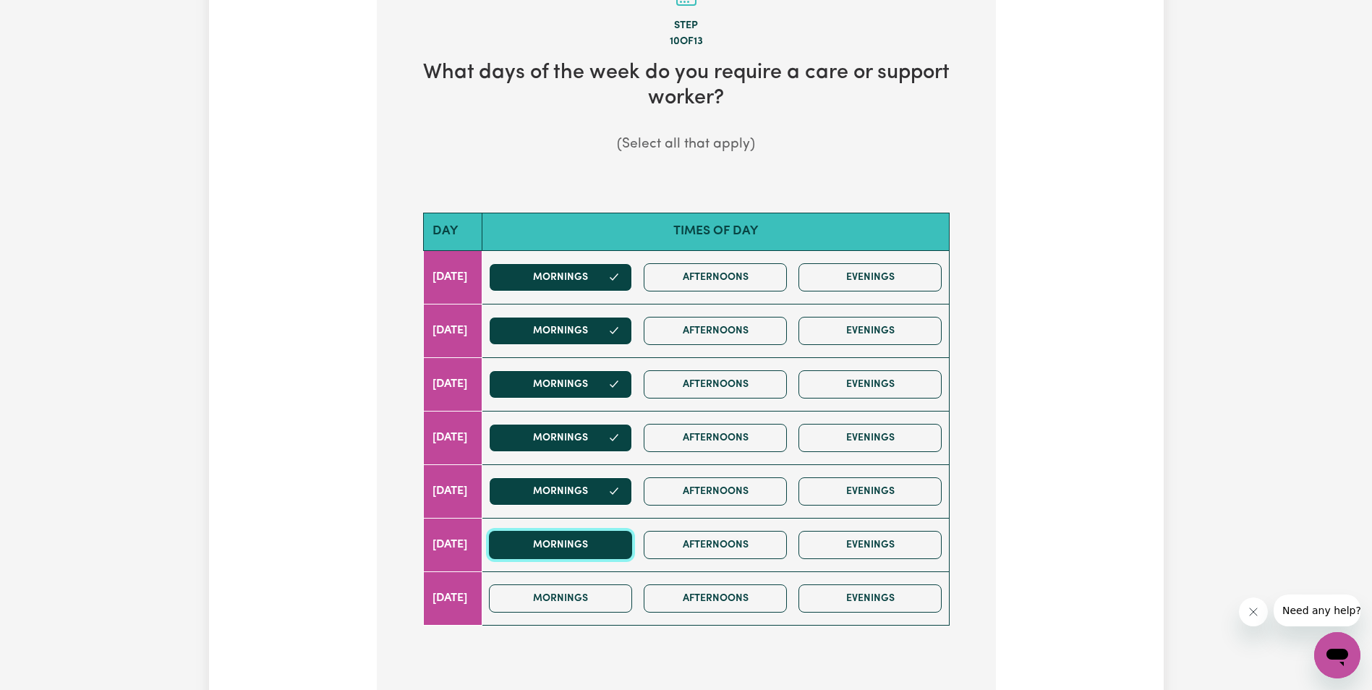
click at [624, 544] on button "Mornings" at bounding box center [560, 545] width 143 height 28
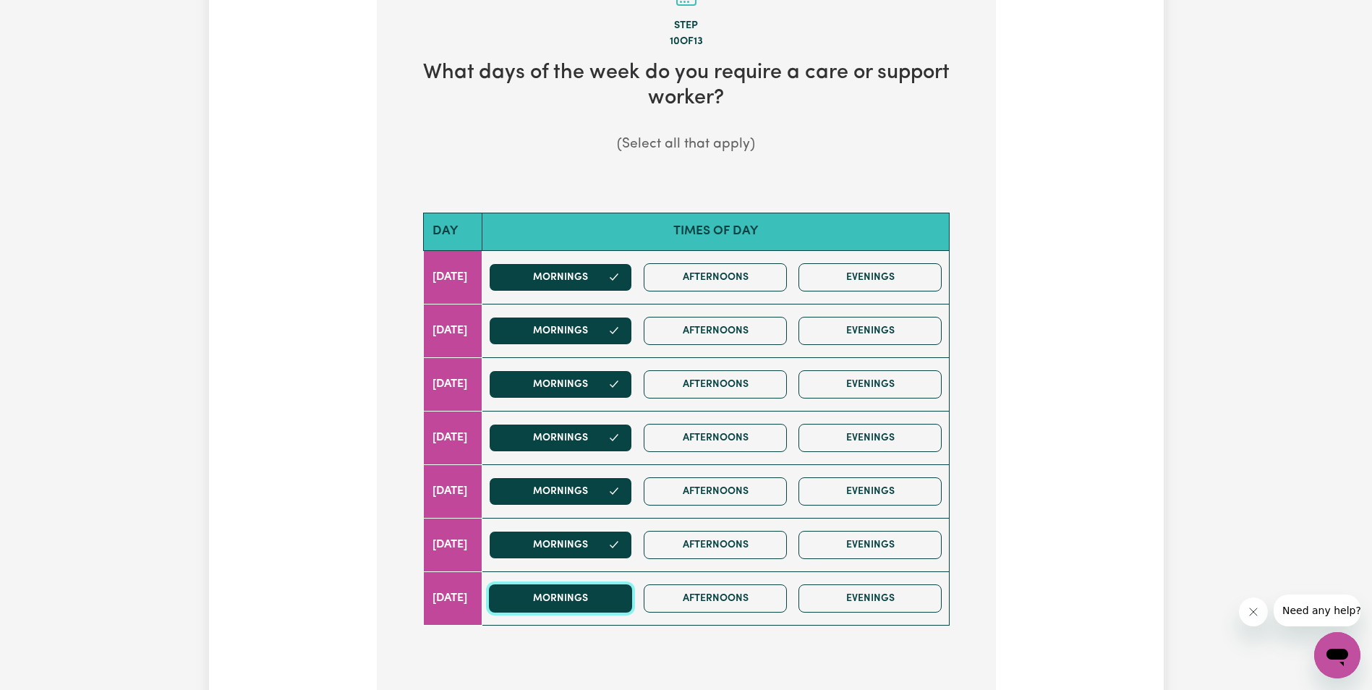
drag, startPoint x: 627, startPoint y: 608, endPoint x: 631, endPoint y: 600, distance: 9.1
click at [627, 606] on button "Mornings" at bounding box center [560, 598] width 143 height 28
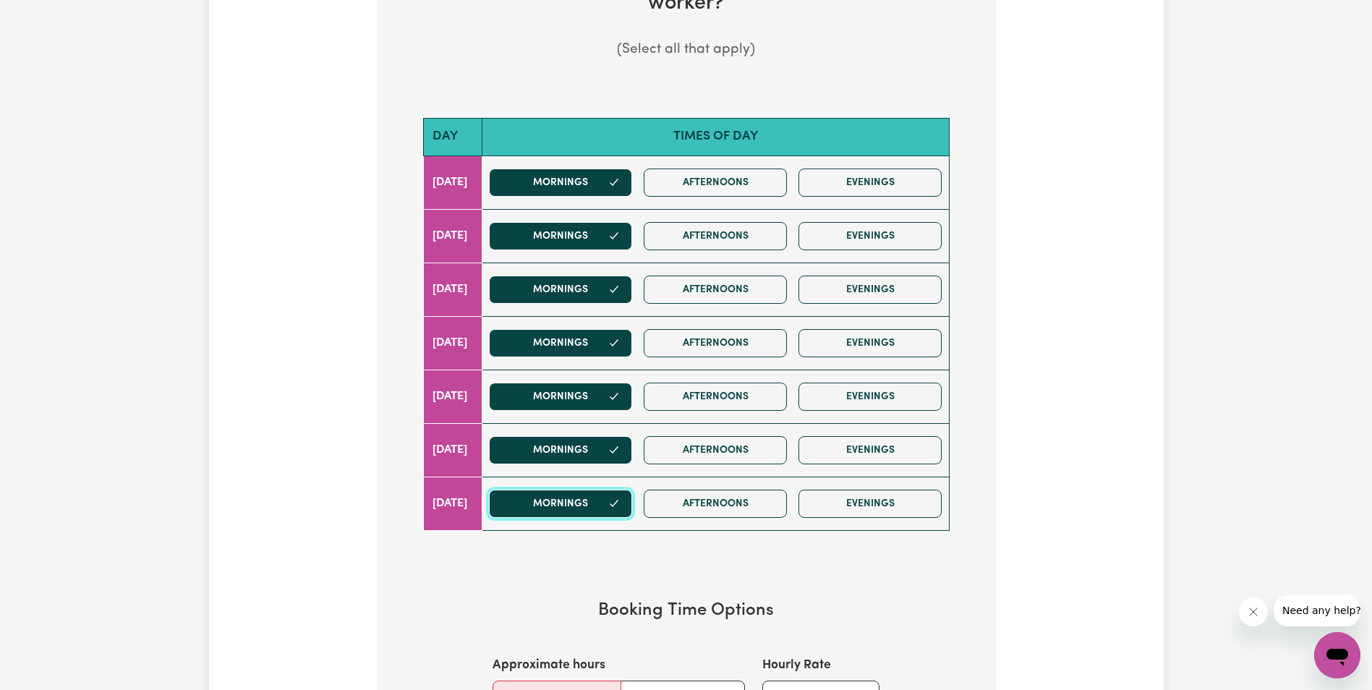
scroll to position [868, 0]
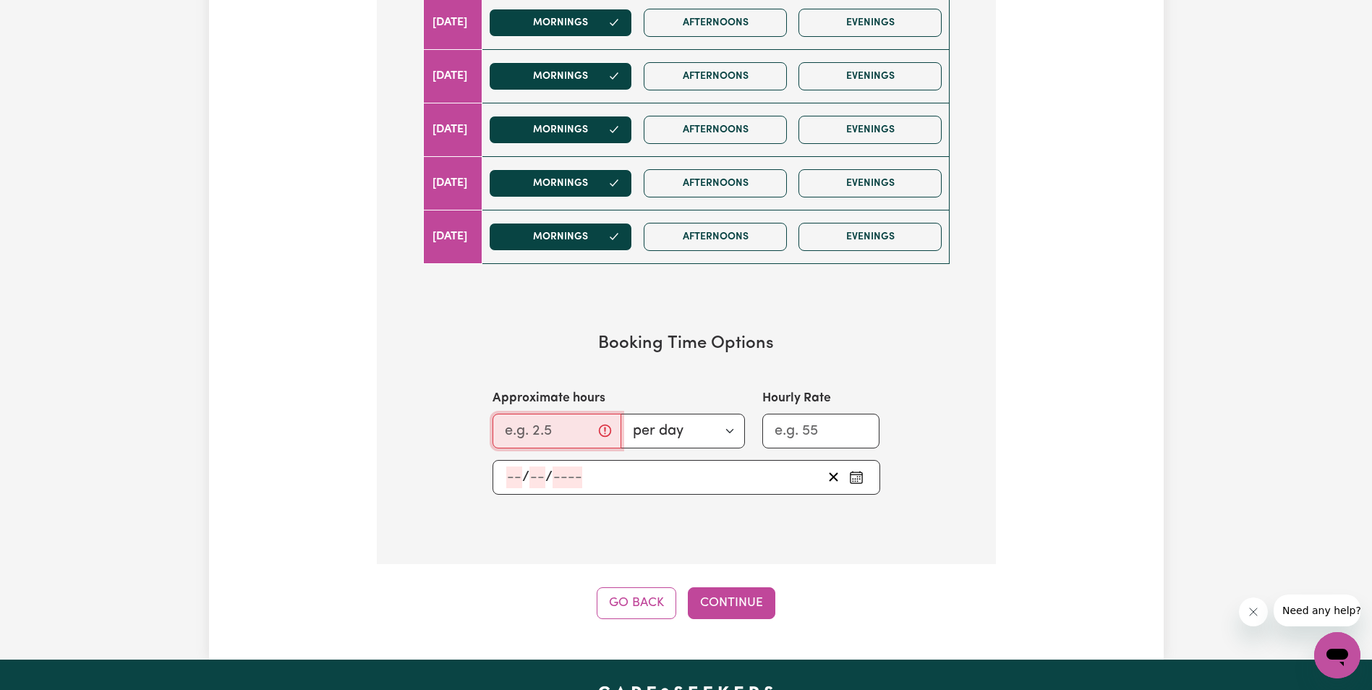
click at [531, 438] on input "Approximate hours" at bounding box center [557, 431] width 129 height 35
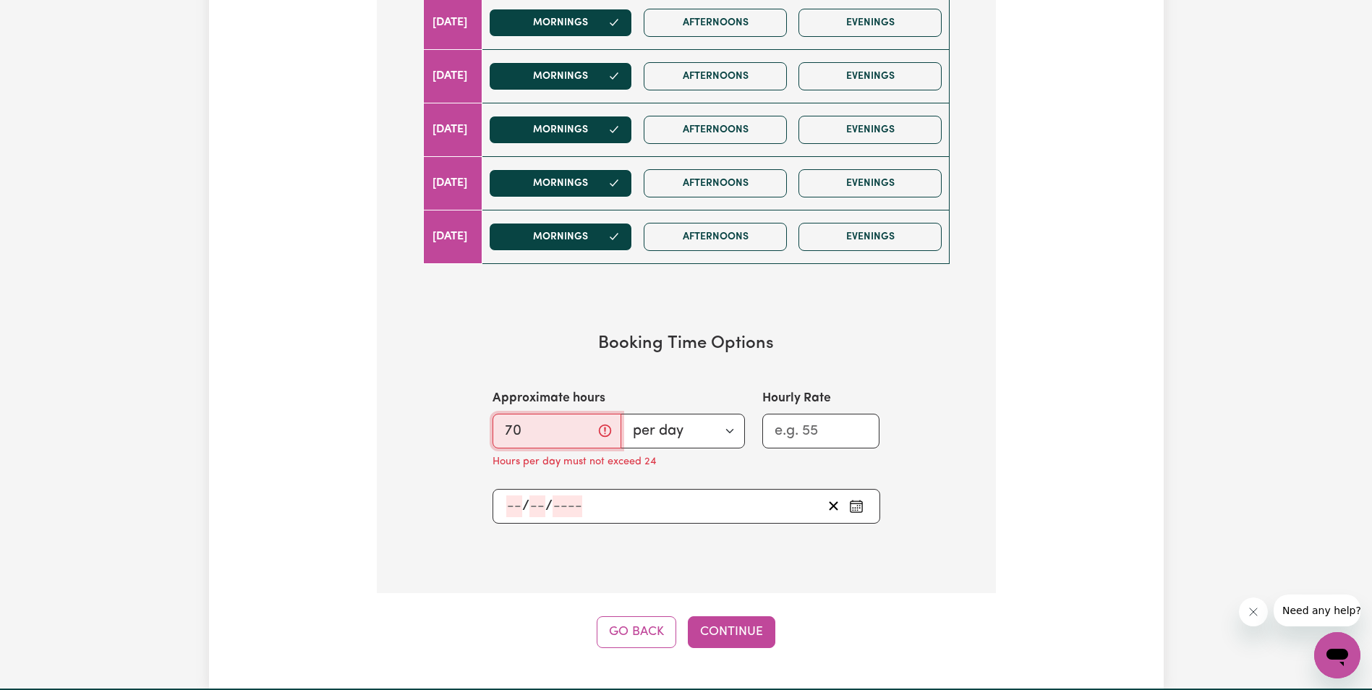
type input "7"
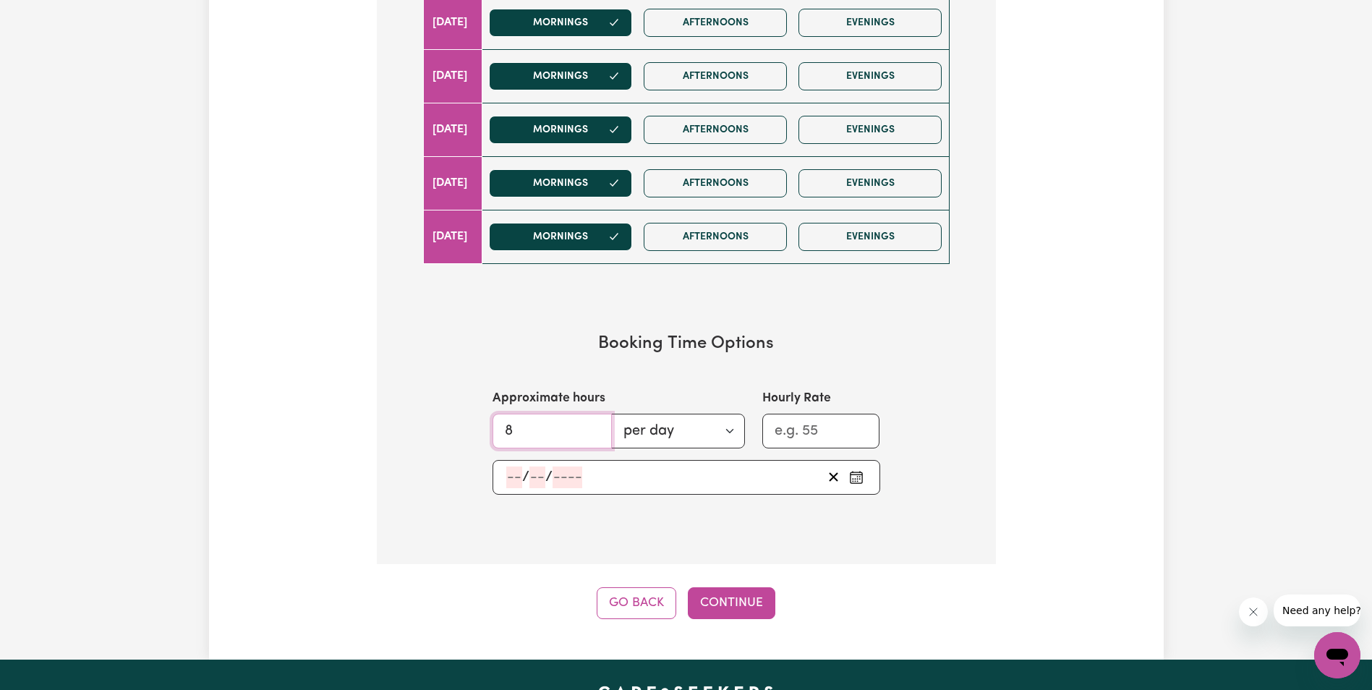
type input "8"
click at [803, 425] on input "Hourly Rate" at bounding box center [821, 431] width 118 height 35
type input "60"
click at [647, 480] on div "/ /" at bounding box center [664, 478] width 318 height 22
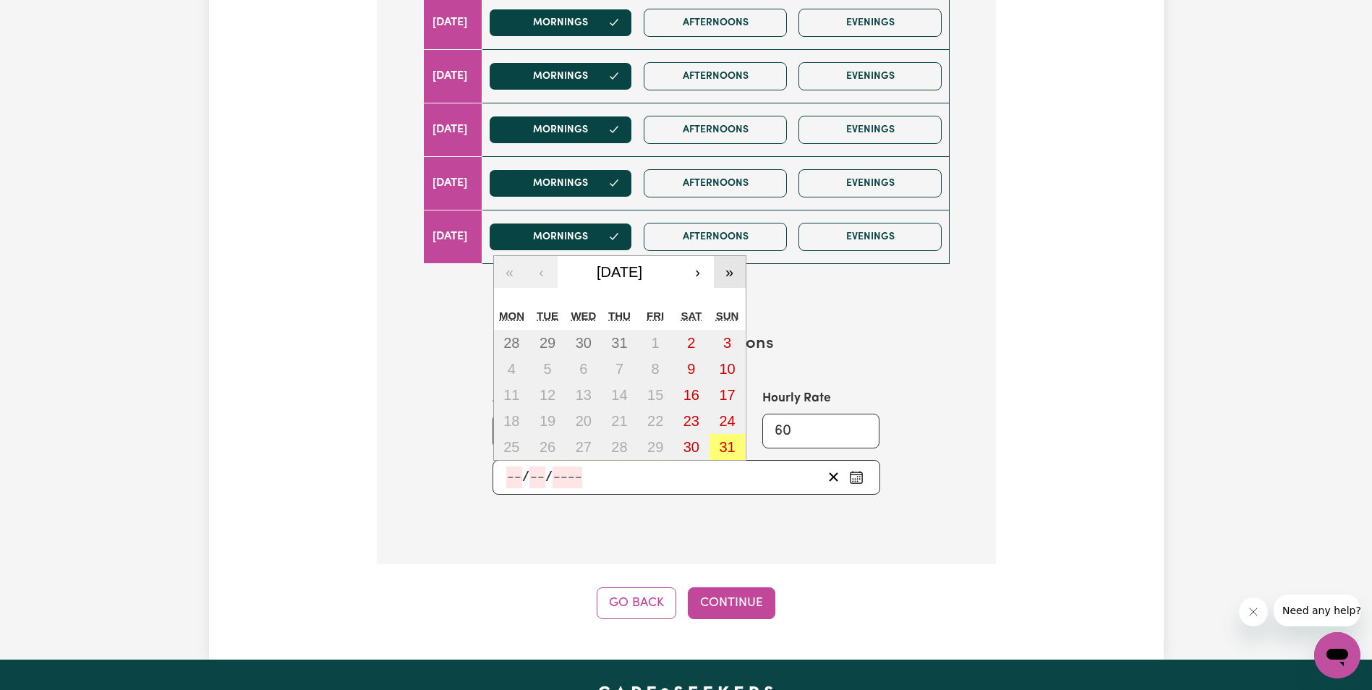
click at [728, 275] on button "»" at bounding box center [730, 272] width 32 height 32
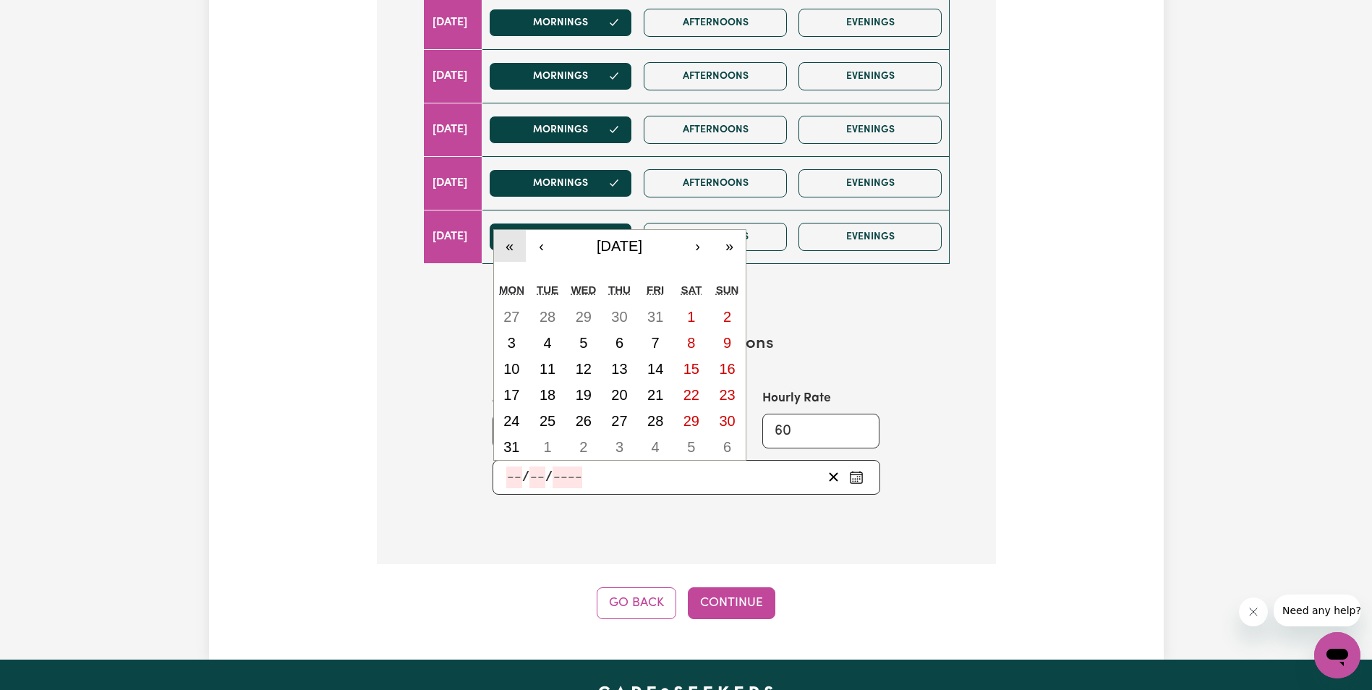
click at [504, 244] on button "«" at bounding box center [510, 246] width 32 height 32
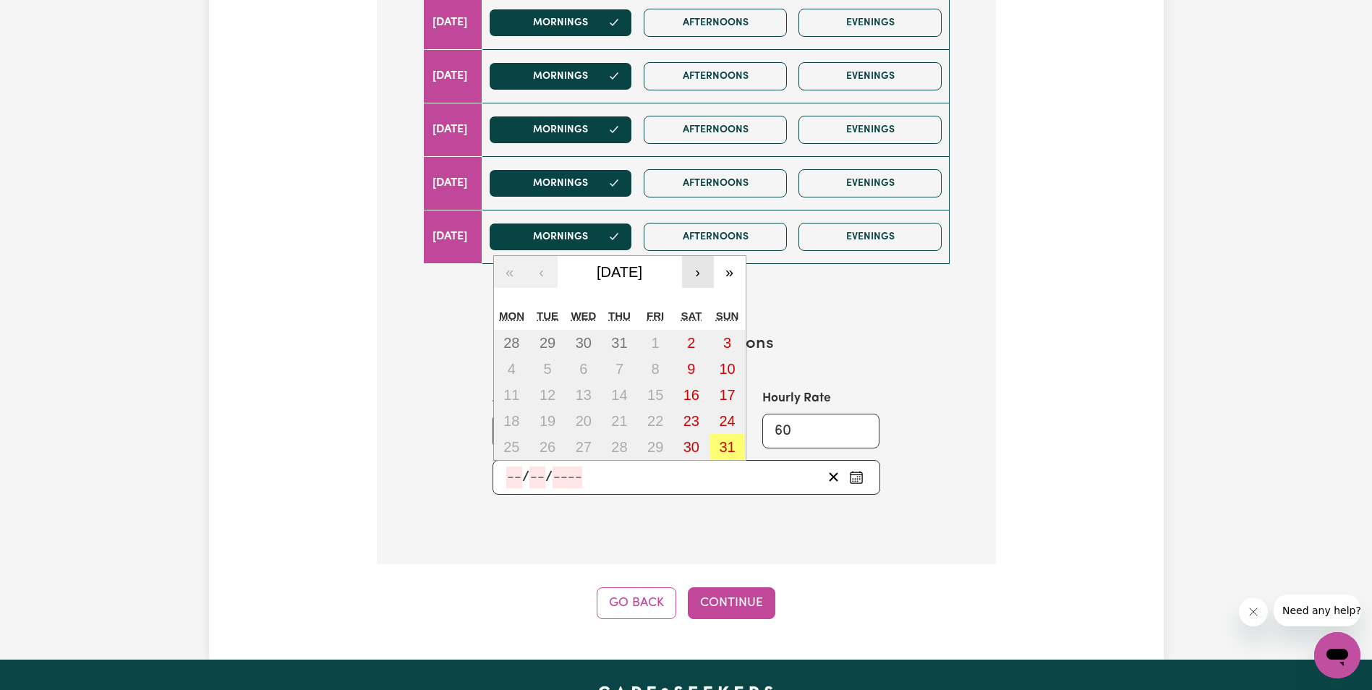
click at [703, 276] on button "›" at bounding box center [698, 272] width 32 height 32
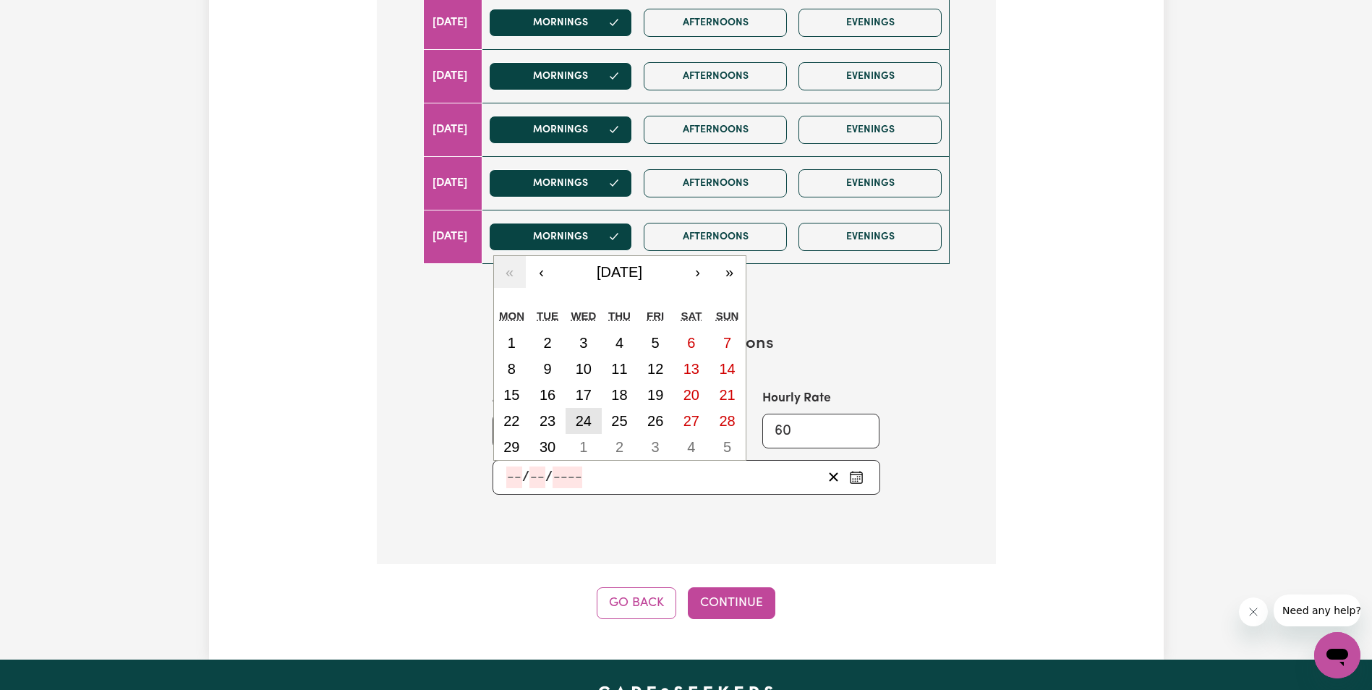
click at [585, 414] on abbr "24" at bounding box center [584, 421] width 16 height 16
type input "2025-09-24"
type input "24"
type input "9"
type input "2025"
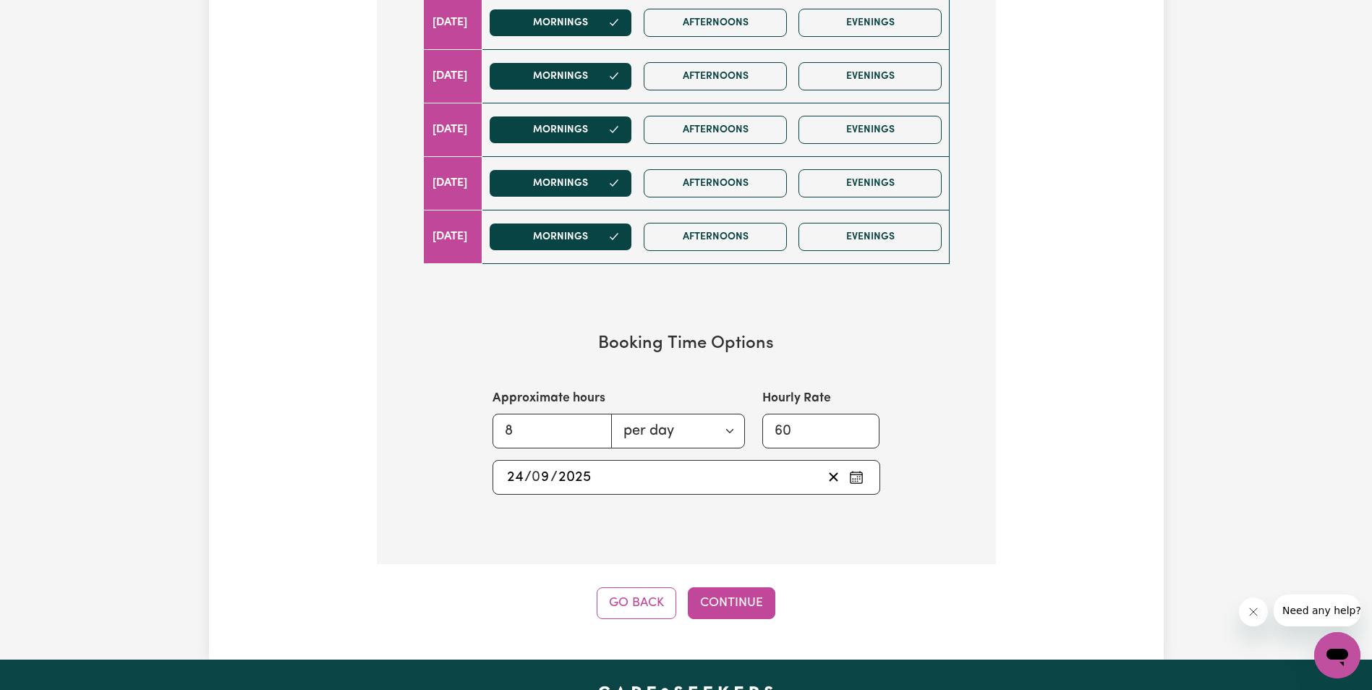
click at [744, 478] on div "2025-09-24 24 / 0 9 / 2025" at bounding box center [664, 478] width 318 height 22
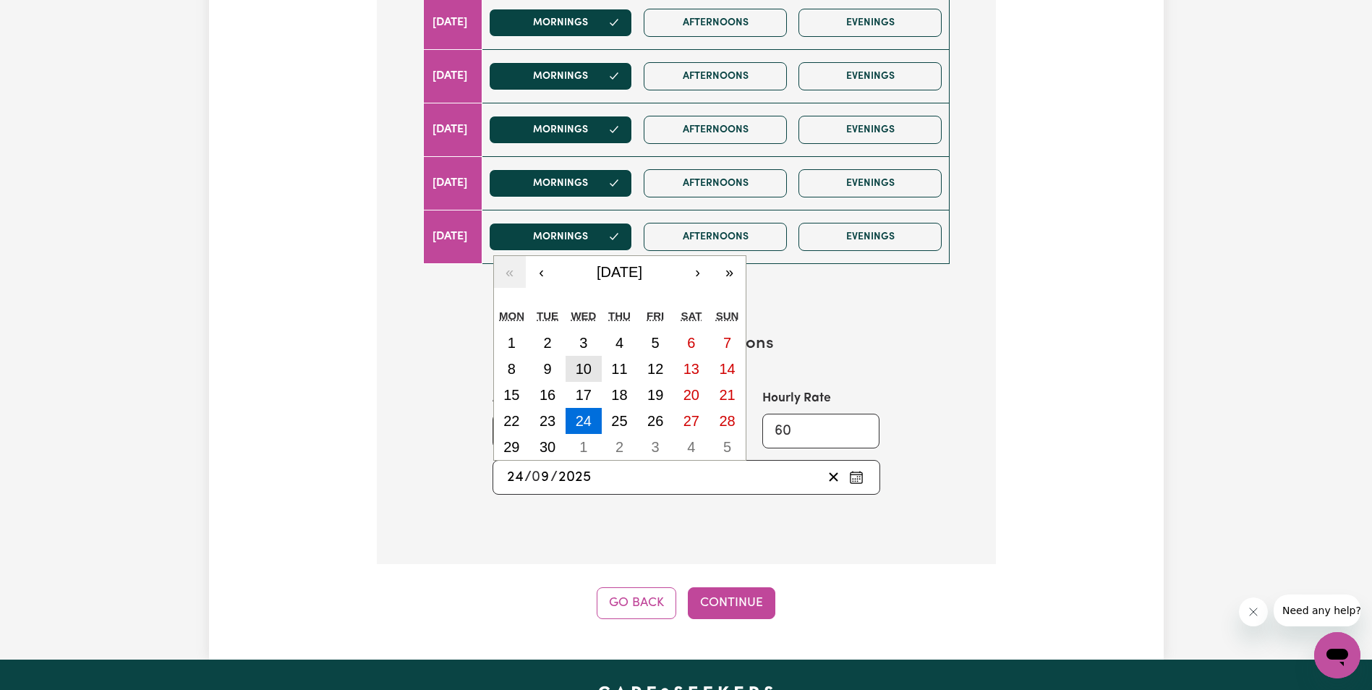
click at [584, 373] on abbr "10" at bounding box center [584, 369] width 16 height 16
type input "2025-09-10"
type input "10"
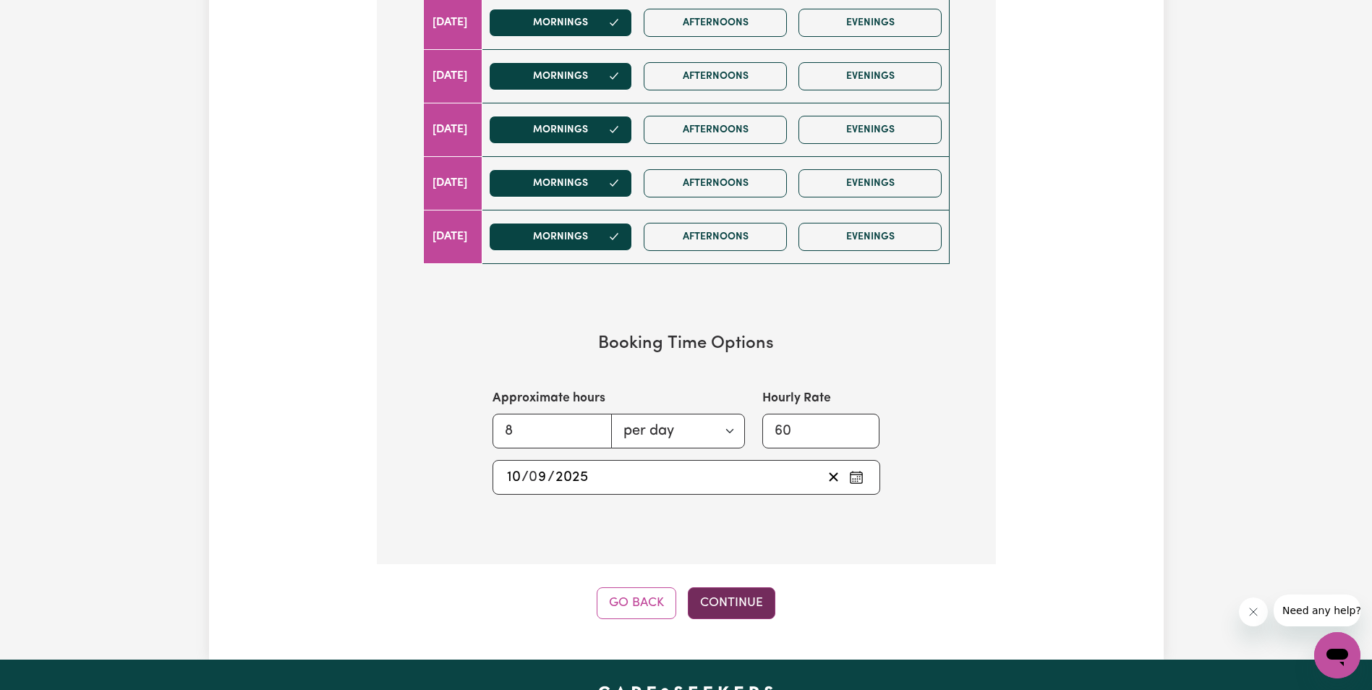
click at [754, 605] on button "Continue" at bounding box center [732, 603] width 88 height 32
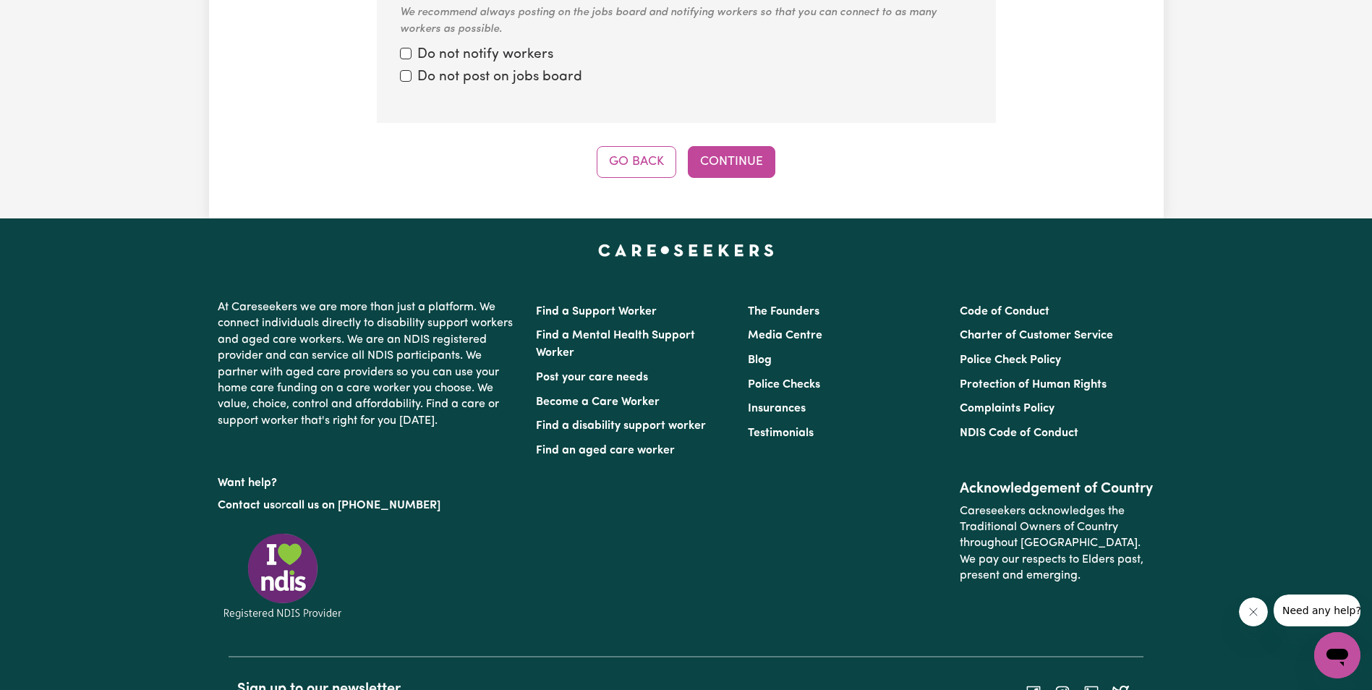
scroll to position [1215, 0]
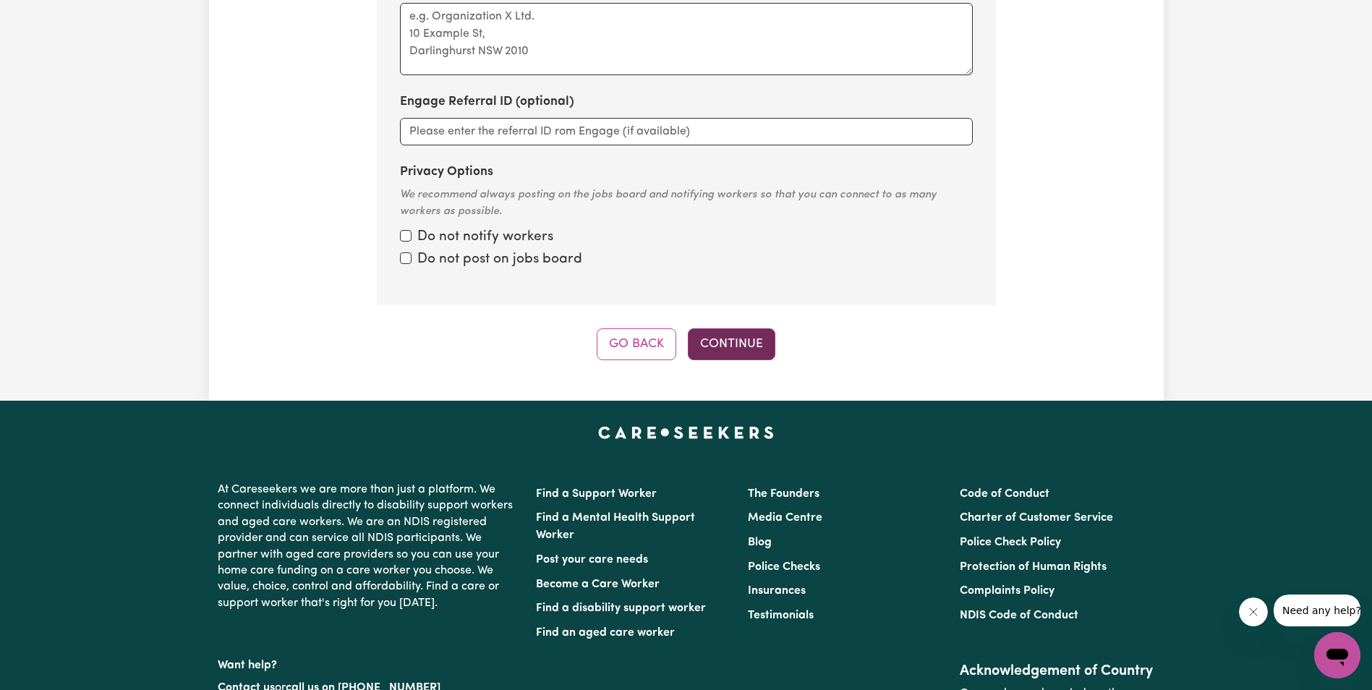
click at [759, 342] on button "Continue" at bounding box center [732, 344] width 88 height 32
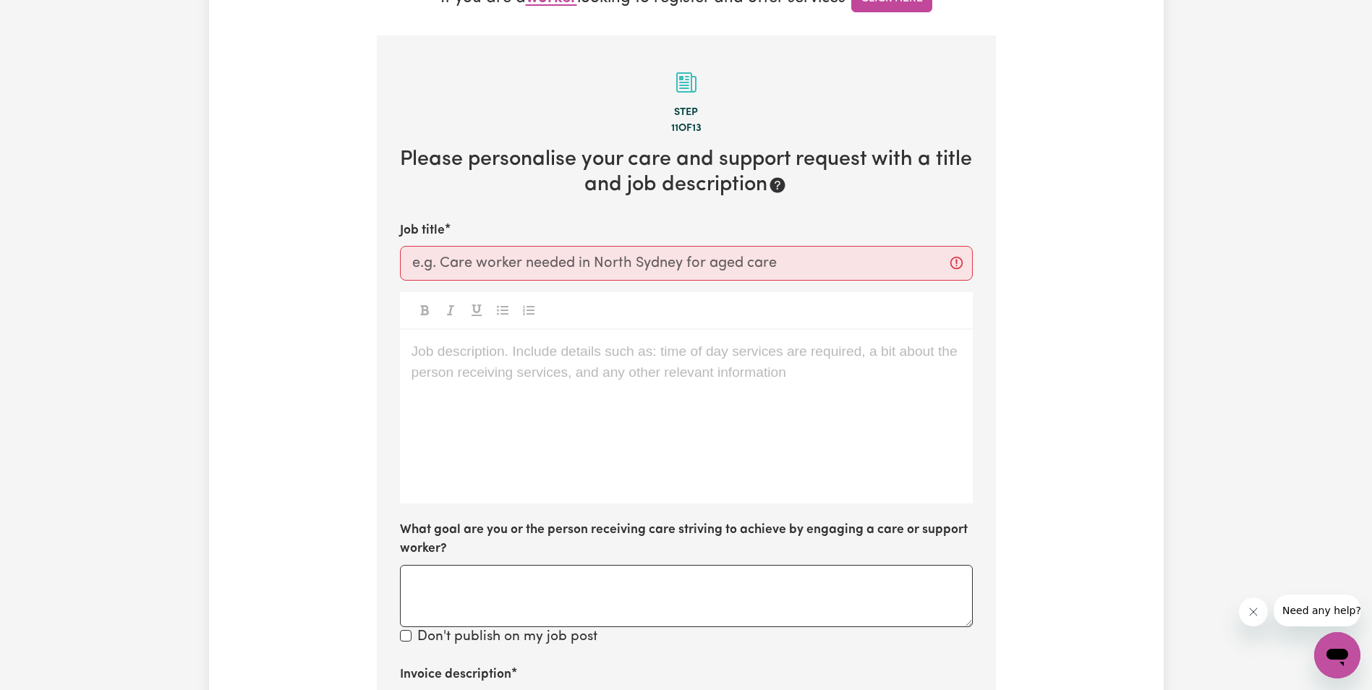
scroll to position [0, 0]
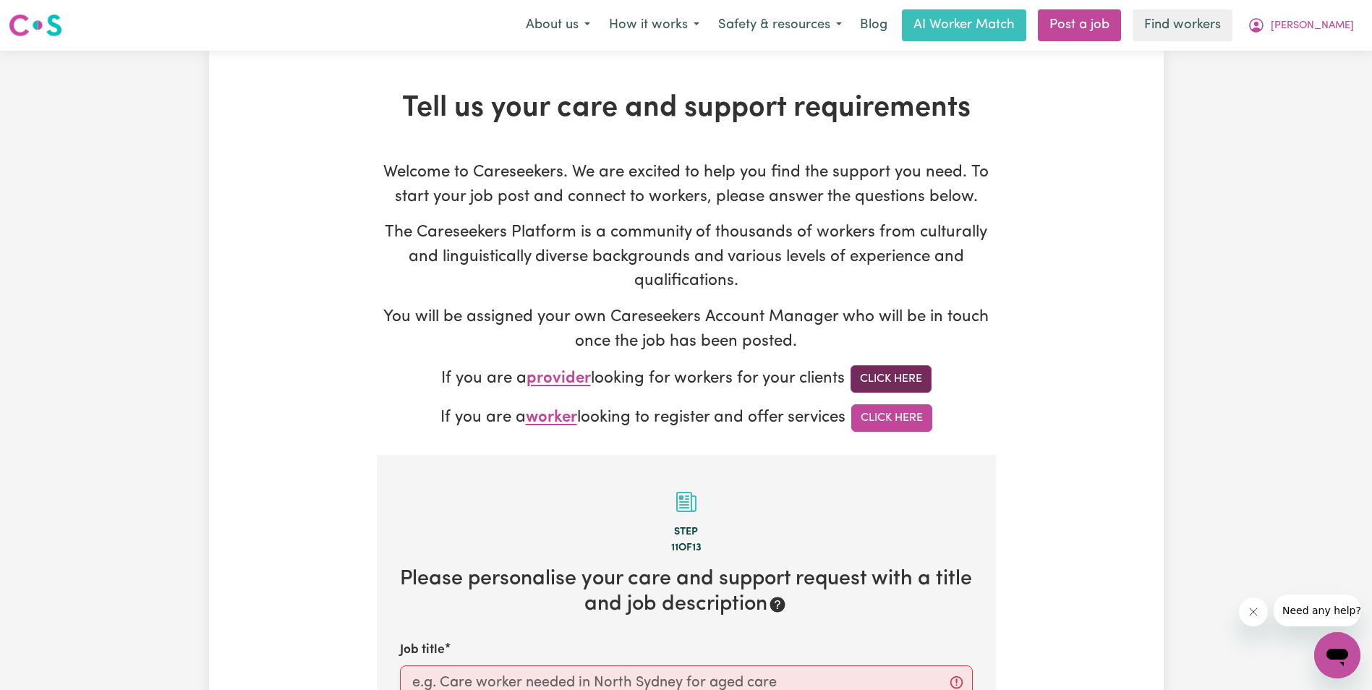
click at [918, 376] on link "Click Here" at bounding box center [891, 378] width 81 height 27
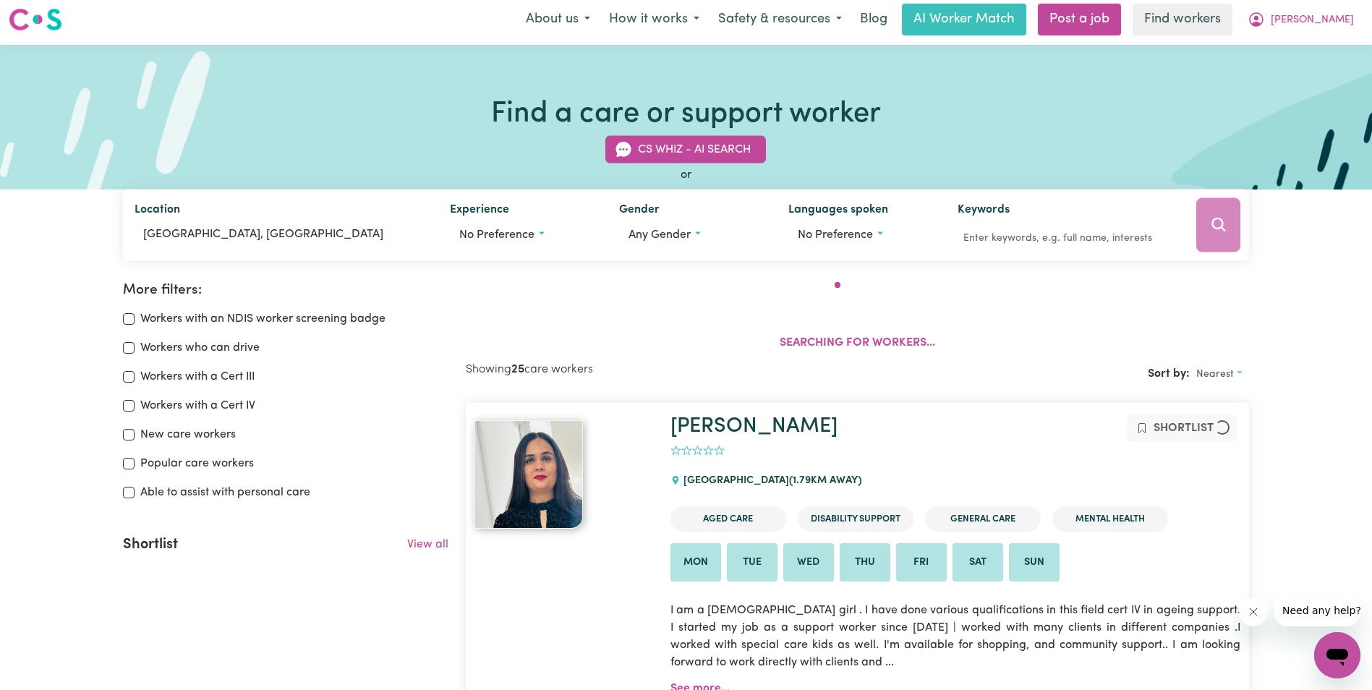
scroll to position [30, 0]
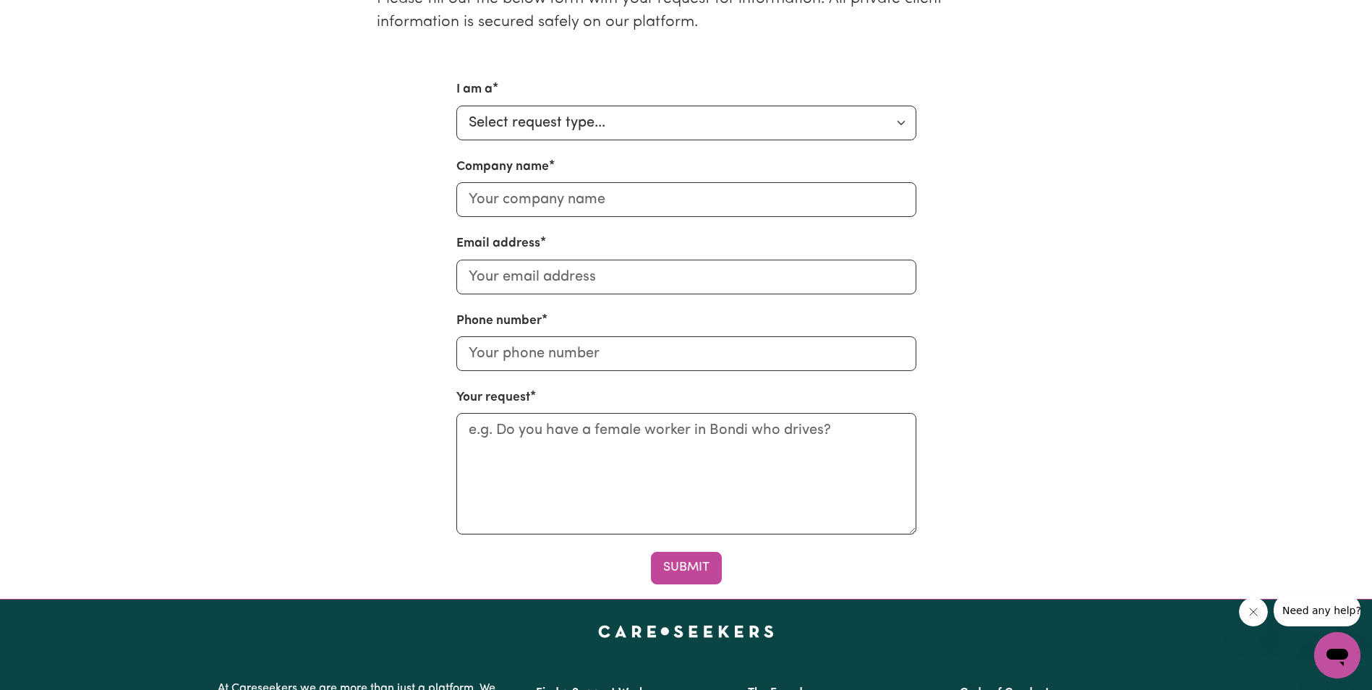
scroll to position [434, 0]
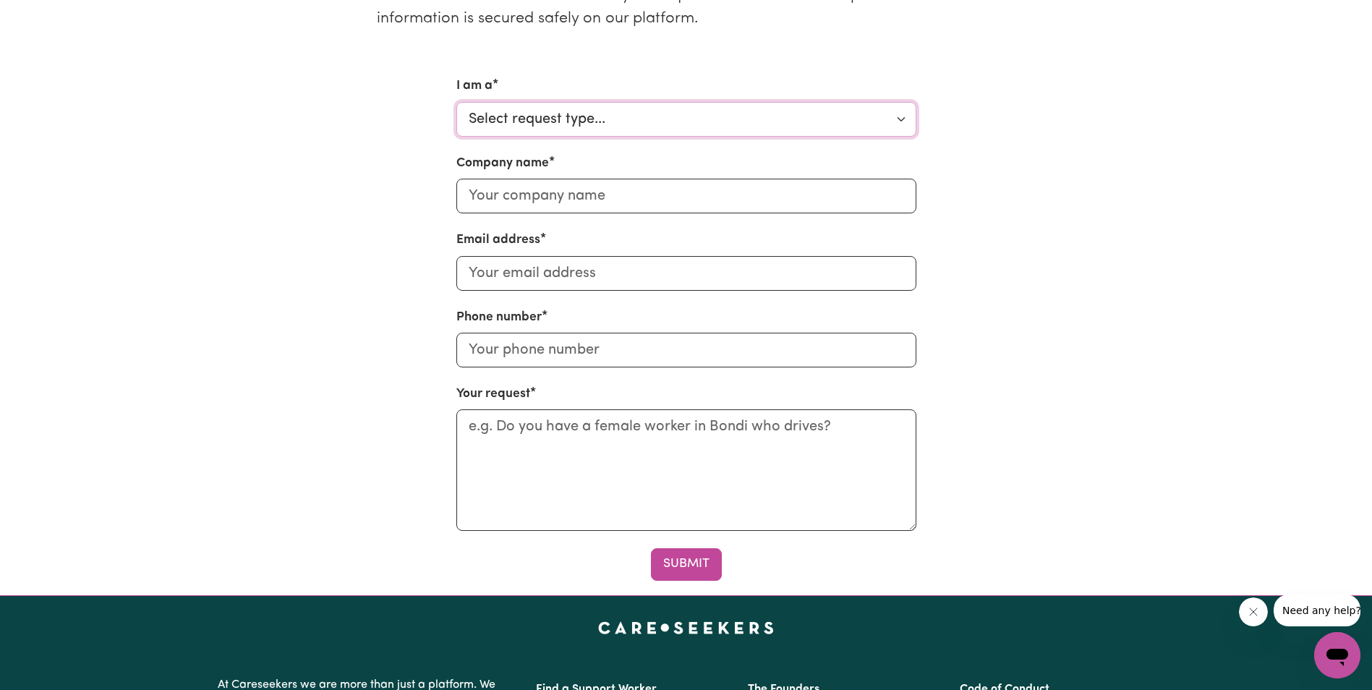
click at [608, 122] on select "Select request type... Individual looking for care and support for myself and m…" at bounding box center [686, 119] width 460 height 35
select select "Support Coordinator"
click at [456, 102] on select "Select request type... Individual looking for care and support for myself and m…" at bounding box center [686, 119] width 460 height 35
click at [566, 211] on input "Company name" at bounding box center [686, 196] width 460 height 35
type input "Care"
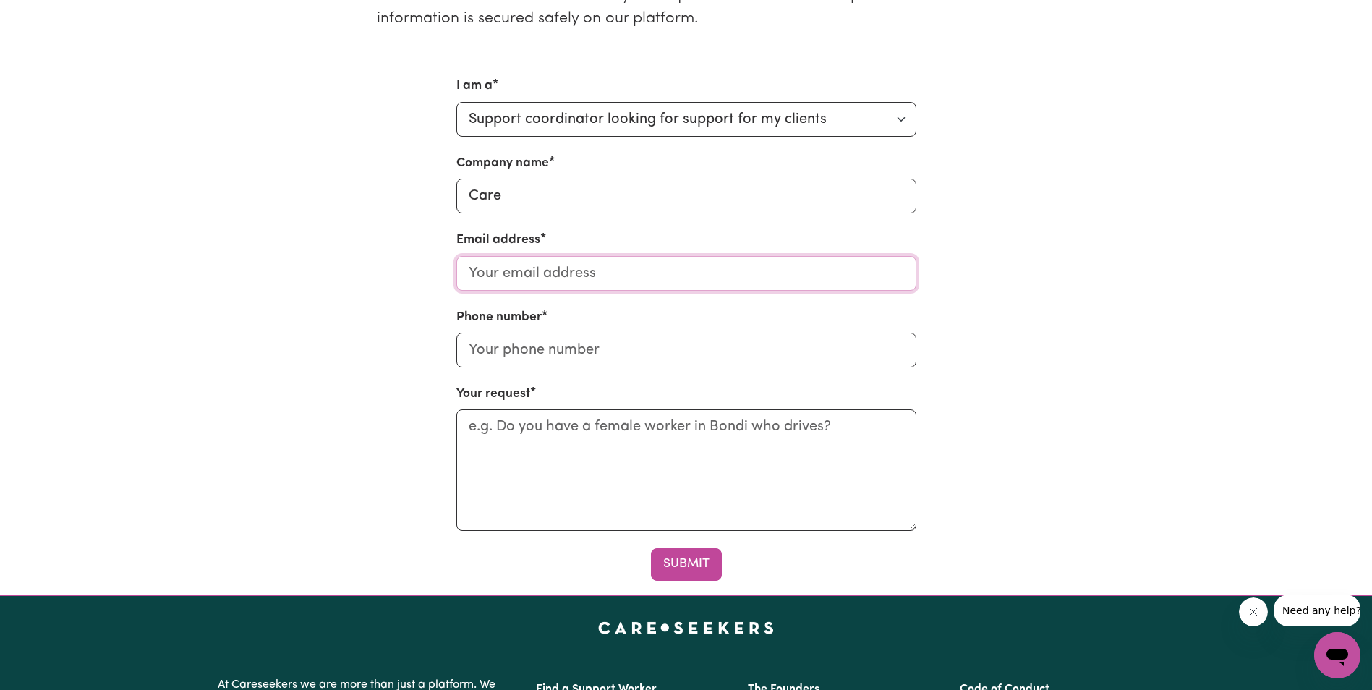
click at [590, 278] on input "Email address" at bounding box center [686, 273] width 460 height 35
paste input "170816"
type input "1"
paste input "[PERSON_NAME][EMAIL_ADDRESS][DOMAIN_NAME]"
type input "[PERSON_NAME][EMAIL_ADDRESS][DOMAIN_NAME]"
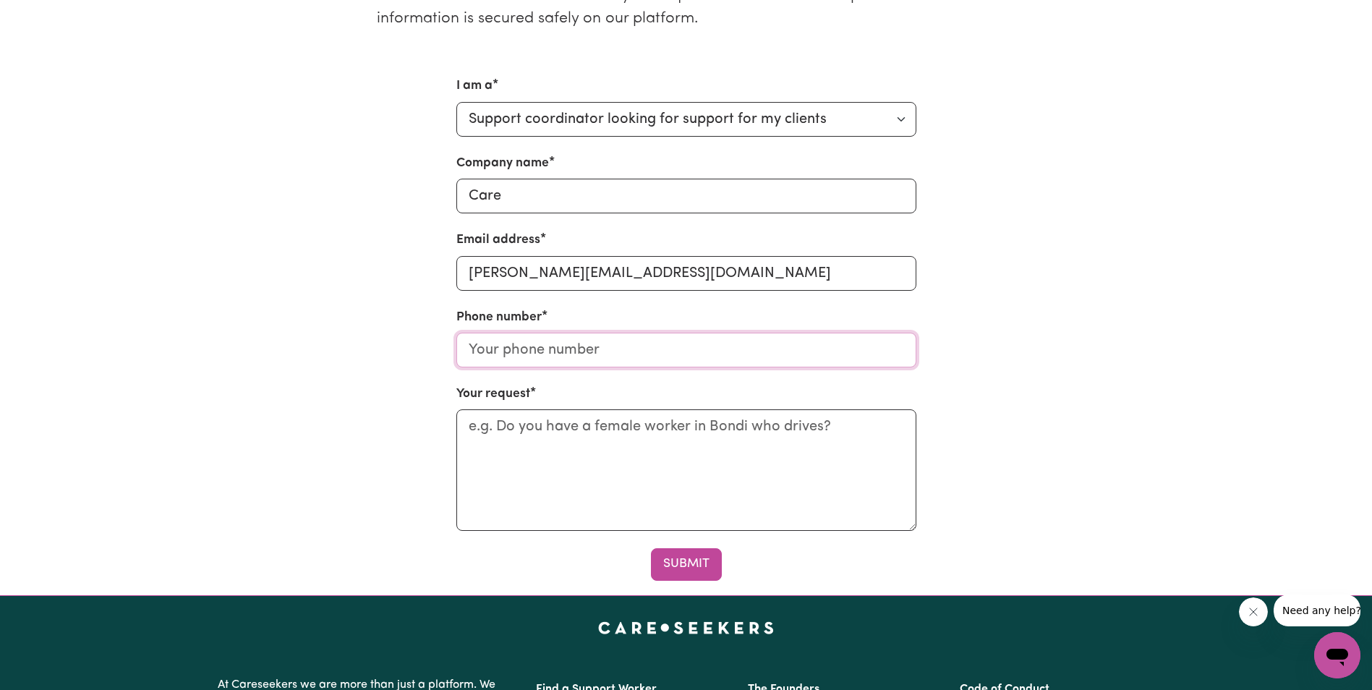
click at [530, 353] on input "Phone number" at bounding box center [686, 350] width 460 height 35
type input "0412345678"
click at [671, 571] on button "Submit" at bounding box center [686, 564] width 71 height 32
click at [612, 478] on textarea "Your request" at bounding box center [686, 470] width 460 height 122
type textarea "[DEMOGRAPHIC_DATA] or [DEMOGRAPHIC_DATA] support worker"
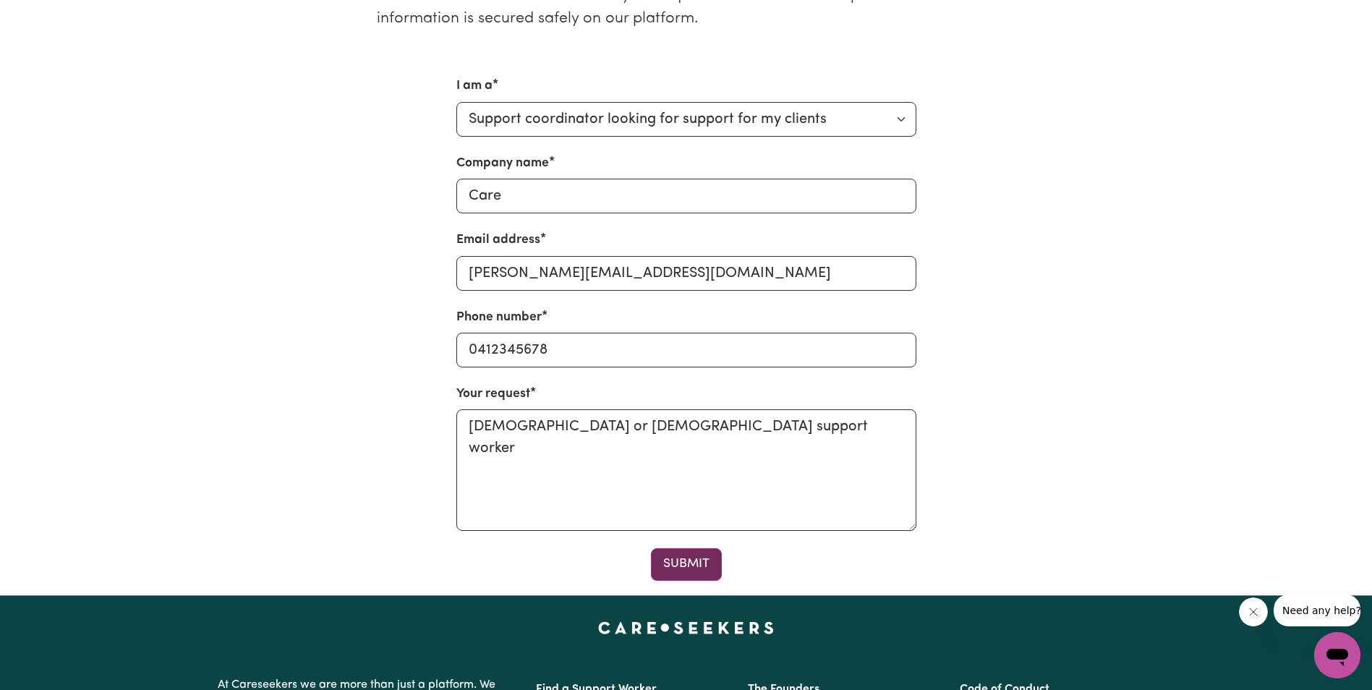
click at [700, 562] on button "Submit" at bounding box center [686, 564] width 71 height 32
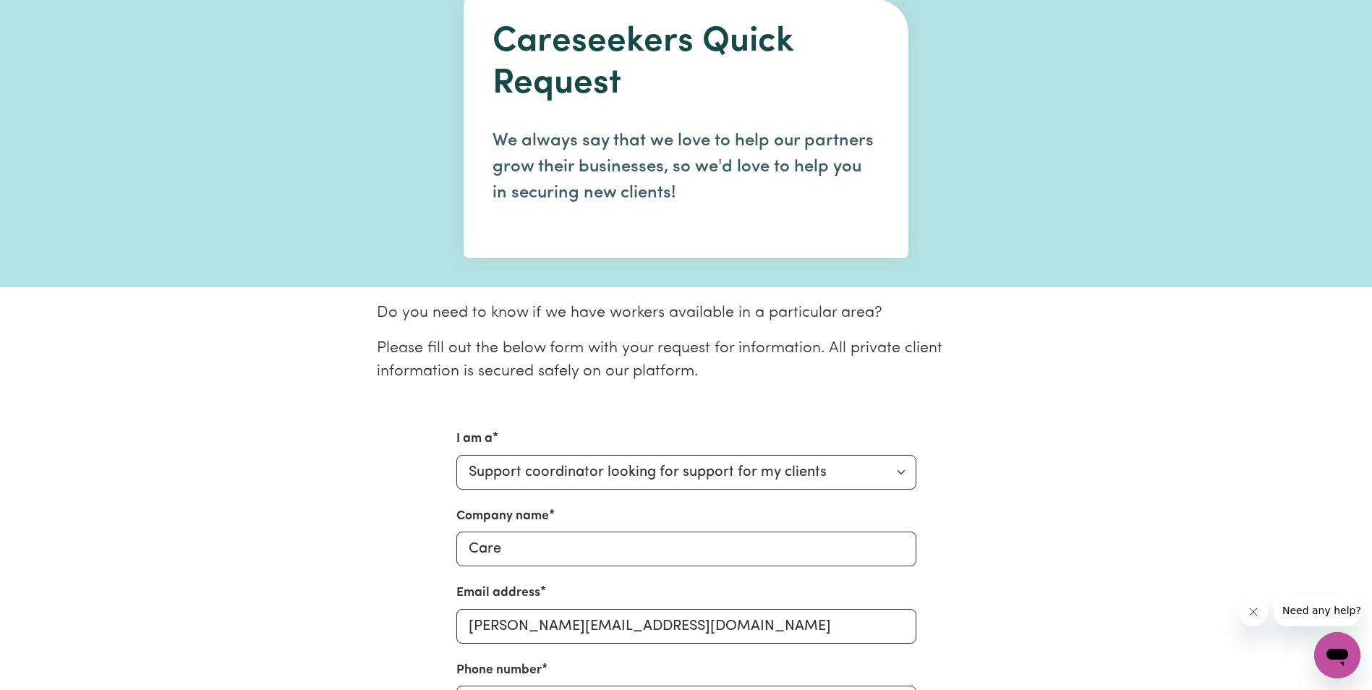
scroll to position [0, 0]
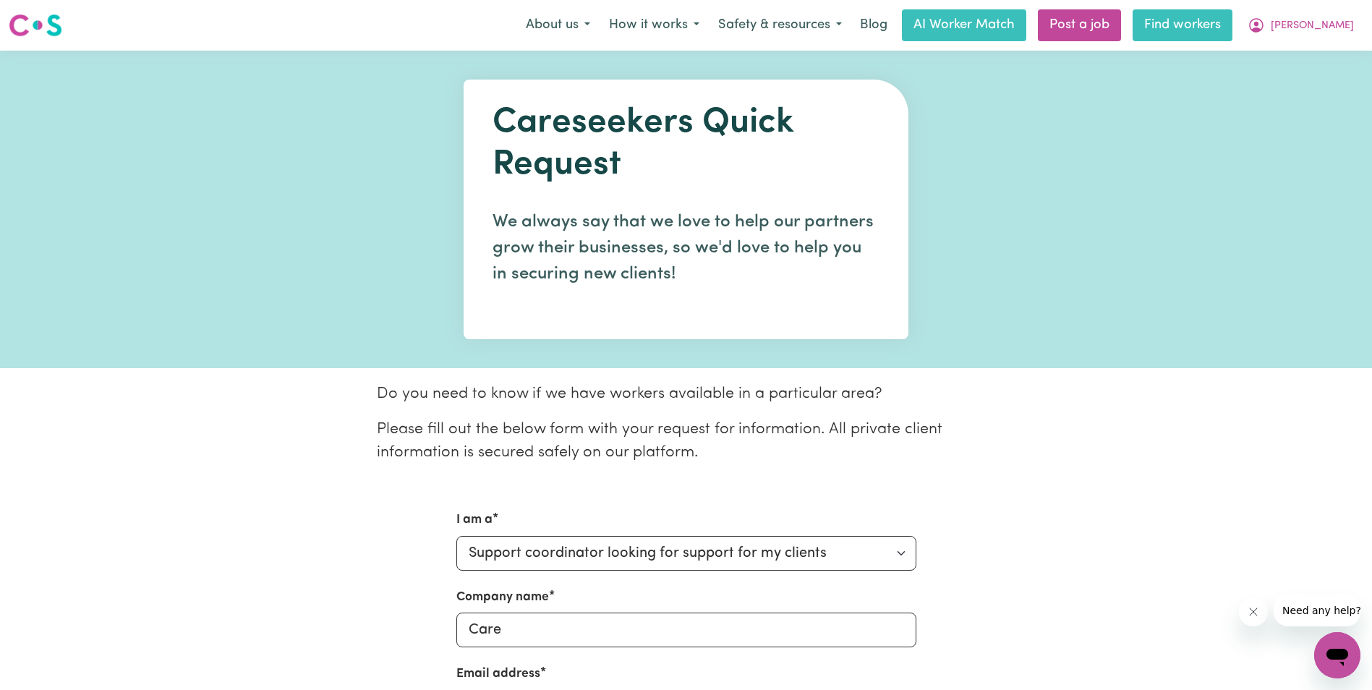
click at [1233, 33] on link "Find workers" at bounding box center [1183, 25] width 100 height 32
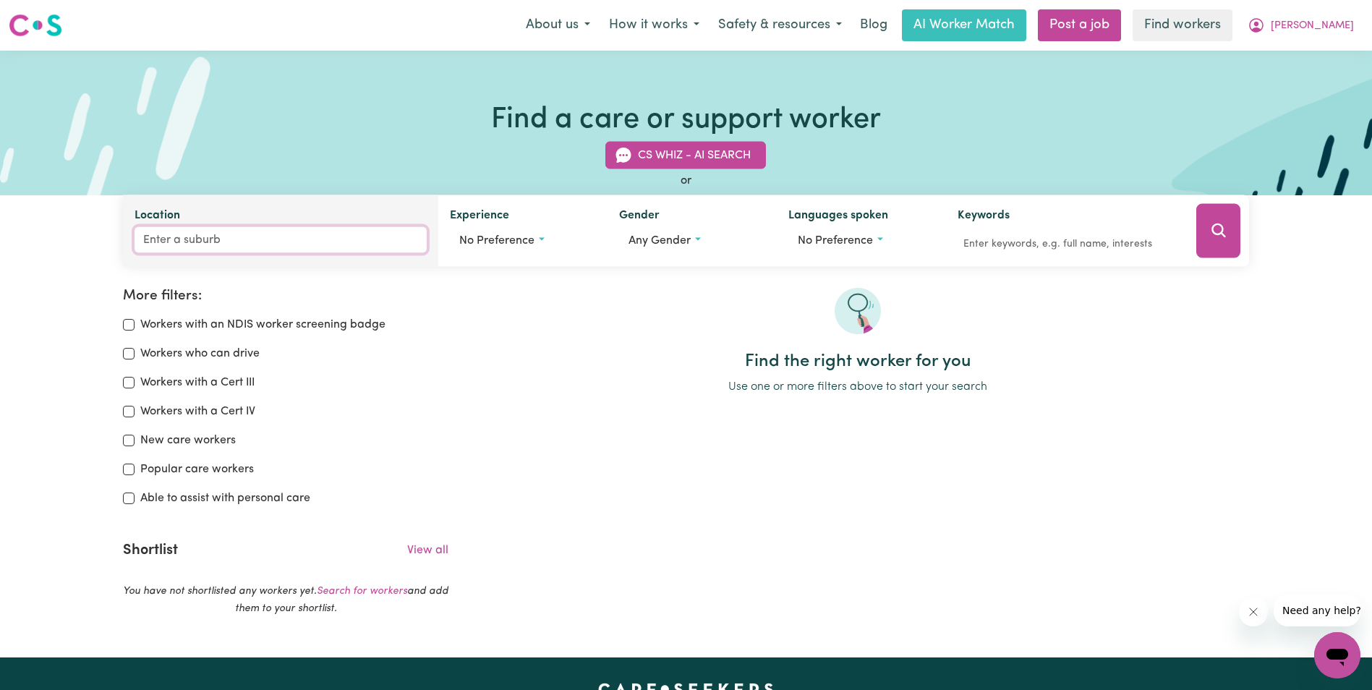
click at [216, 245] on input "Location" at bounding box center [281, 240] width 292 height 26
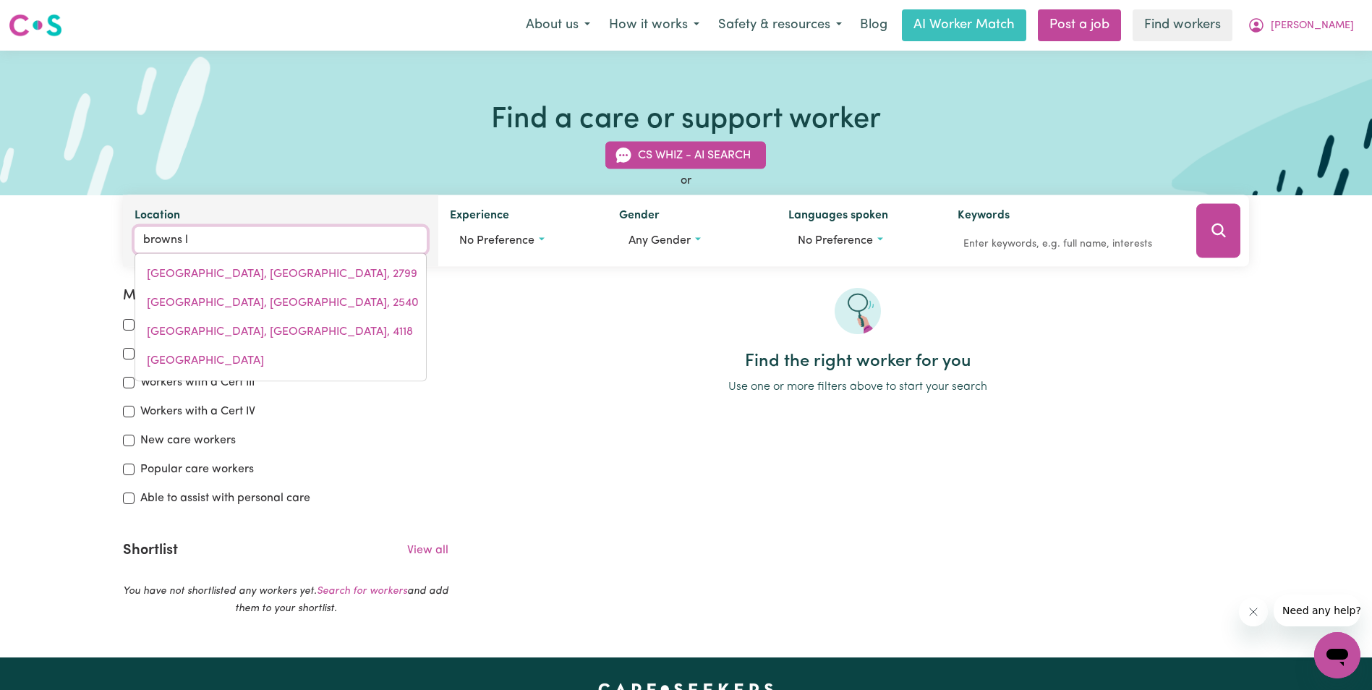
type input "browns"
type input "[GEOGRAPHIC_DATA], [GEOGRAPHIC_DATA], 2799"
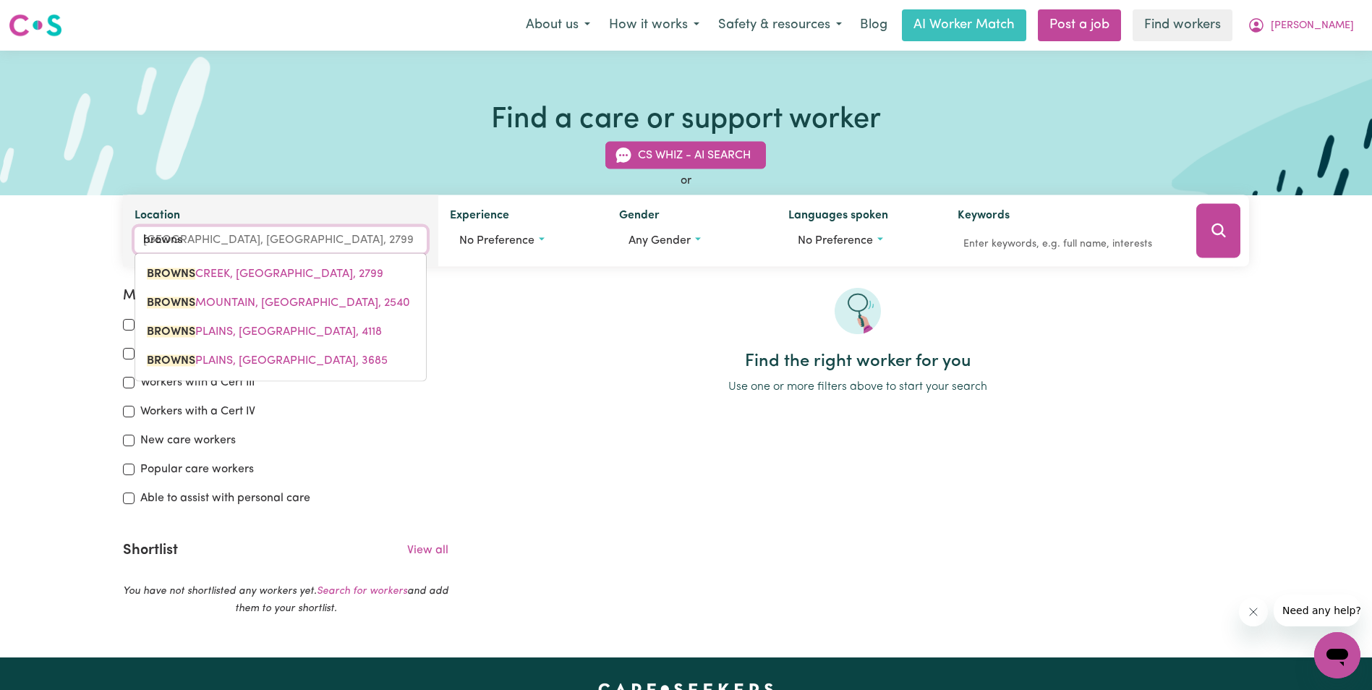
type input "browns p"
type input "browns plain"
type input "browns plainS, [GEOGRAPHIC_DATA], 4118"
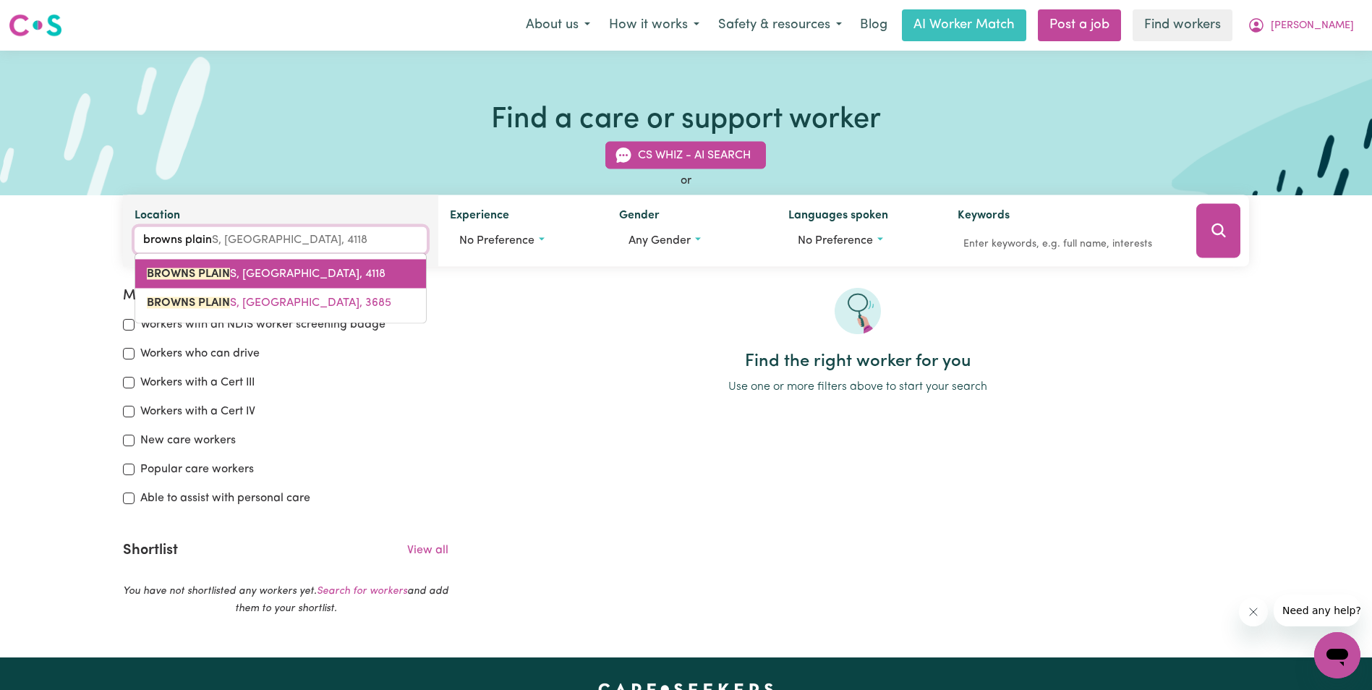
click at [244, 265] on link "[GEOGRAPHIC_DATA]" at bounding box center [280, 274] width 291 height 29
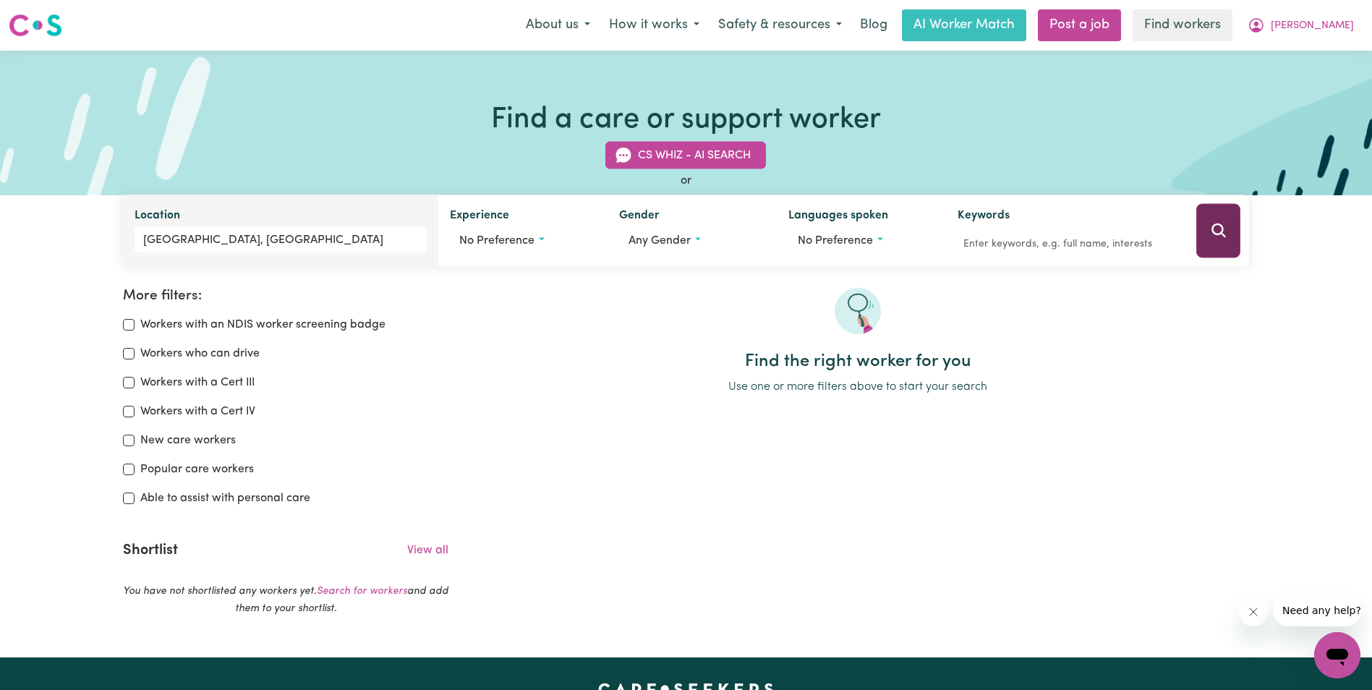
click at [1227, 230] on button "Search" at bounding box center [1218, 231] width 44 height 54
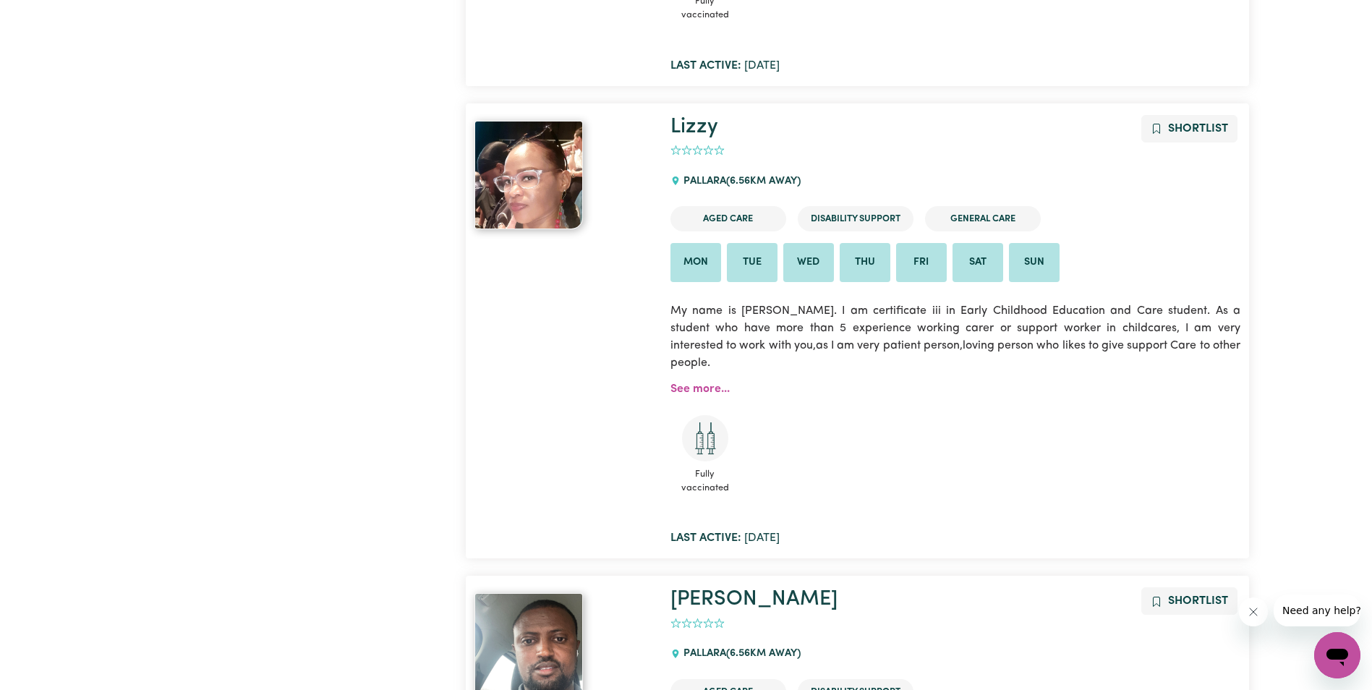
scroll to position [11236, 0]
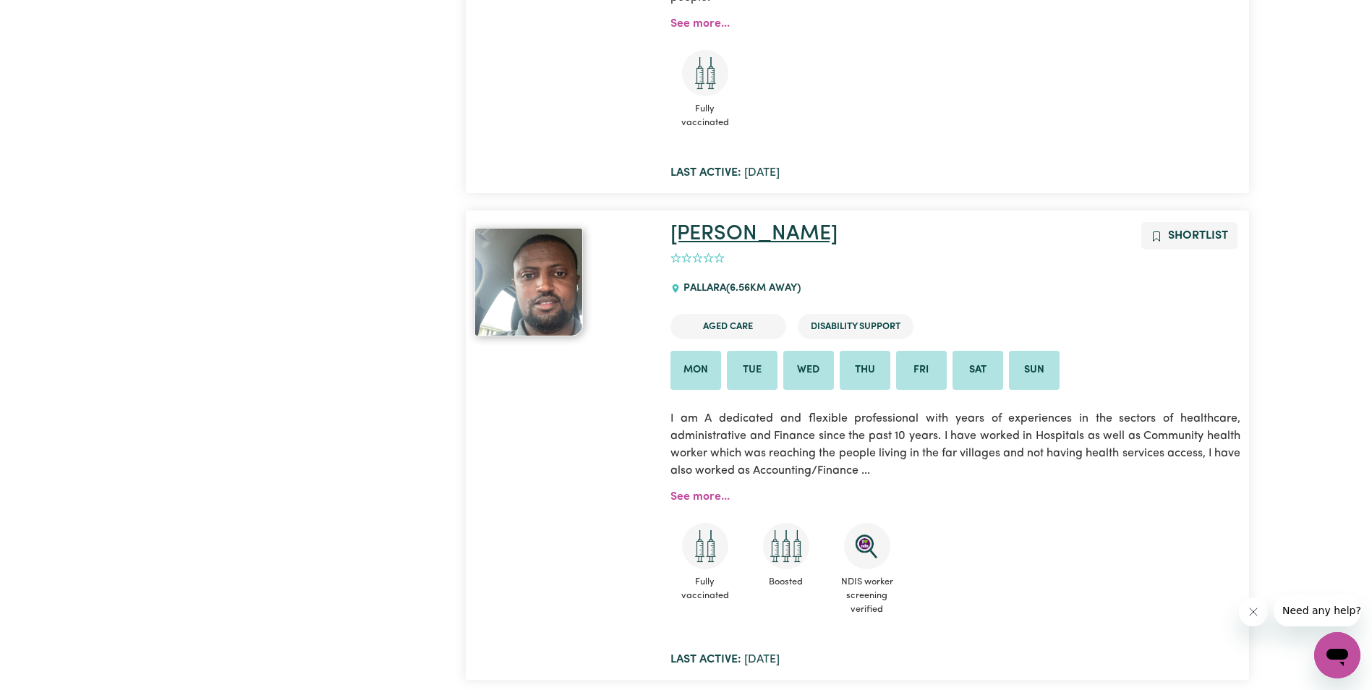
click at [767, 232] on link "[PERSON_NAME]" at bounding box center [754, 234] width 167 height 21
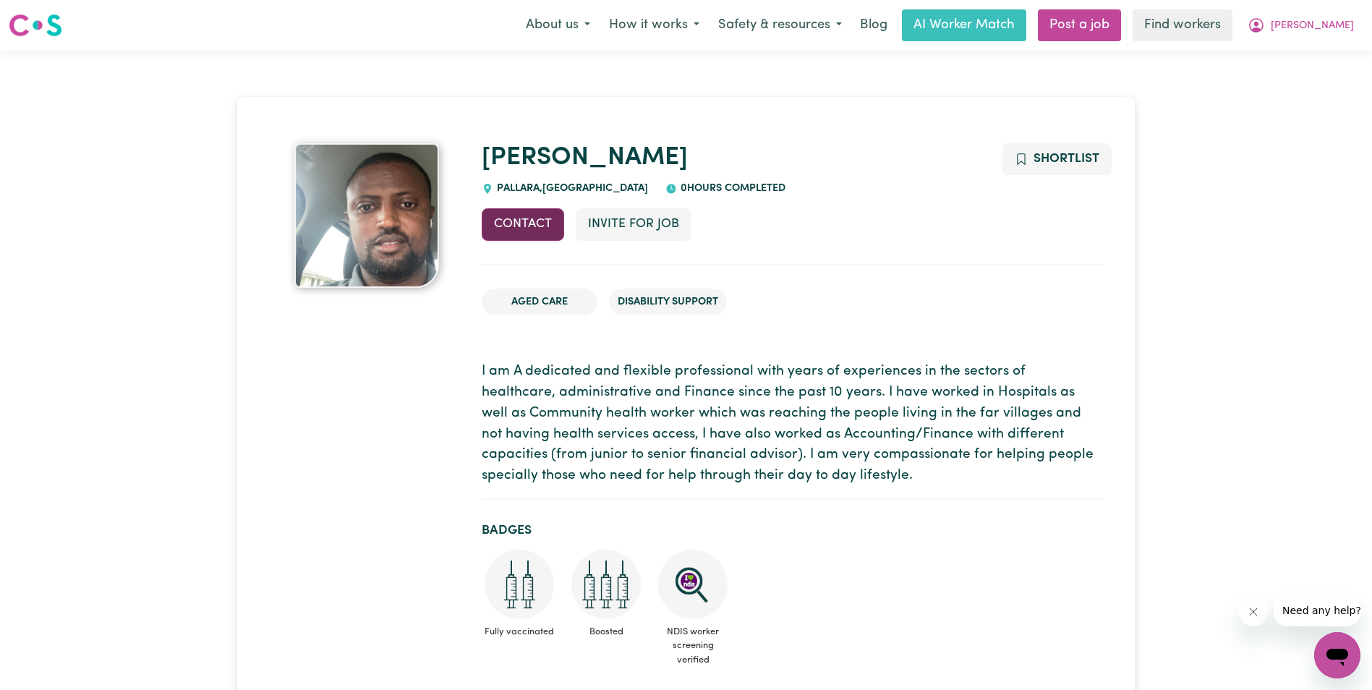
click at [536, 223] on button "Contact" at bounding box center [523, 224] width 82 height 32
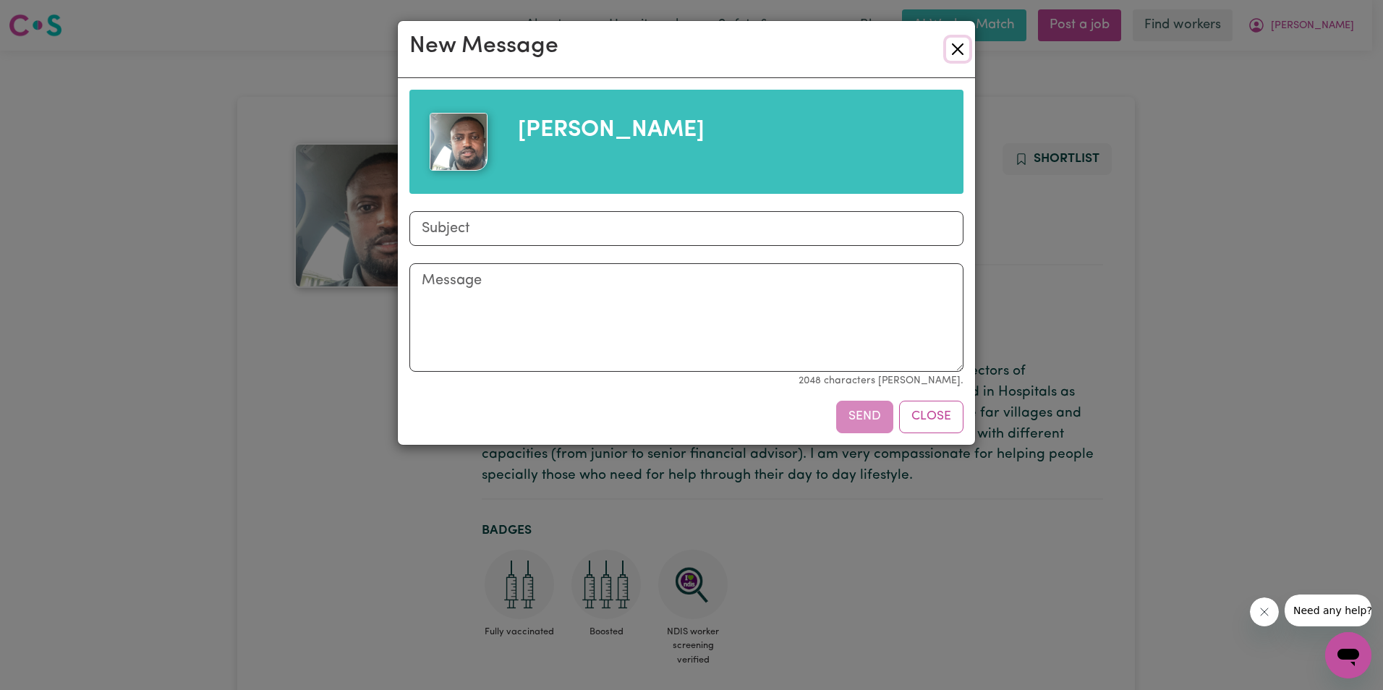
click at [968, 46] on button "Close" at bounding box center [957, 49] width 23 height 23
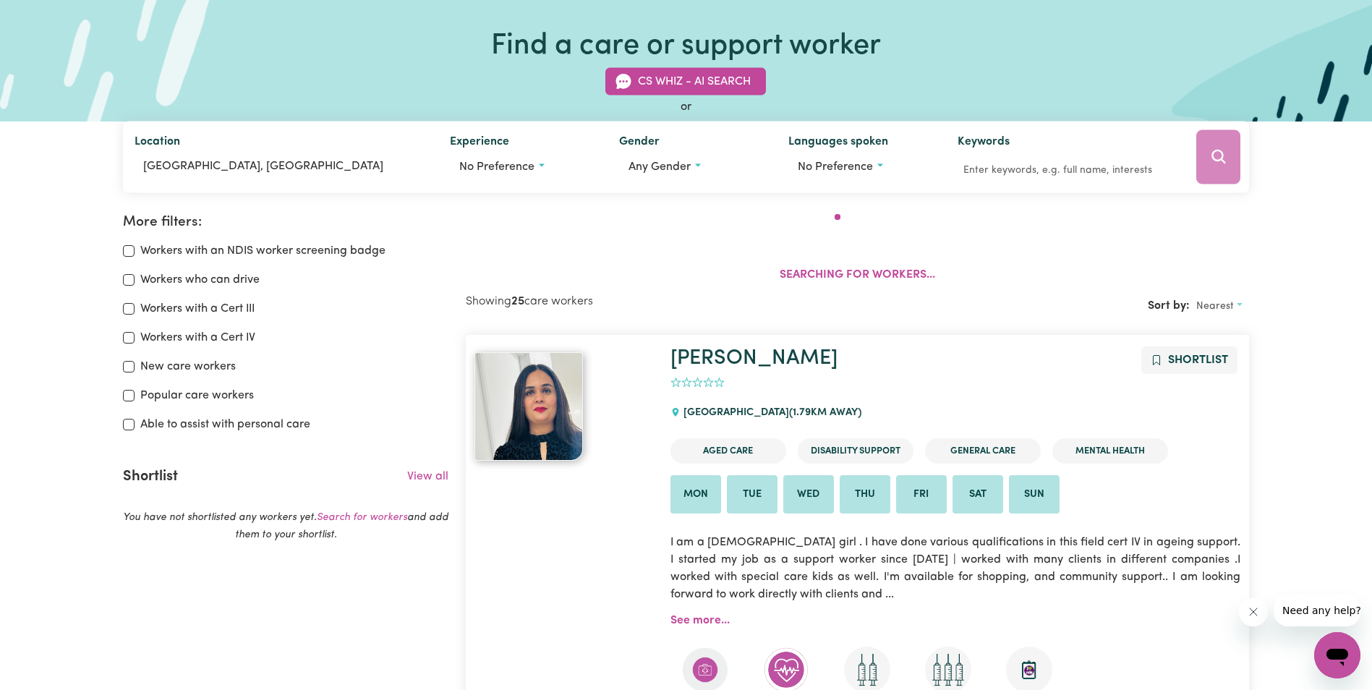
scroll to position [242, 0]
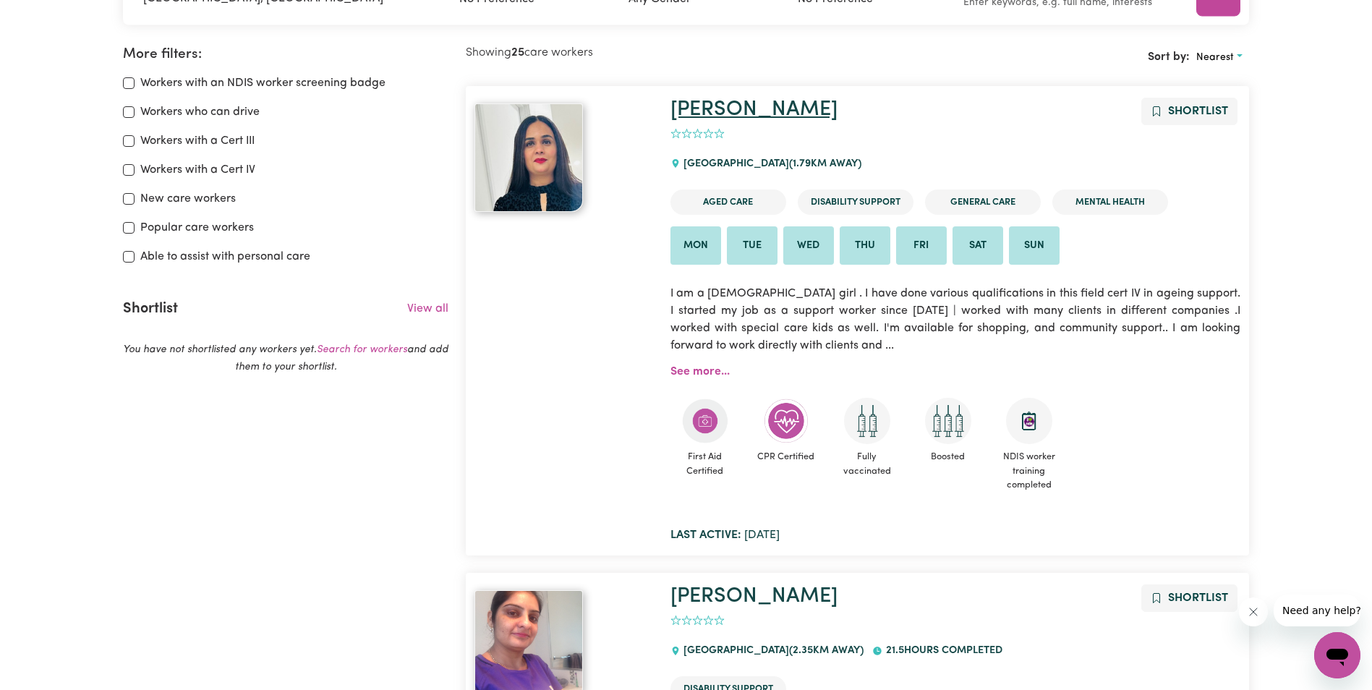
click at [739, 110] on link "[PERSON_NAME]" at bounding box center [754, 109] width 167 height 21
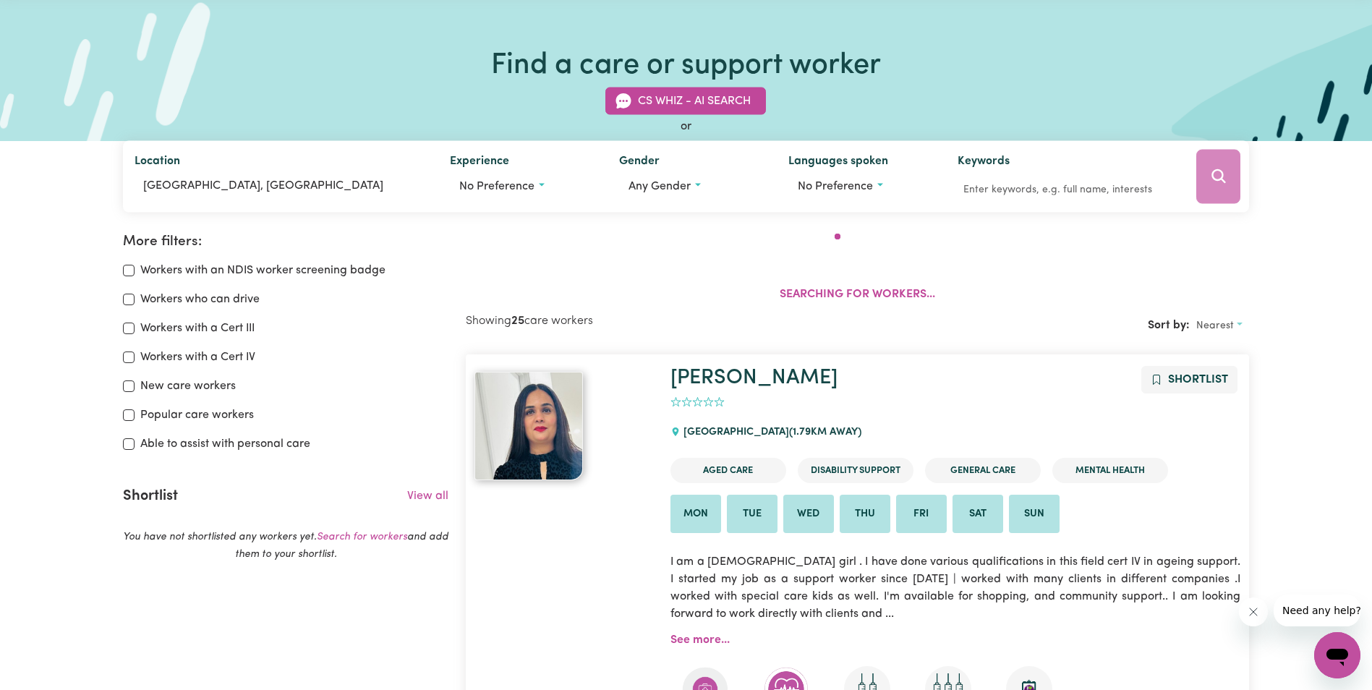
scroll to position [4, 0]
